Goal: Task Accomplishment & Management: Manage account settings

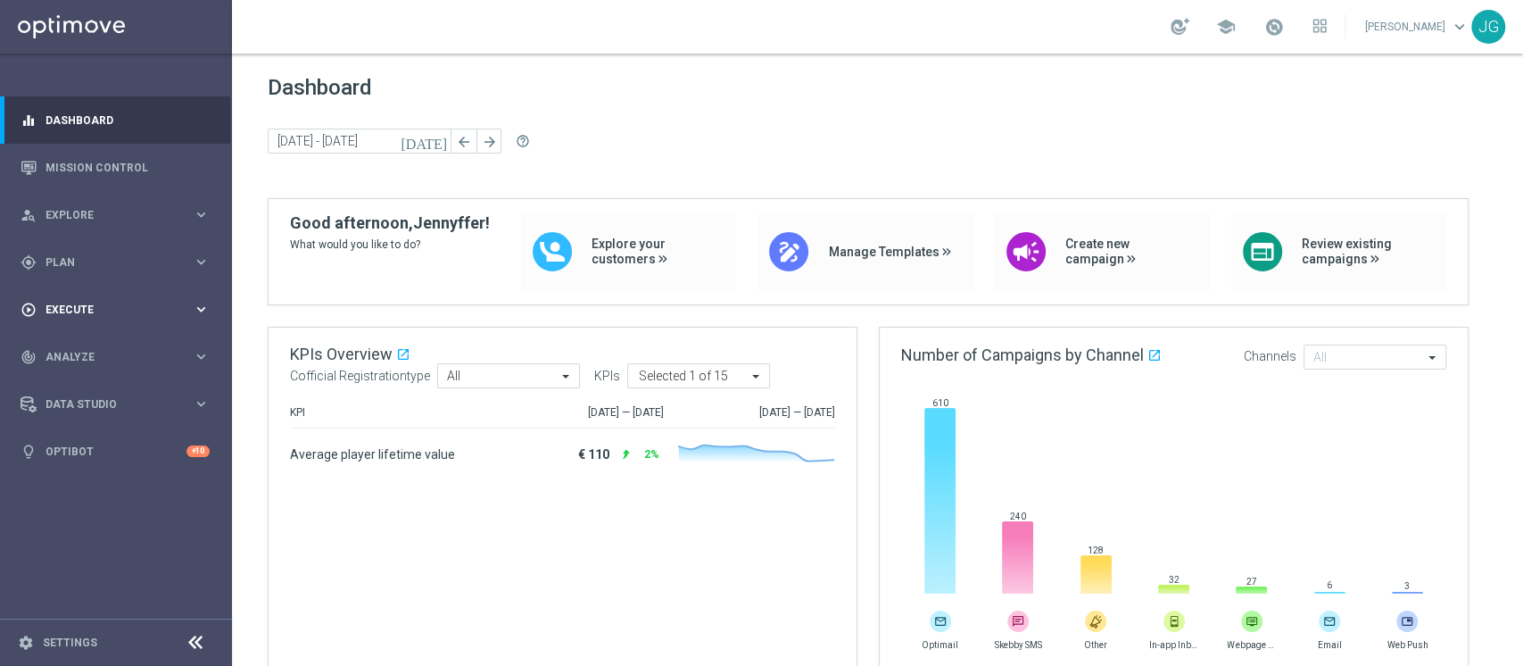
click at [73, 304] on span "Execute" at bounding box center [119, 309] width 147 height 11
click at [82, 346] on link "Campaign Builder" at bounding box center [115, 346] width 139 height 14
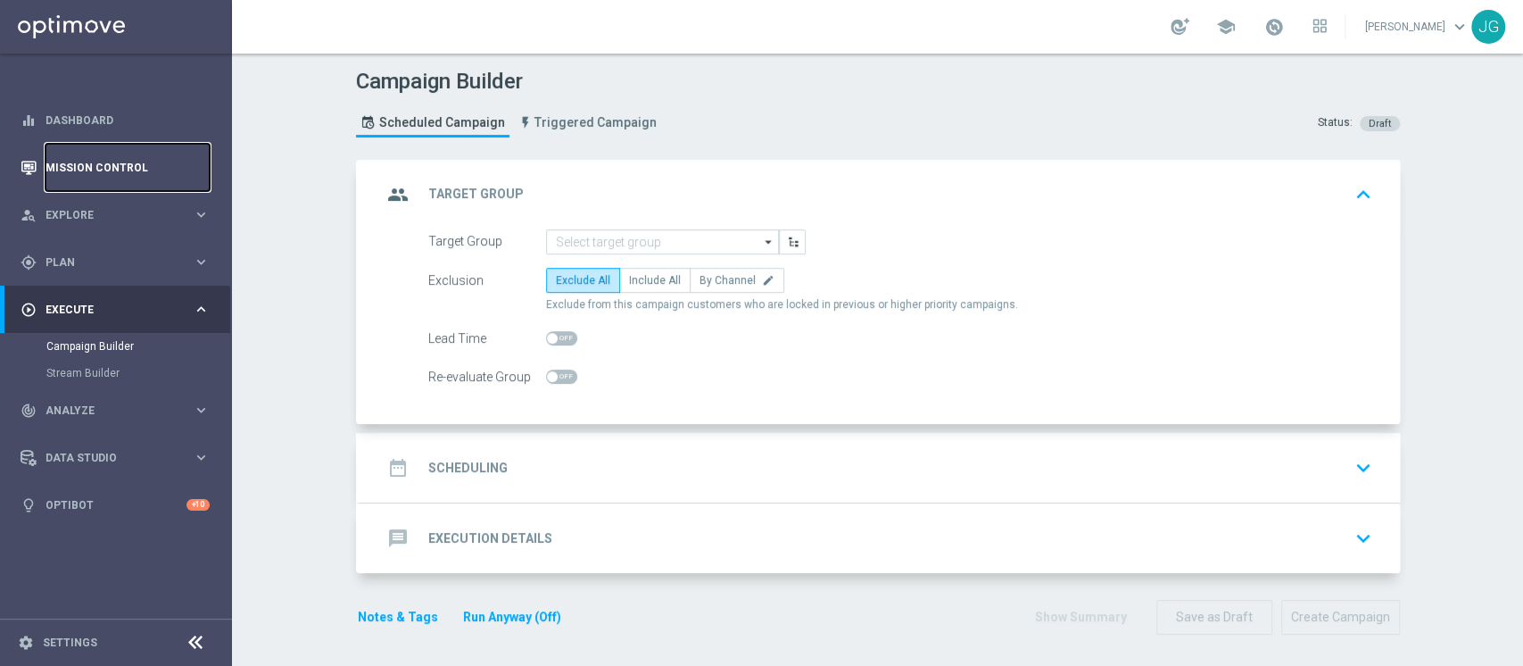
click at [163, 180] on link "Mission Control" at bounding box center [128, 167] width 164 height 47
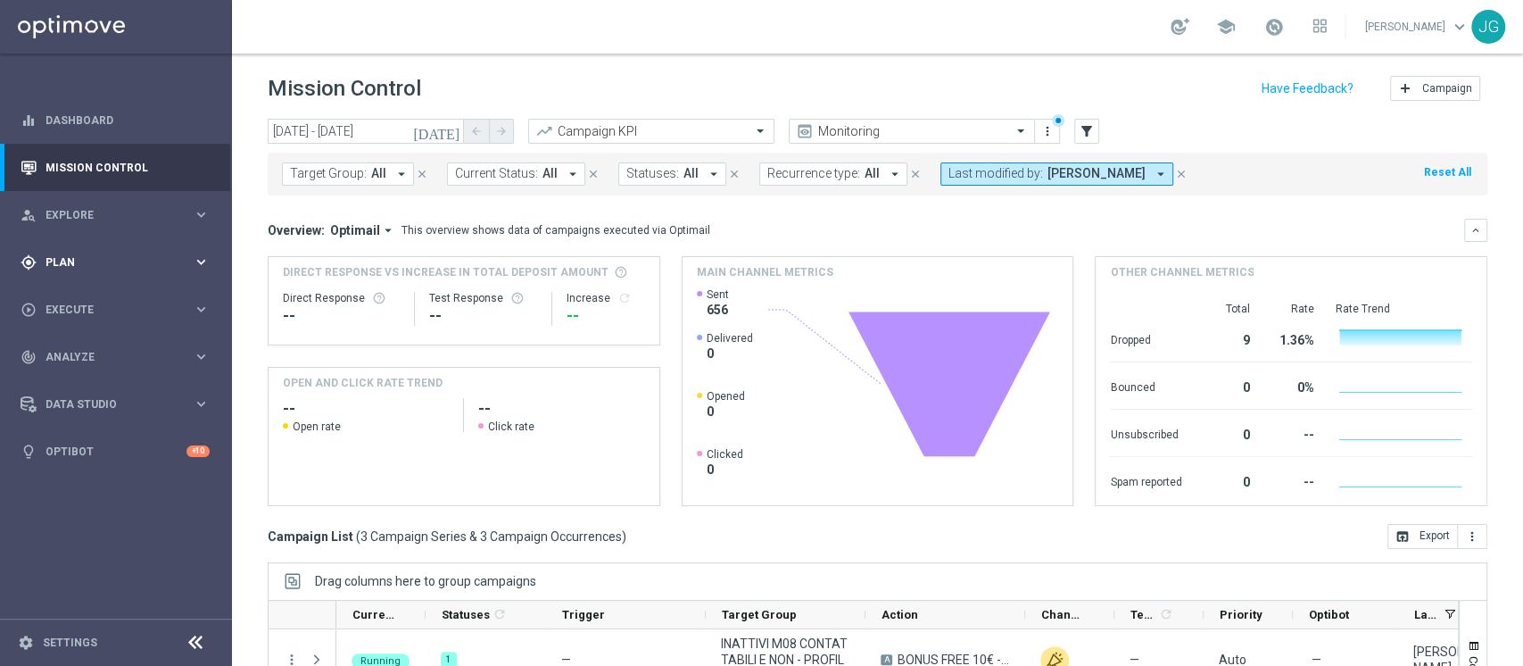
click at [143, 265] on span "Plan" at bounding box center [119, 262] width 147 height 11
click at [86, 296] on link "Target Groups" at bounding box center [115, 299] width 139 height 14
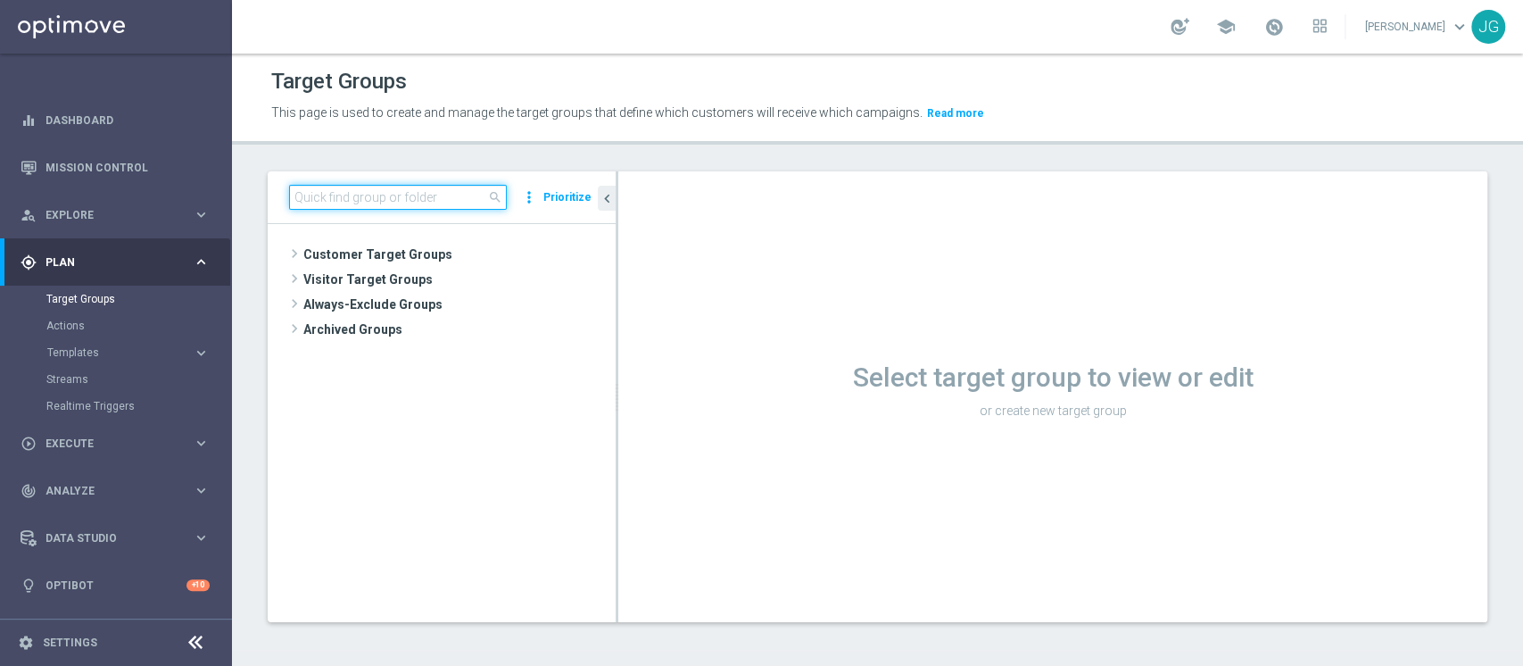
click at [362, 193] on input at bounding box center [398, 197] width 218 height 25
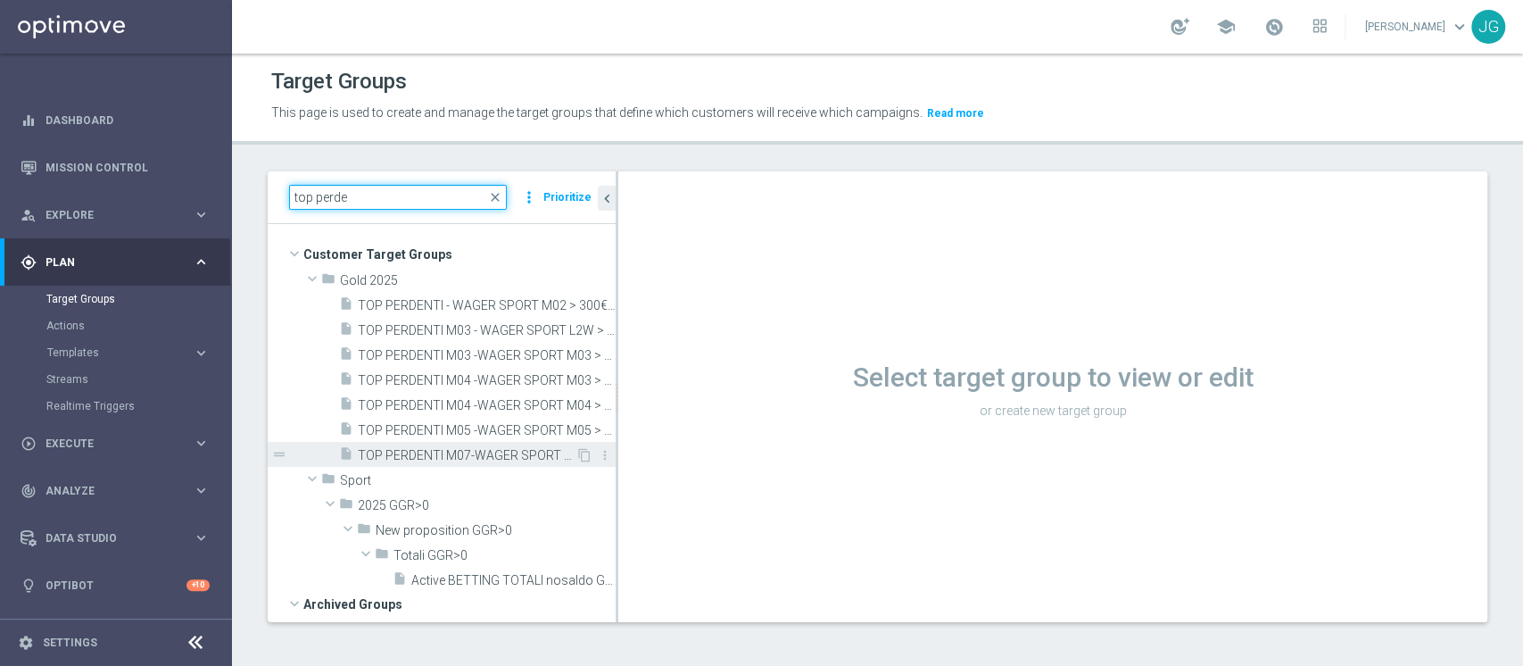
type input "top perde"
click at [431, 456] on span "TOP PERDENTI M07-WAGER SPORT M07 > 300 EURO - MARGINE>80% 29.07" at bounding box center [467, 455] width 218 height 15
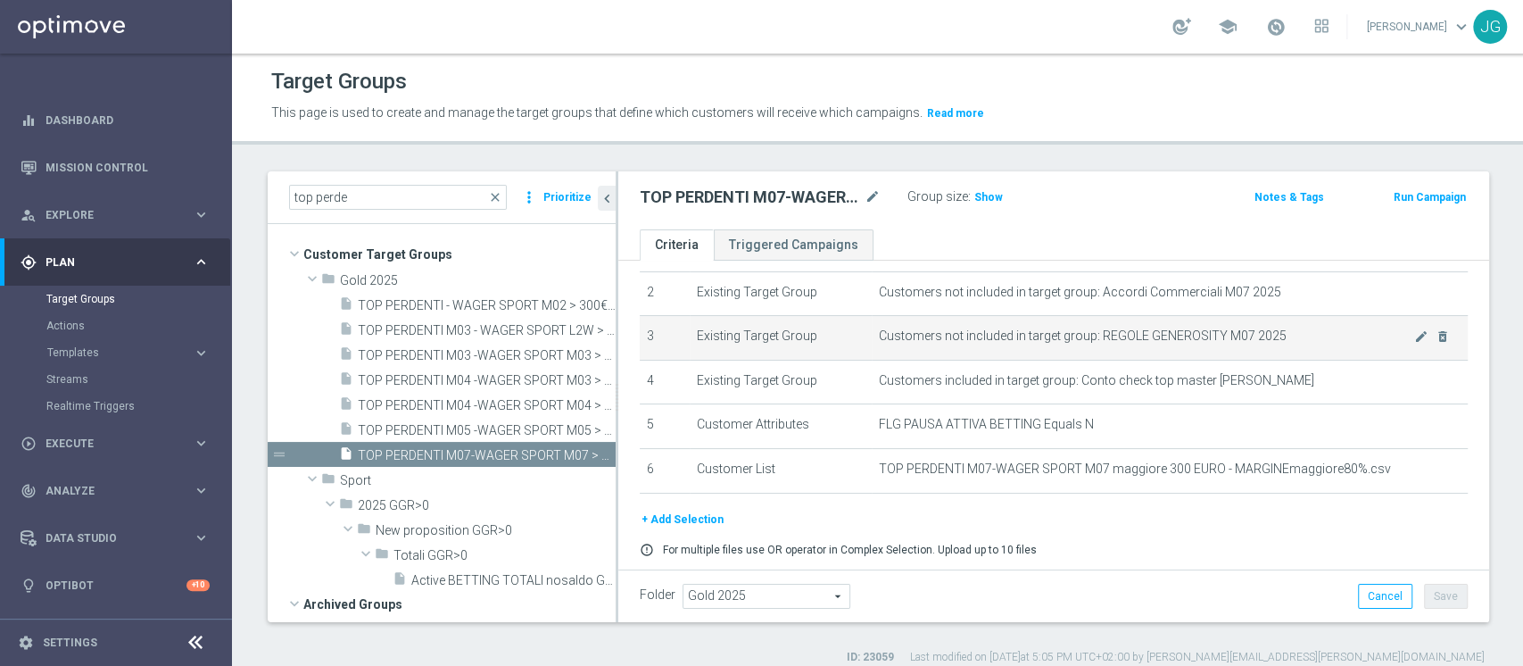
scroll to position [152, 0]
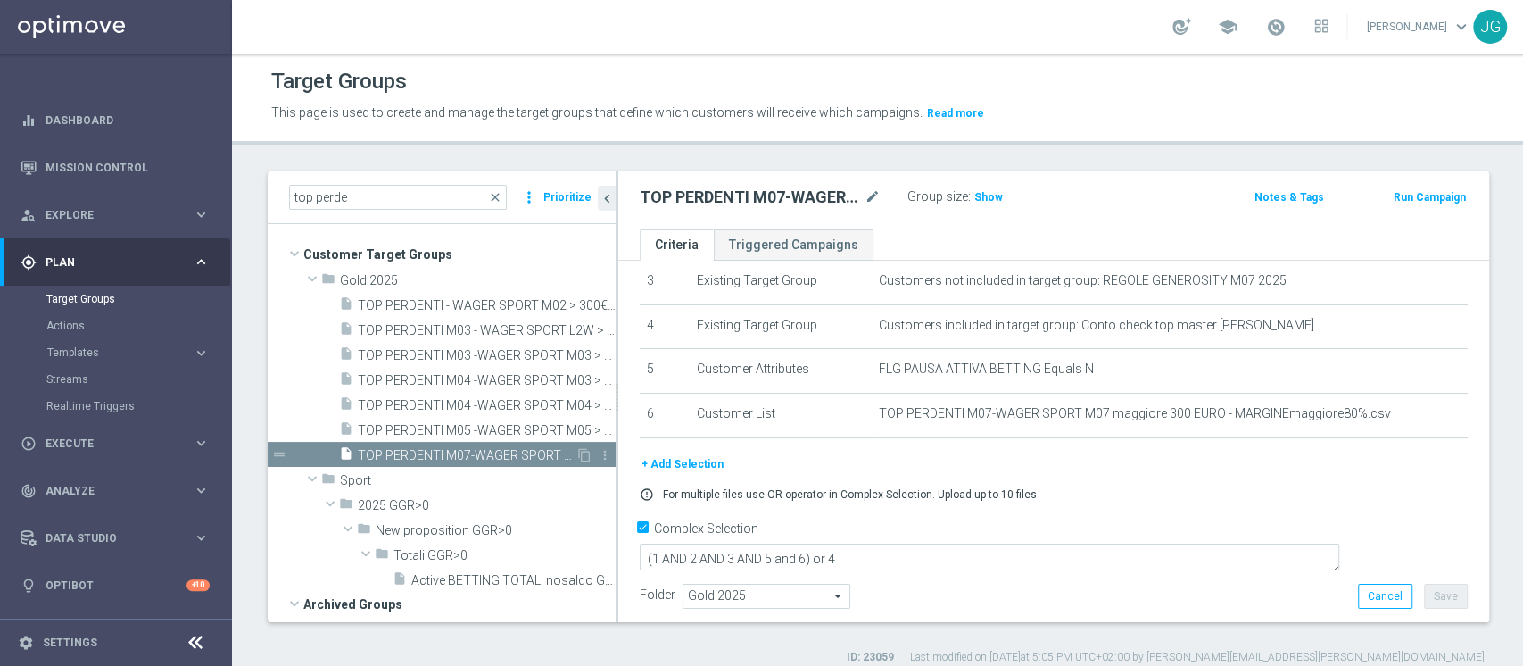
click at [468, 454] on span "TOP PERDENTI M07-WAGER SPORT M07 > 300 EURO - MARGINE>80% 29.07" at bounding box center [467, 455] width 218 height 15
click at [577, 451] on icon "content_copy" at bounding box center [584, 455] width 14 height 14
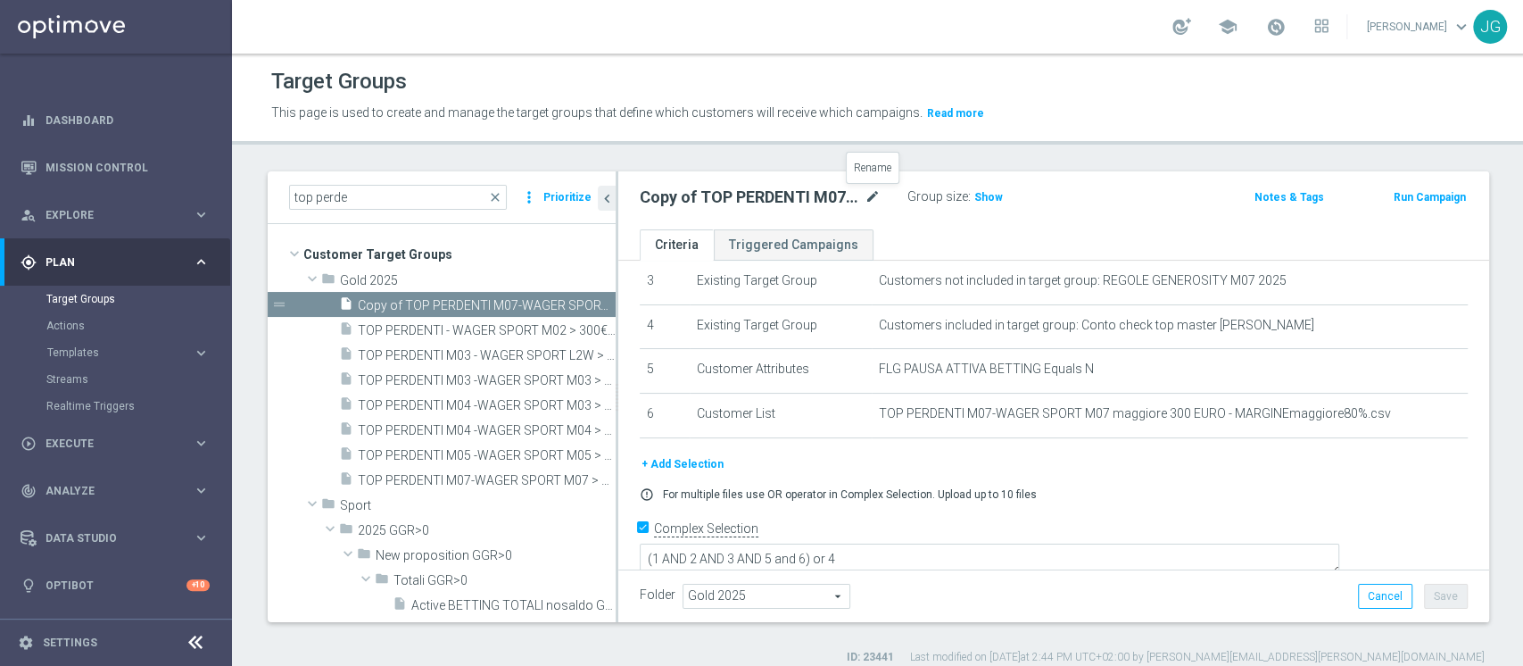
click at [871, 201] on icon "mode_edit" at bounding box center [873, 196] width 16 height 21
type input "TOP PERDENTI M08 - WAGER SPORT M08 > 300 EURO - MARGINE>80% 22.08"
click at [1150, 211] on div "TOP PERDENTI M08 - WAGER SPORT M08 > 300 EURO - MARGINE>80% 22.08 Group size : …" at bounding box center [1052, 200] width 869 height 58
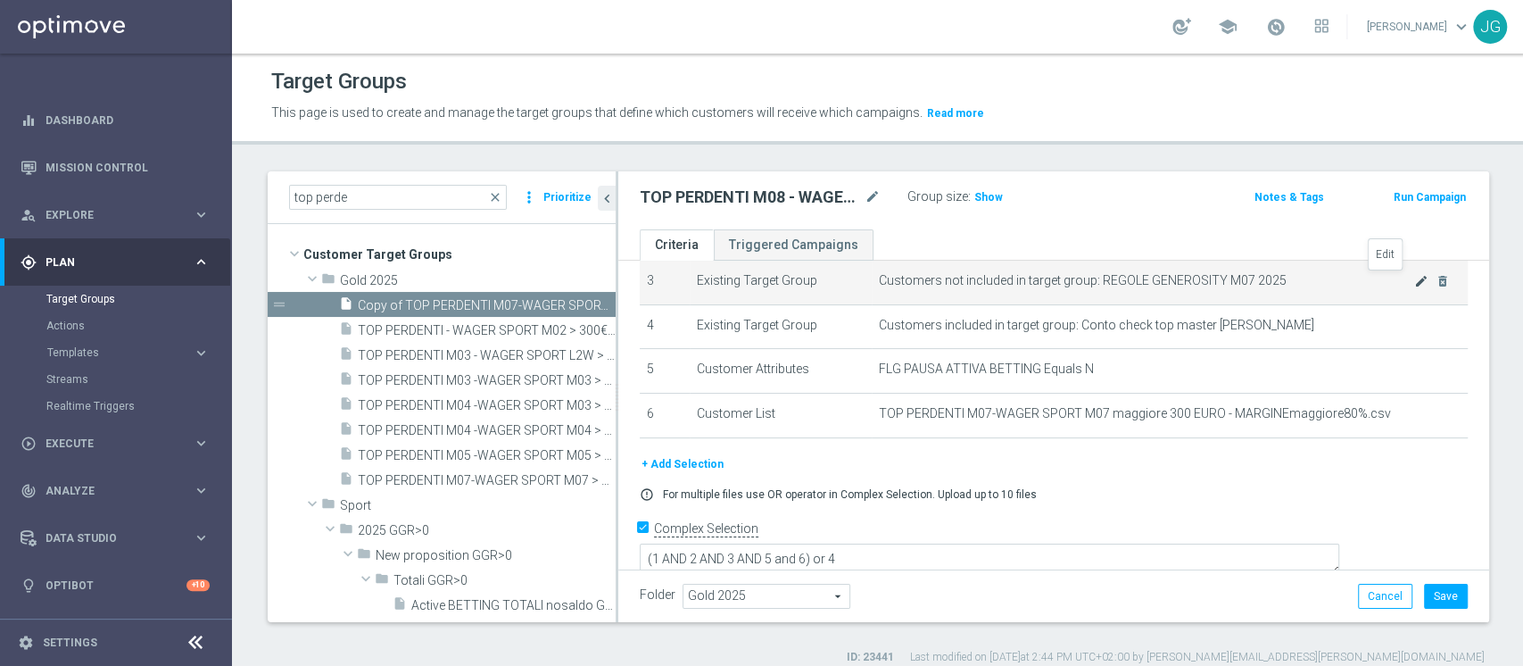
click at [1414, 281] on icon "mode_edit" at bounding box center [1421, 281] width 14 height 14
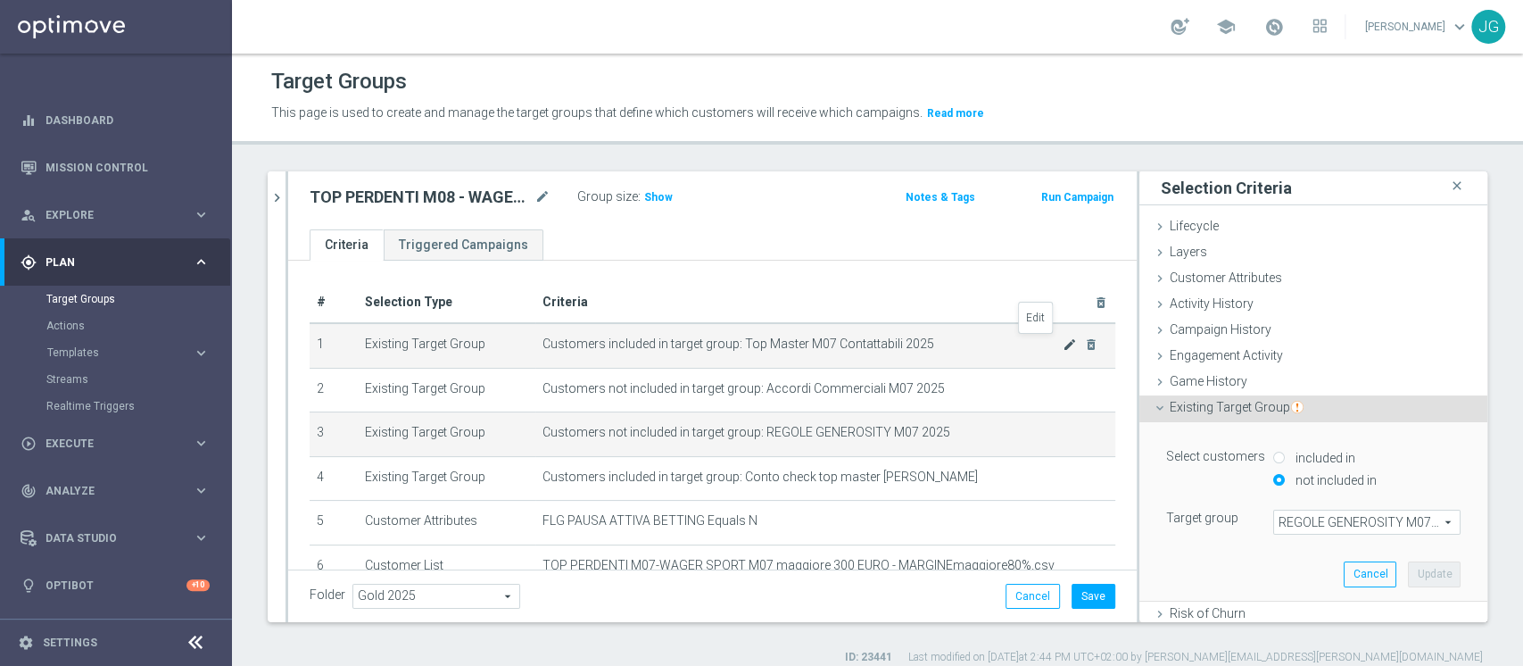
click at [1063, 346] on icon "mode_edit" at bounding box center [1070, 344] width 14 height 14
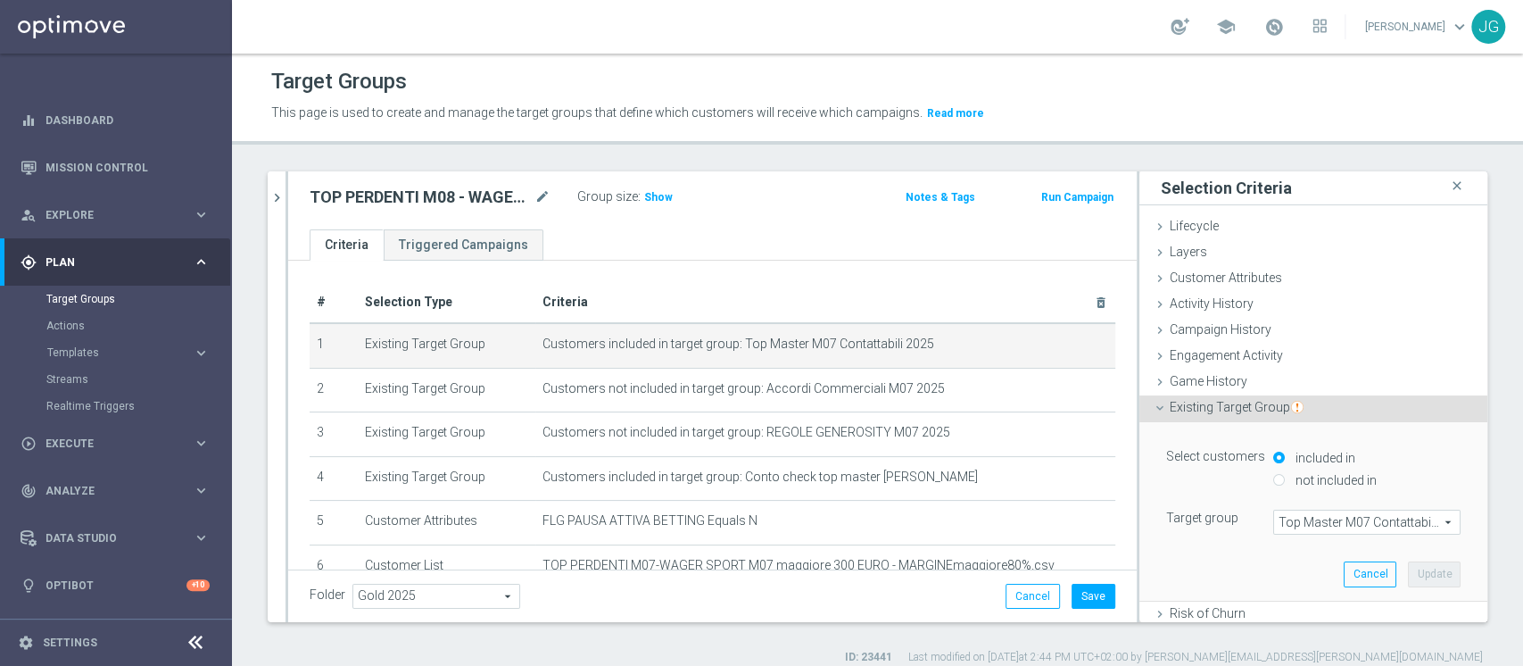
click at [1293, 529] on span "Top Master M07 Contattabili 2025" at bounding box center [1367, 521] width 186 height 23
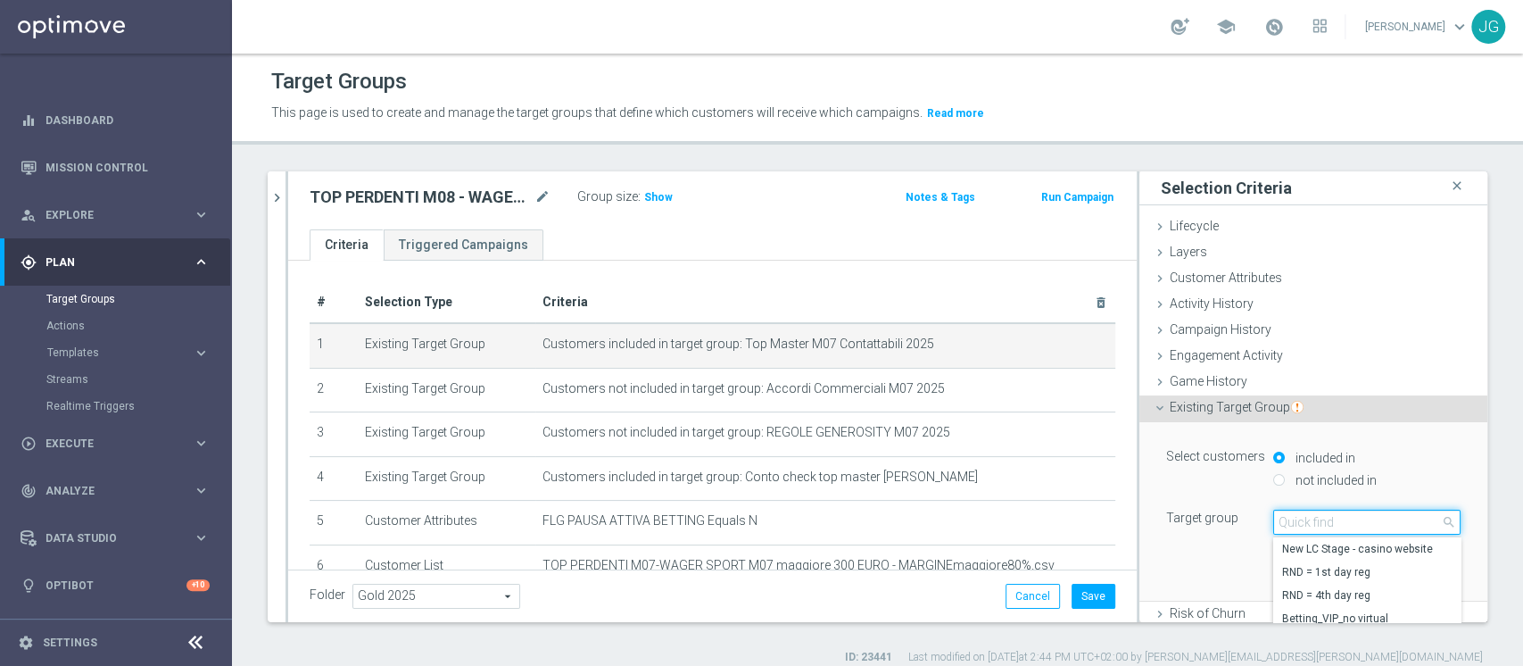
click at [1293, 529] on input "search" at bounding box center [1366, 522] width 187 height 25
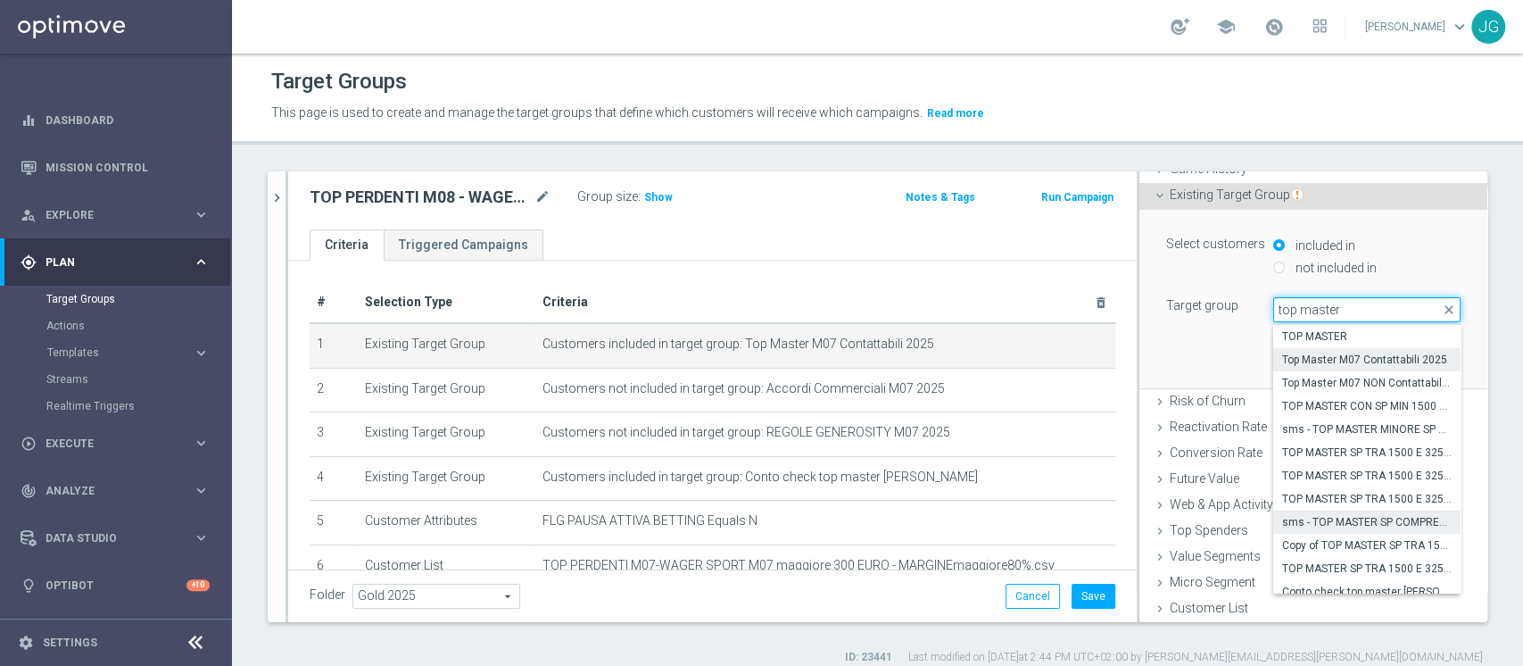
scroll to position [166, 0]
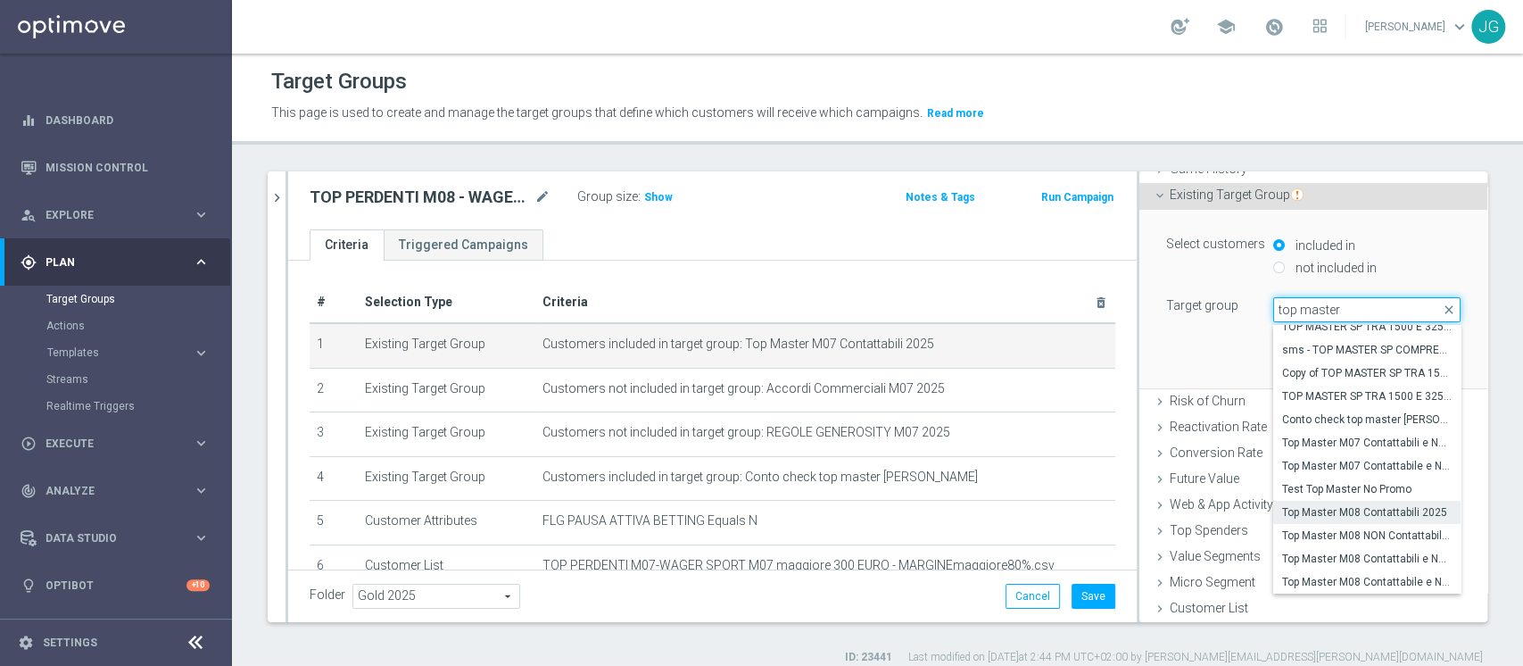
type input "top master"
click at [1335, 505] on span "Top Master M08 Contattabili 2025" at bounding box center [1367, 512] width 170 height 14
type input "Top Master M08 Contattabili 2025"
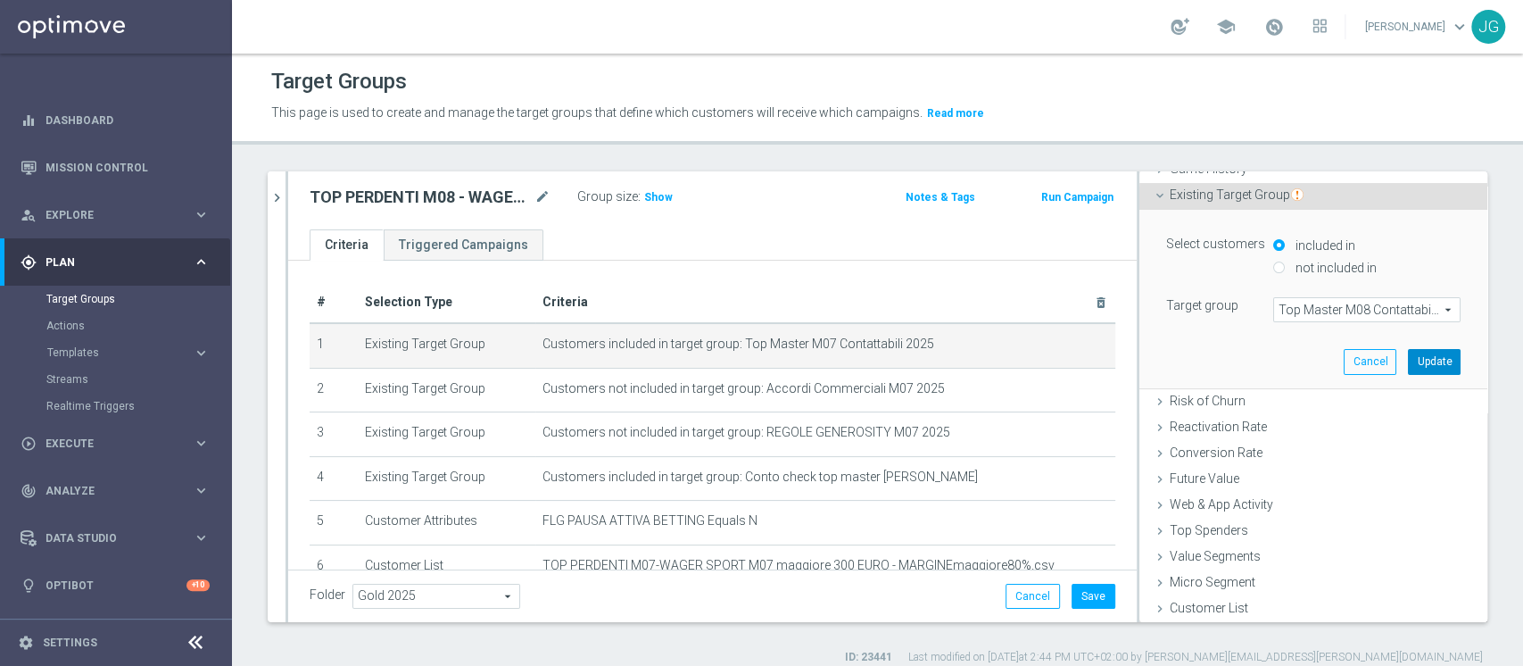
click at [1408, 358] on button "Update" at bounding box center [1434, 361] width 53 height 25
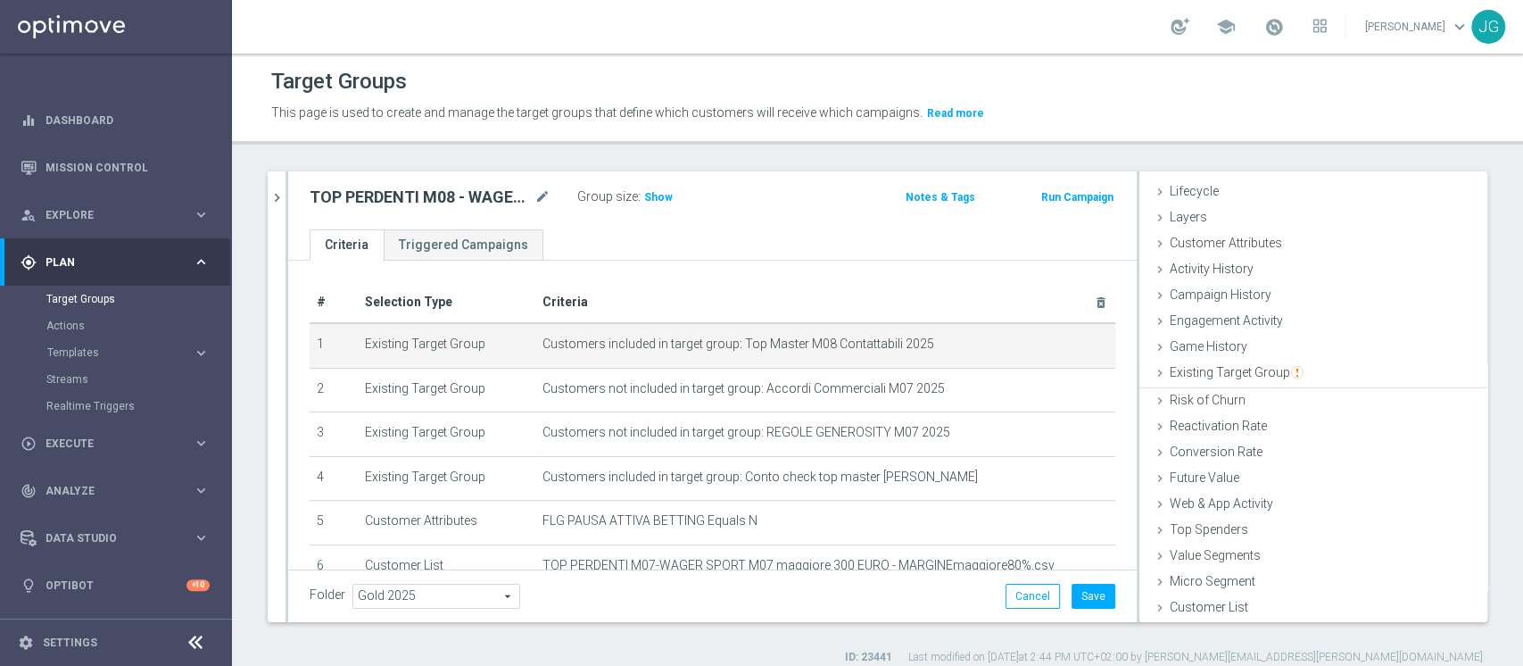
scroll to position [33, 0]
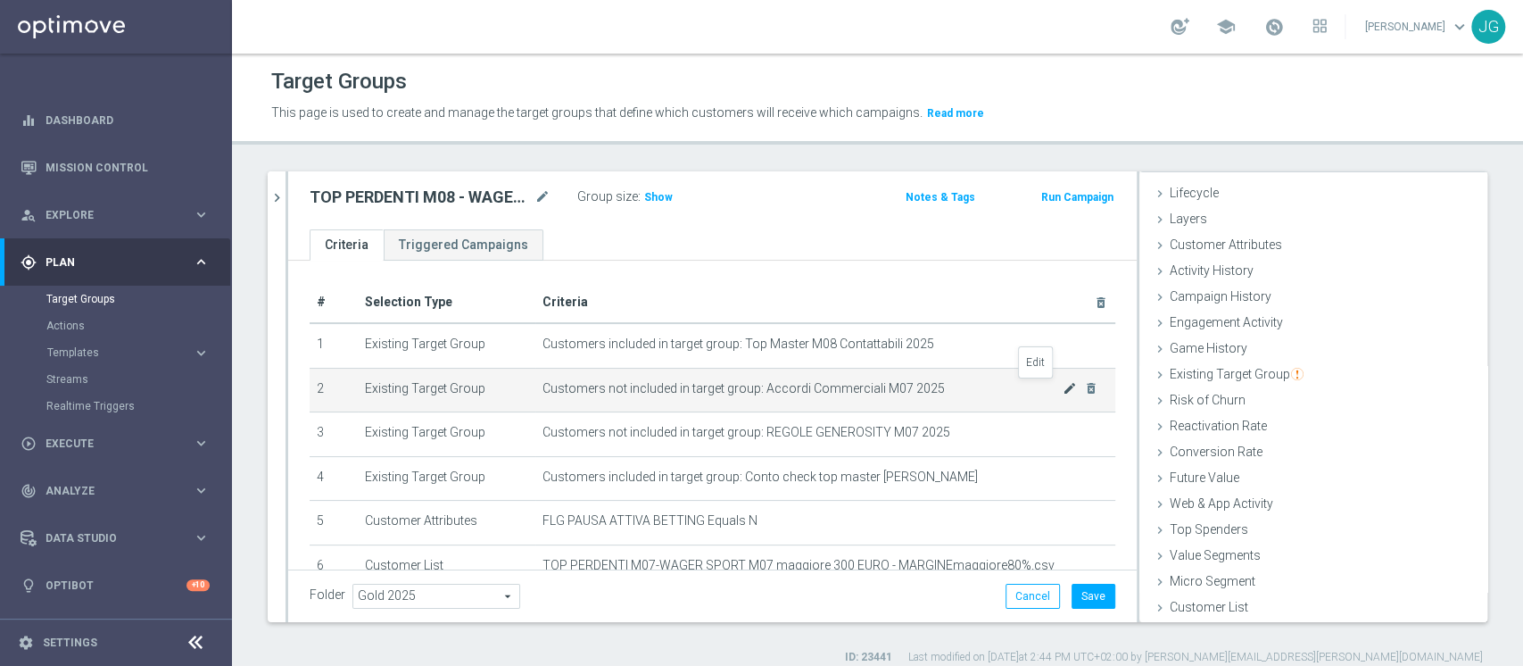
click at [1063, 389] on icon "mode_edit" at bounding box center [1070, 388] width 14 height 14
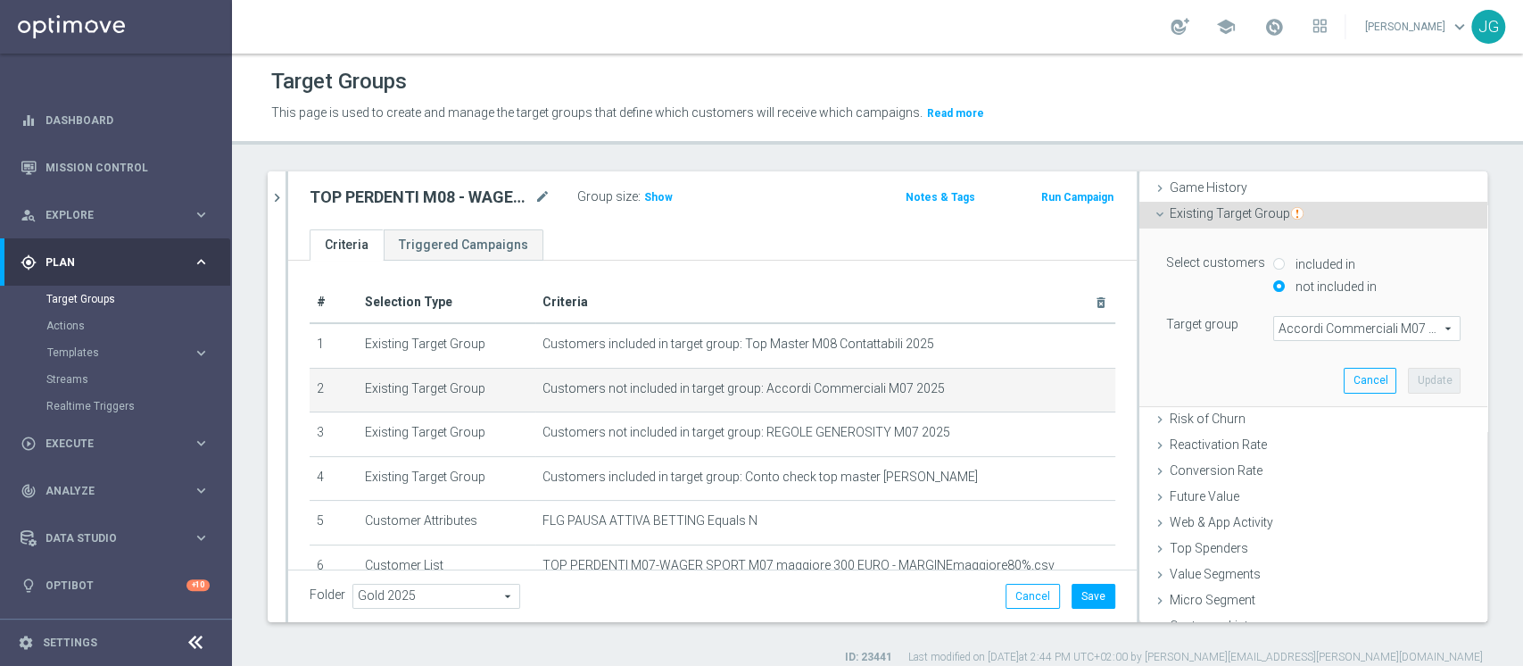
scroll to position [212, 0]
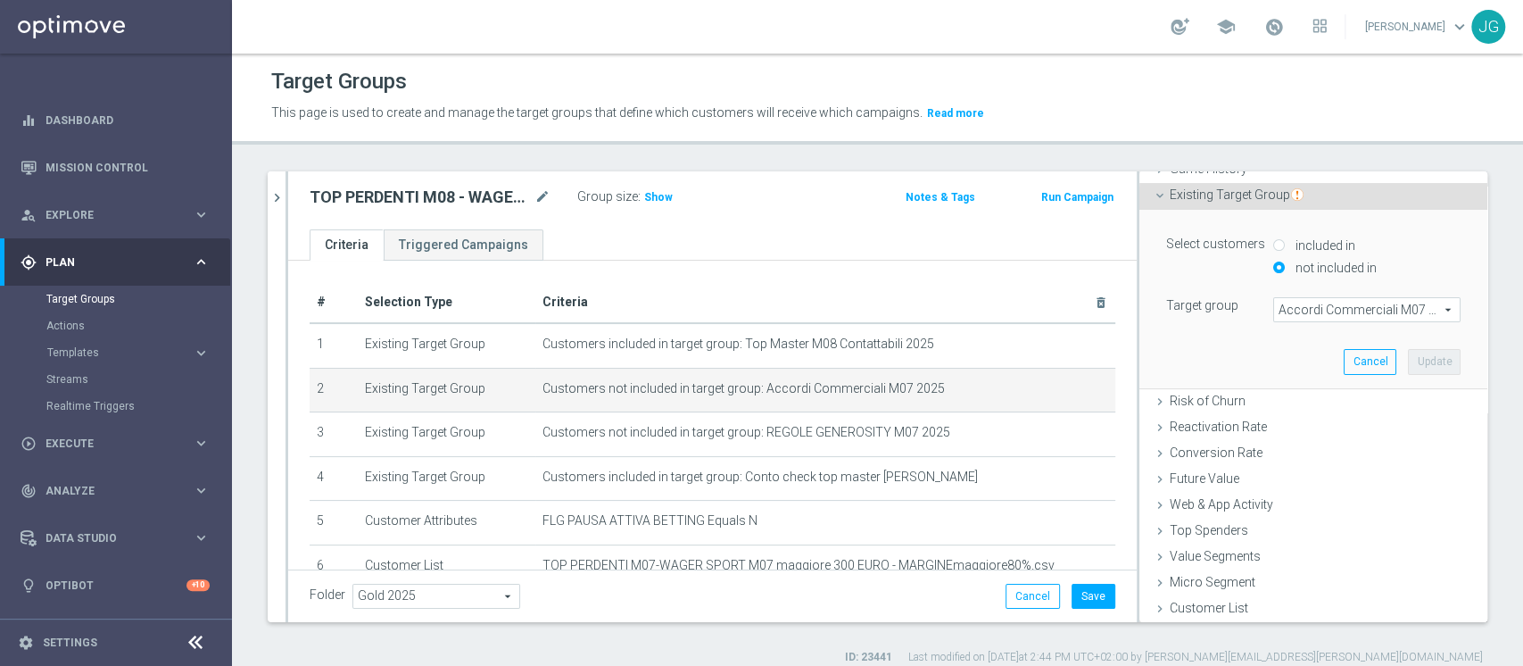
click at [1342, 310] on span "Accordi Commerciali M07 2025" at bounding box center [1367, 309] width 186 height 23
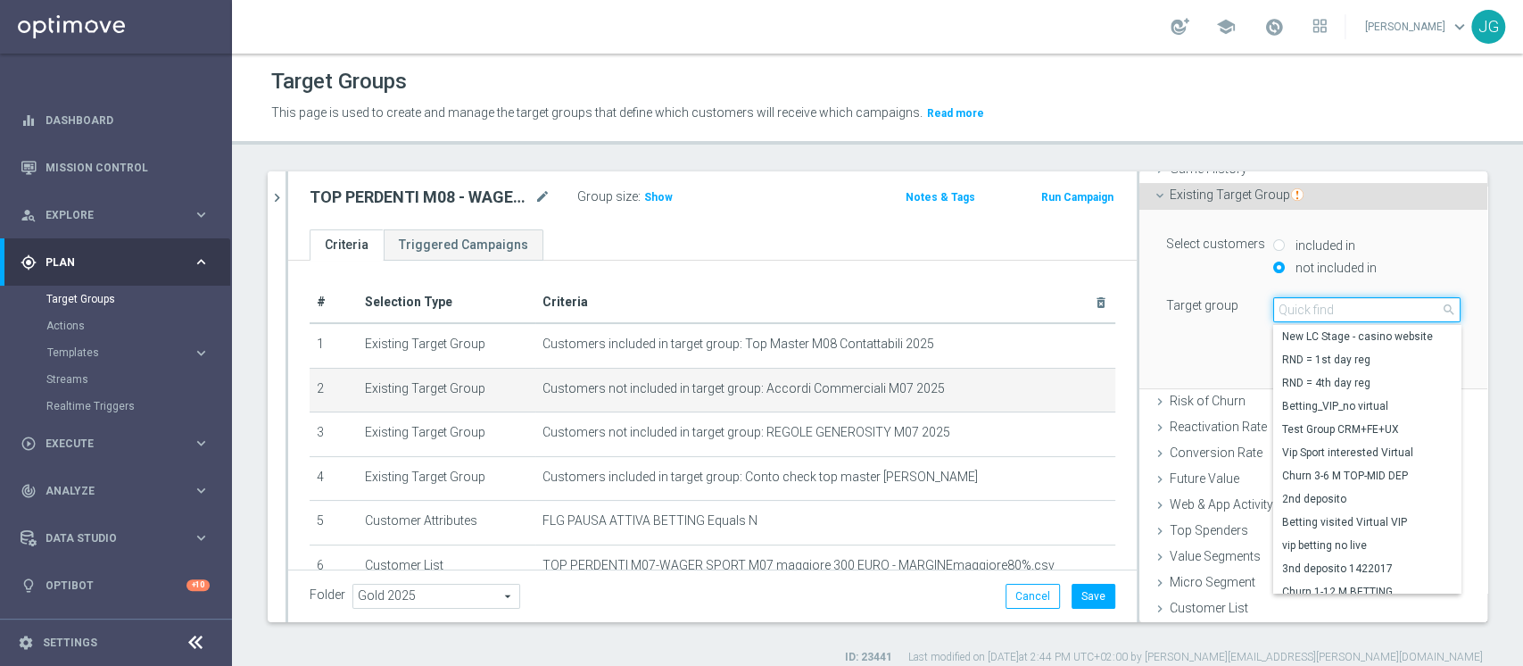
click at [1342, 310] on input "search" at bounding box center [1366, 309] width 187 height 25
type input "accordi commer"
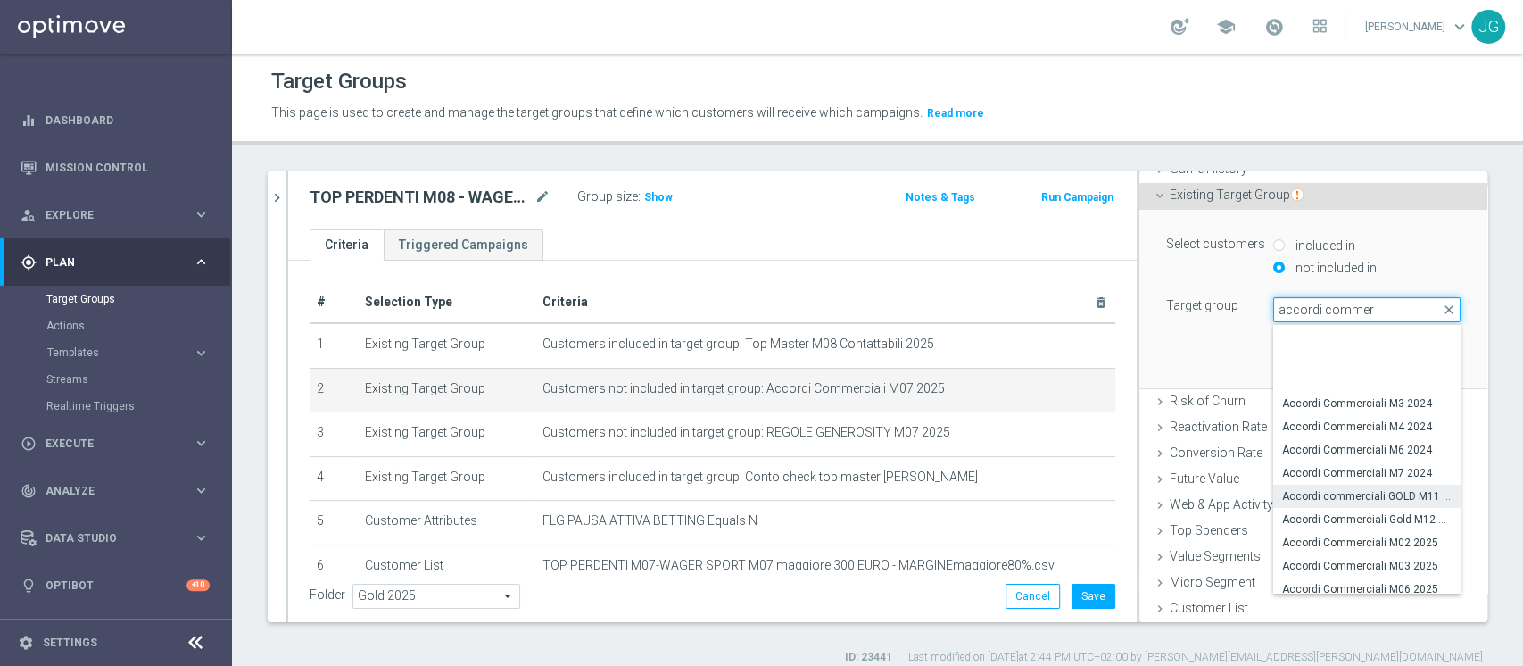
scroll to position [77, 0]
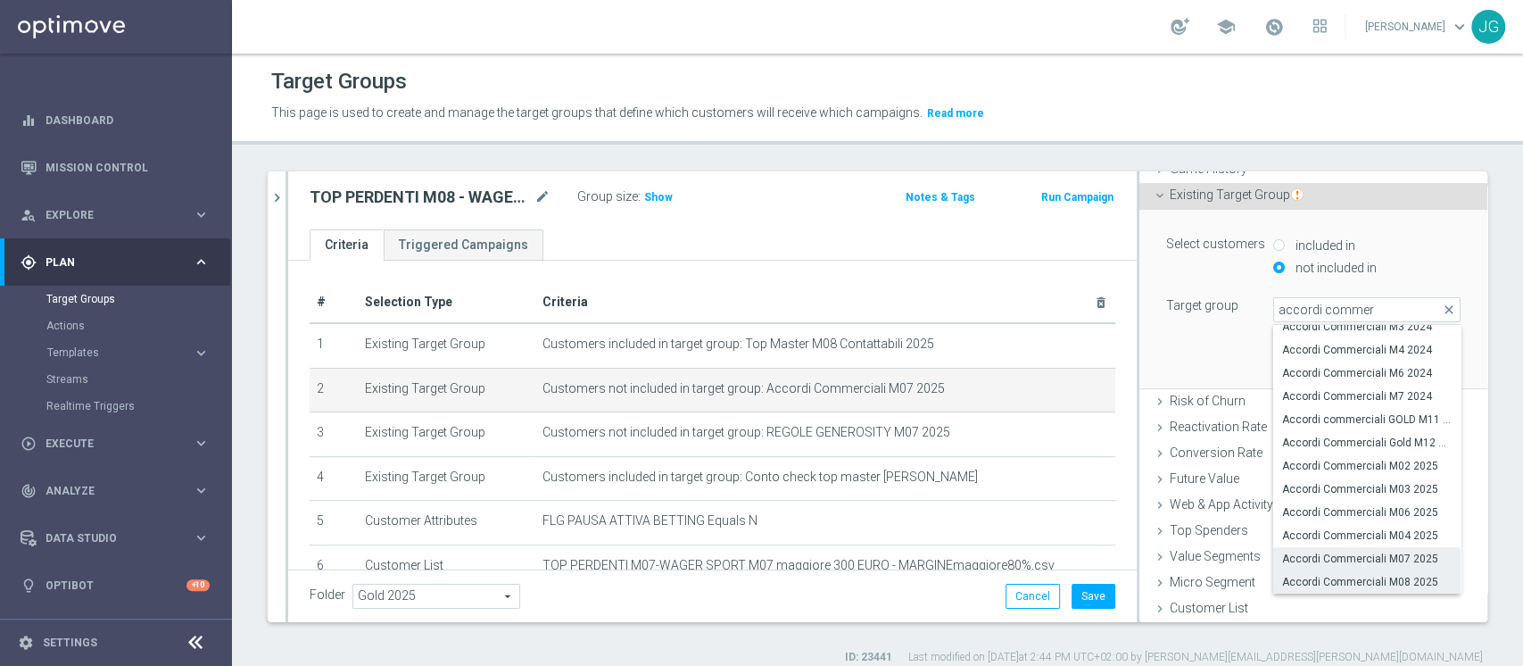
click at [1342, 584] on span "Accordi Commerciali M08 2025" at bounding box center [1367, 582] width 170 height 14
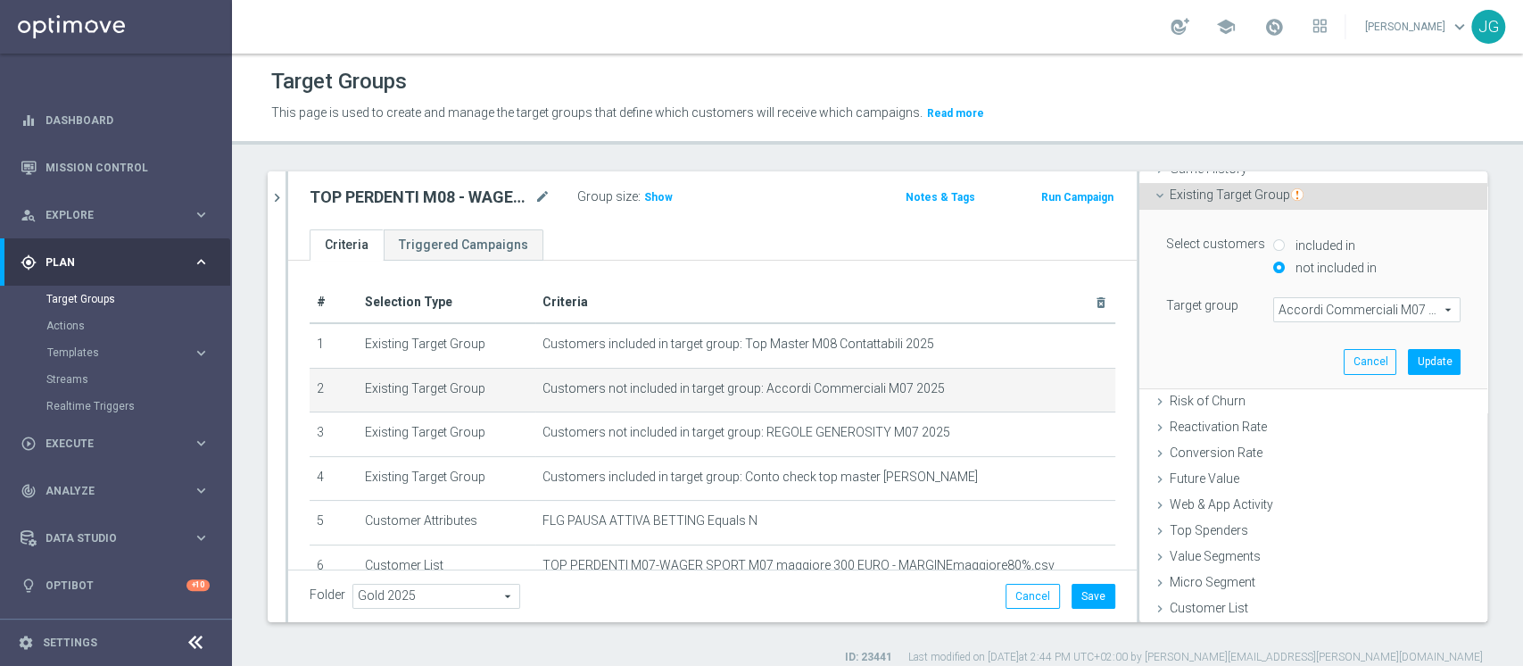
type input "Accordi Commerciali M08 2025"
click at [1408, 362] on button "Update" at bounding box center [1434, 361] width 53 height 25
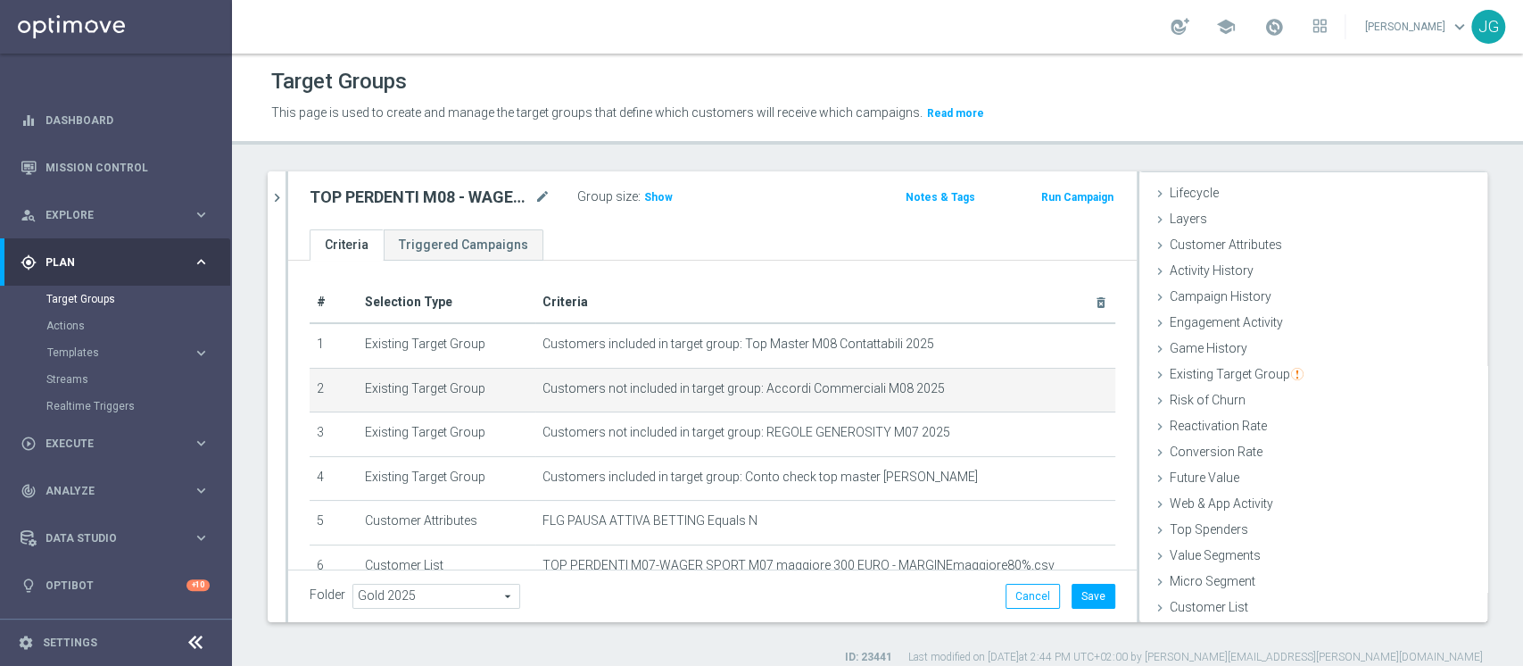
scroll to position [33, 0]
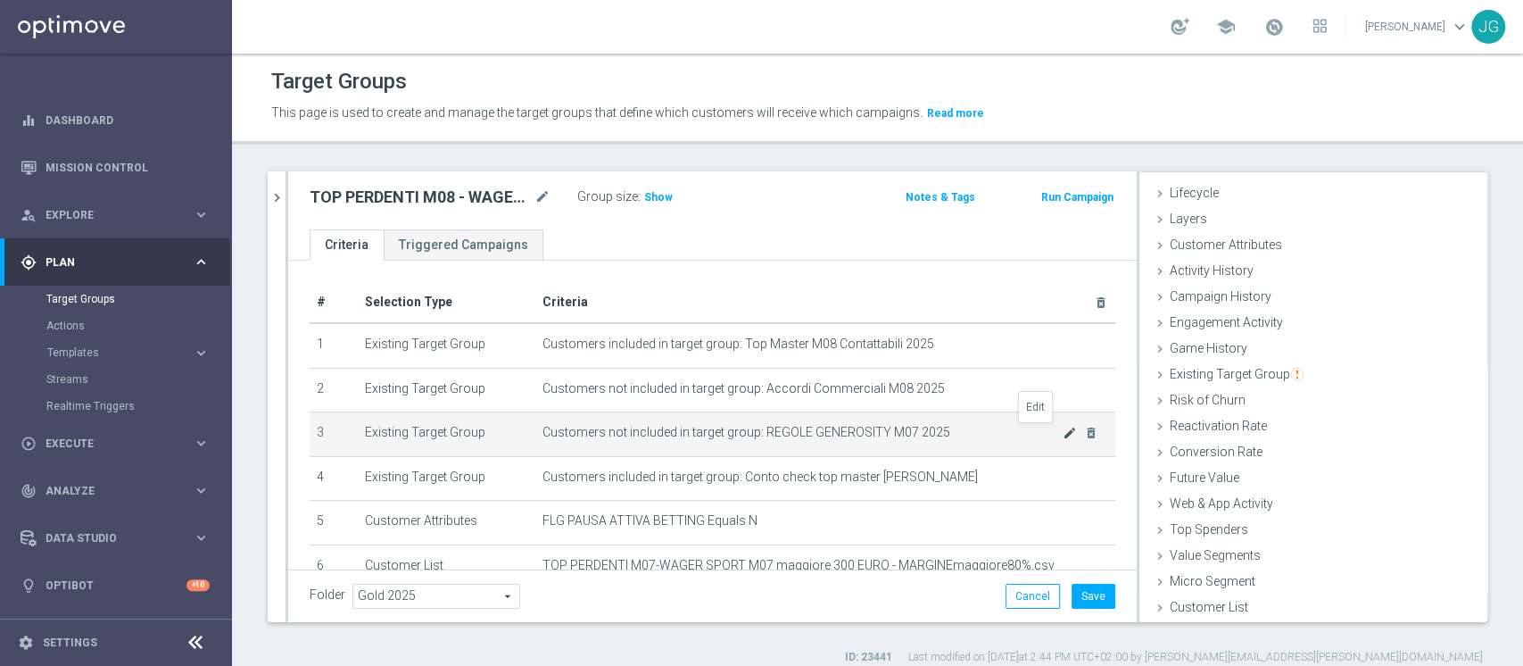
click at [1063, 435] on icon "mode_edit" at bounding box center [1070, 433] width 14 height 14
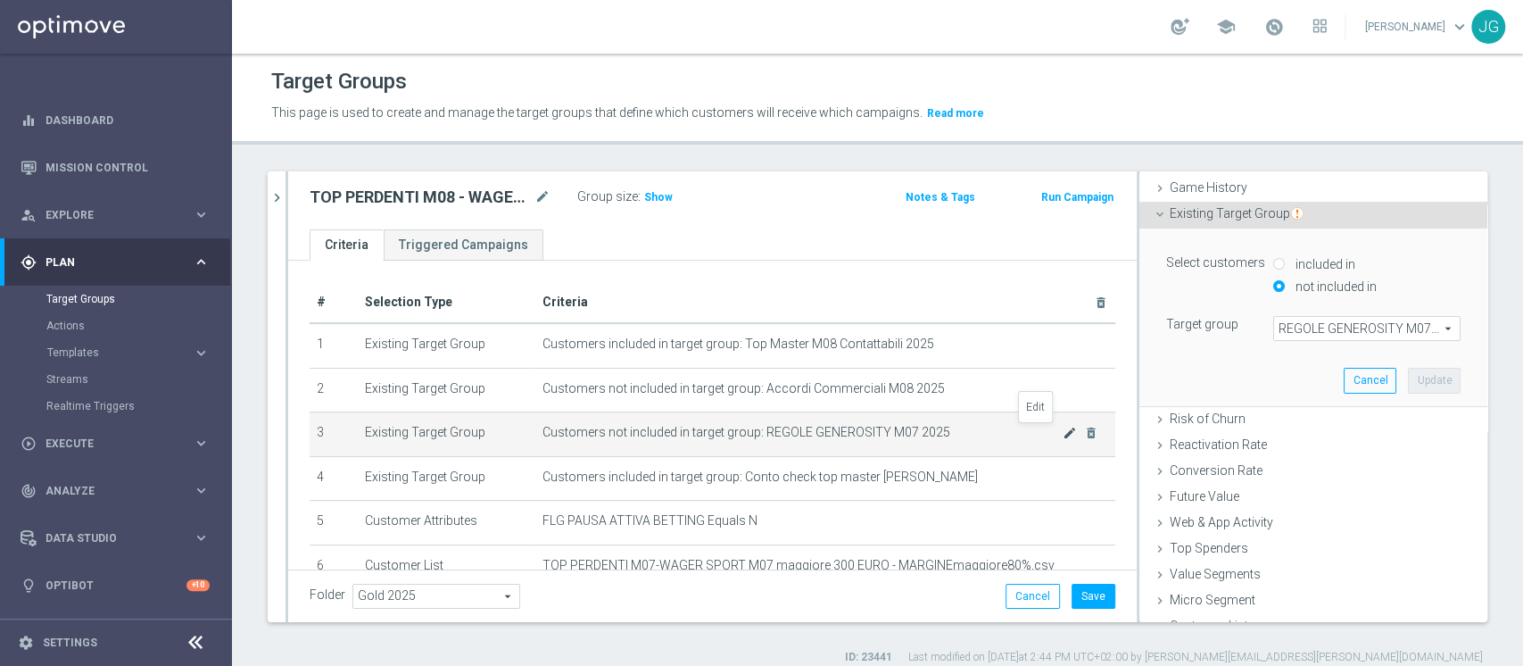
scroll to position [212, 0]
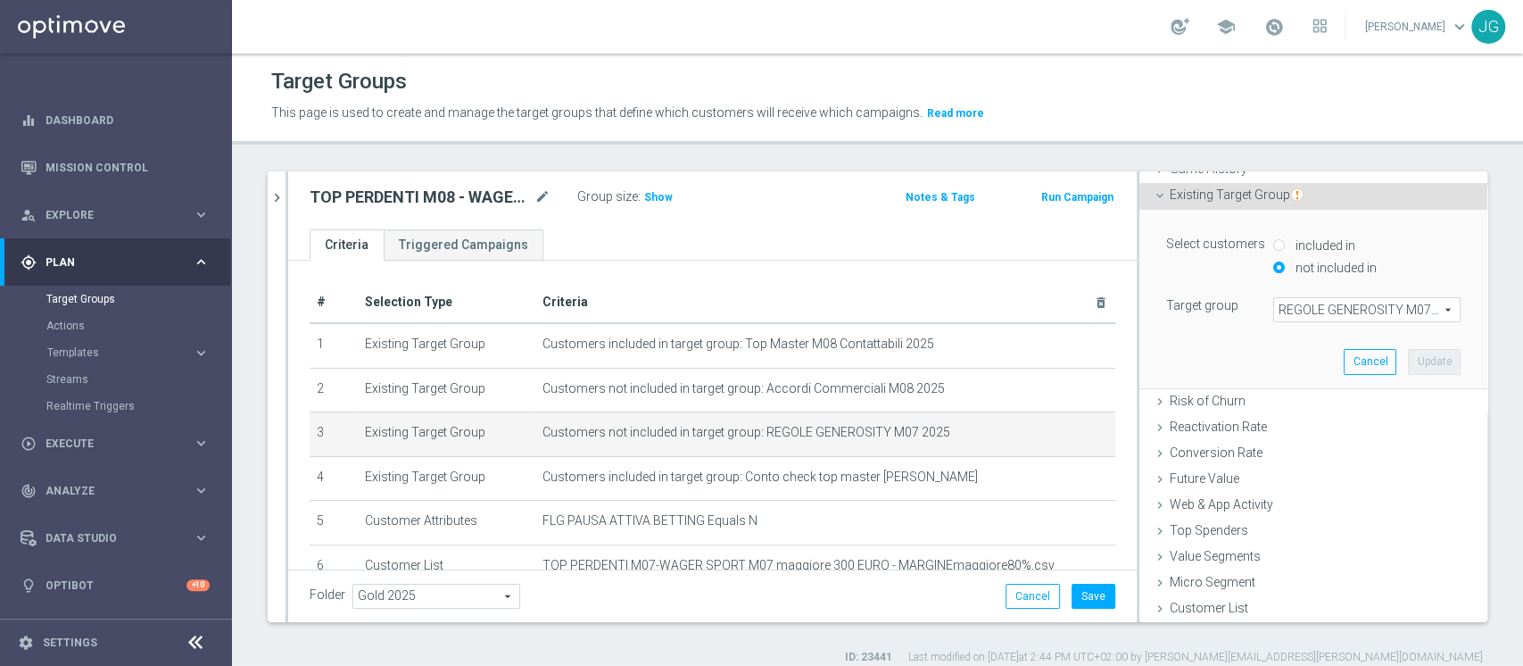
click at [1306, 303] on span "REGOLE GENEROSITY M07 2025" at bounding box center [1367, 309] width 186 height 23
click at [0, 0] on input "search" at bounding box center [0, 0] width 0 height 0
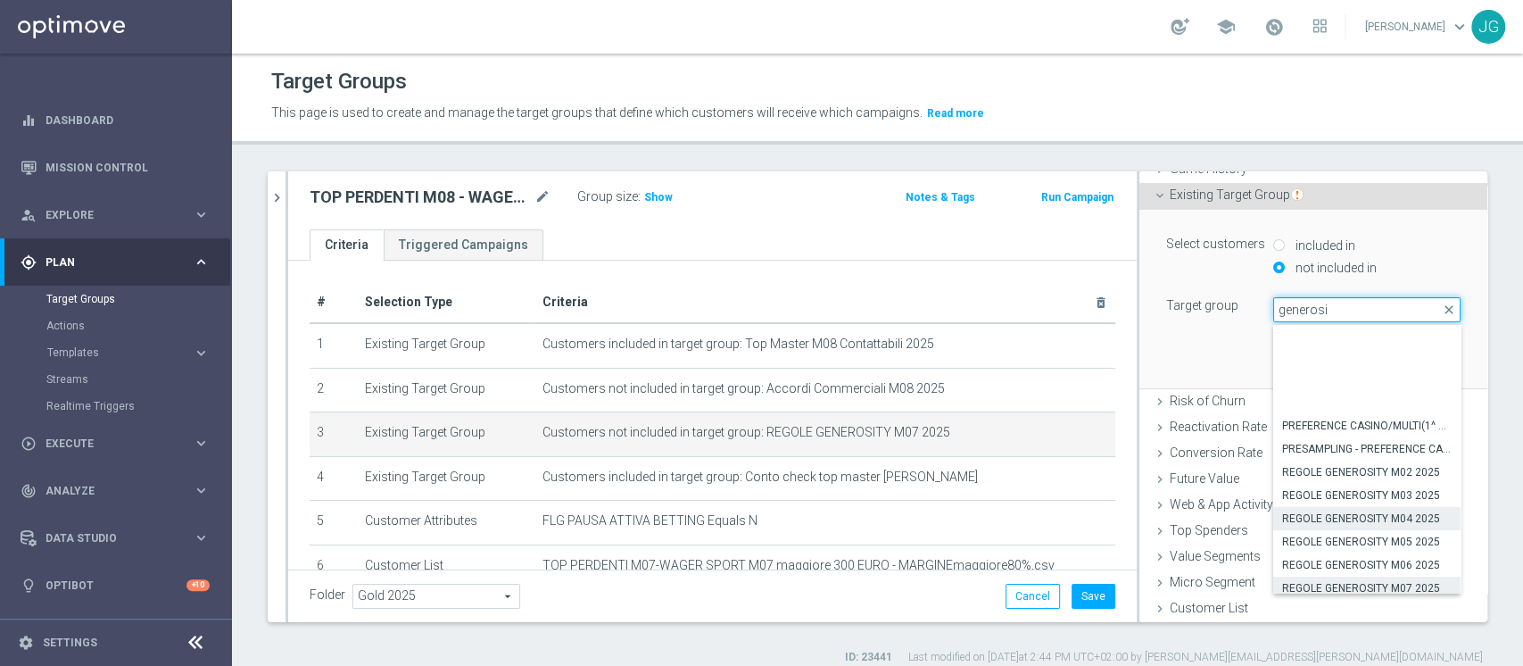
scroll to position [100, 0]
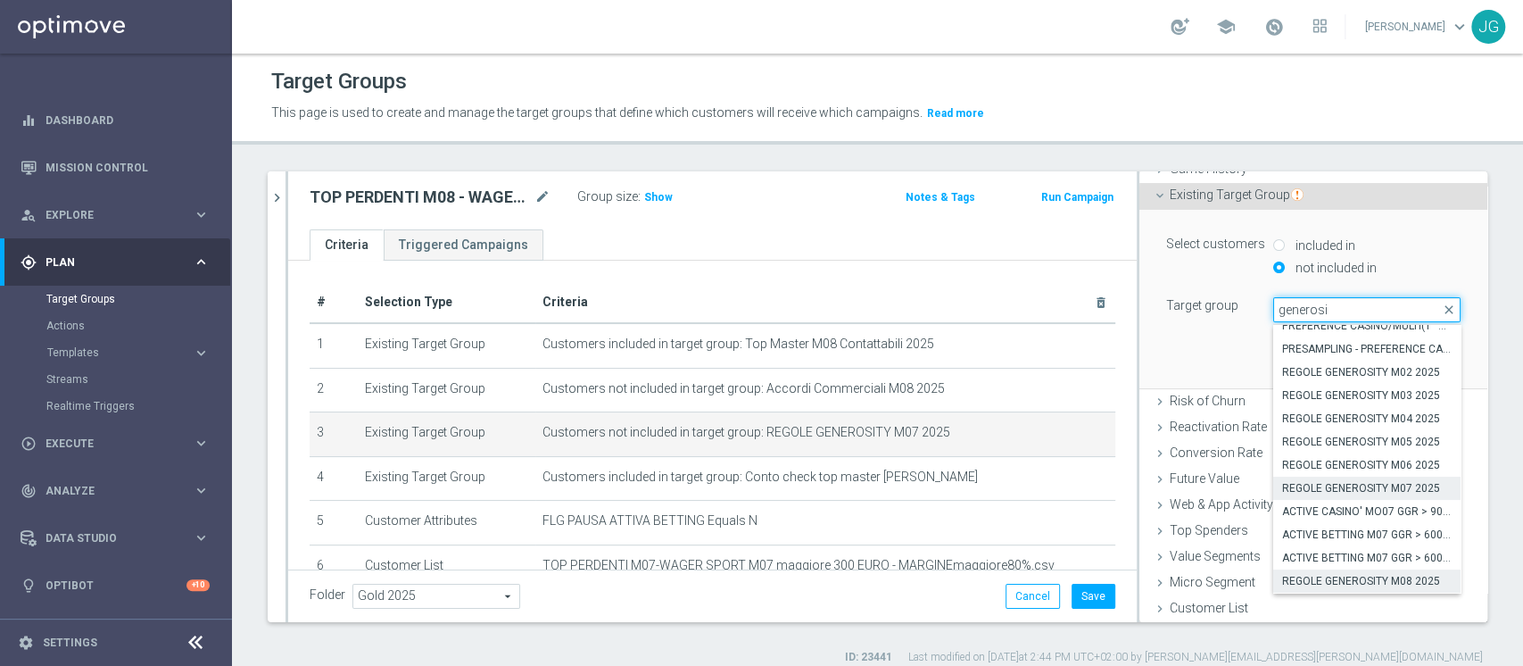
type input "generosi"
click at [1334, 584] on span "REGOLE GENEROSITY M08 2025" at bounding box center [1367, 581] width 170 height 14
type input "REGOLE GENEROSITY M08 2025"
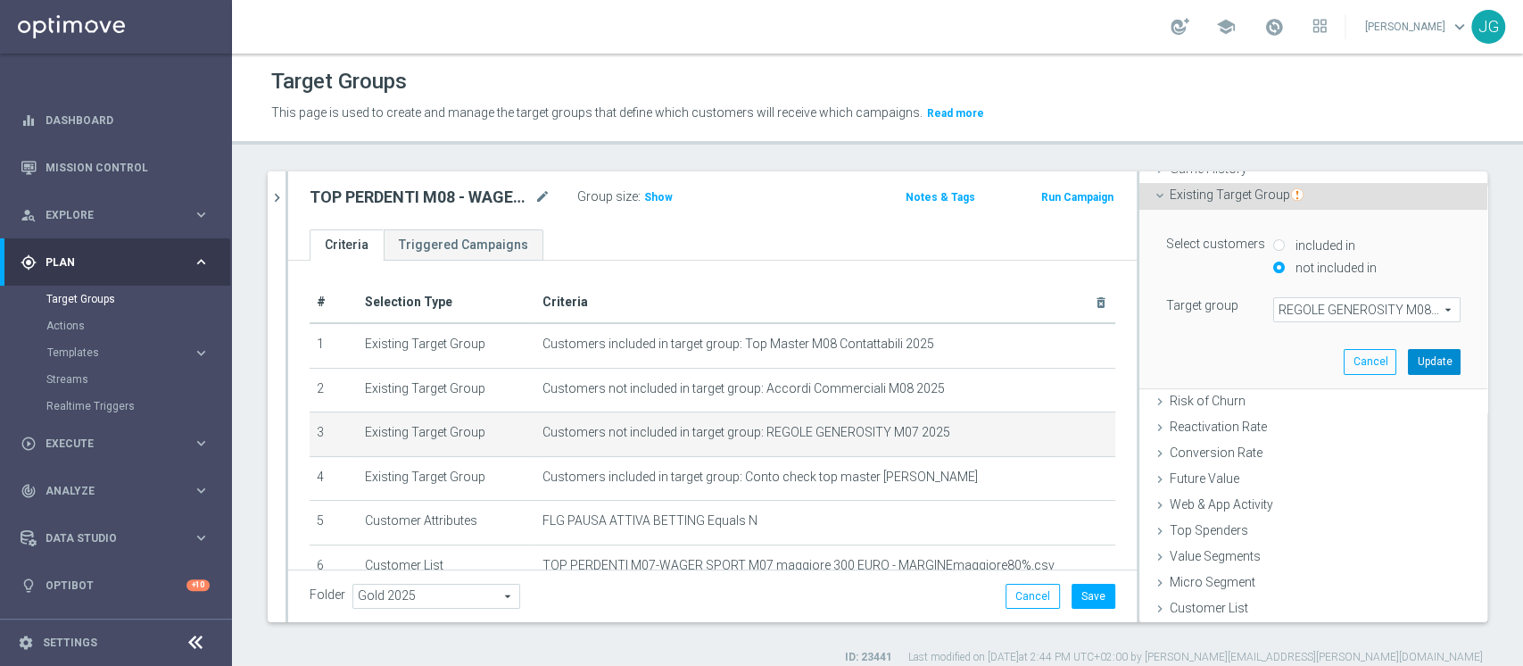
click at [1408, 360] on button "Update" at bounding box center [1434, 361] width 53 height 25
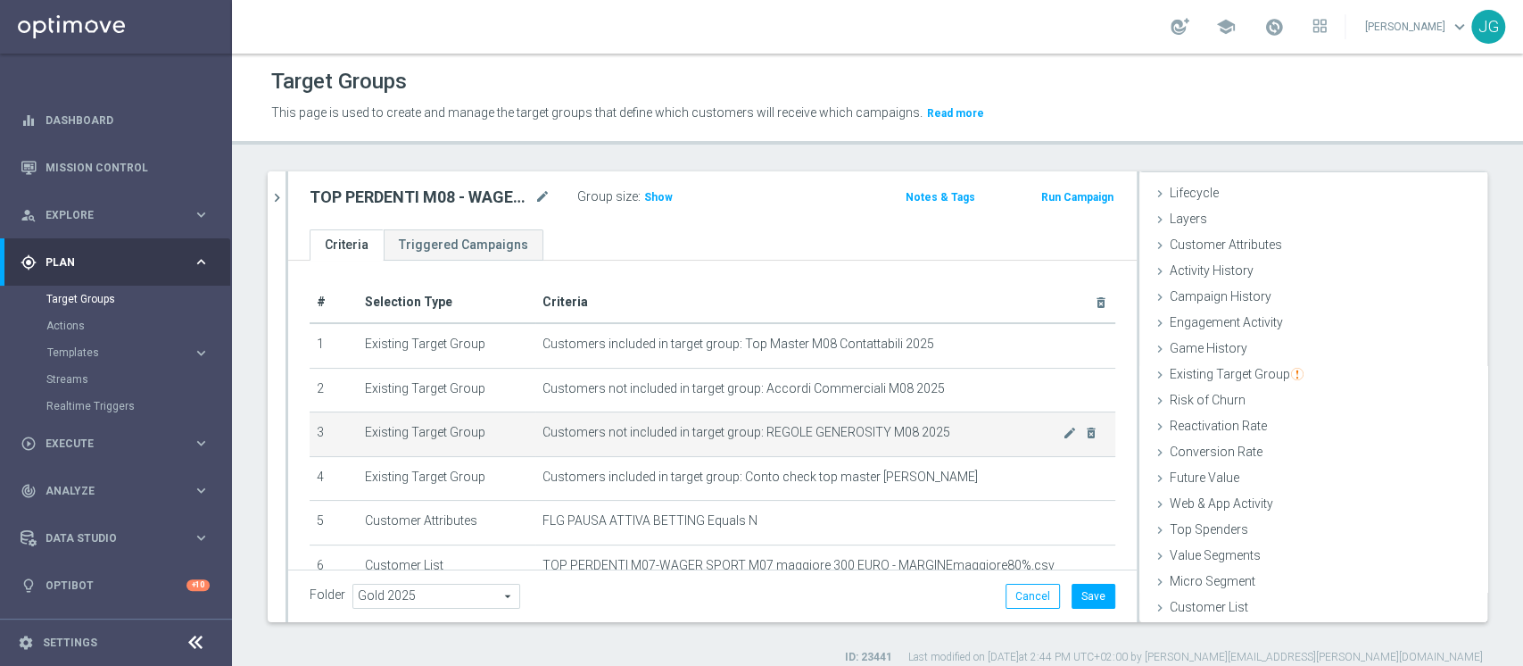
scroll to position [133, 0]
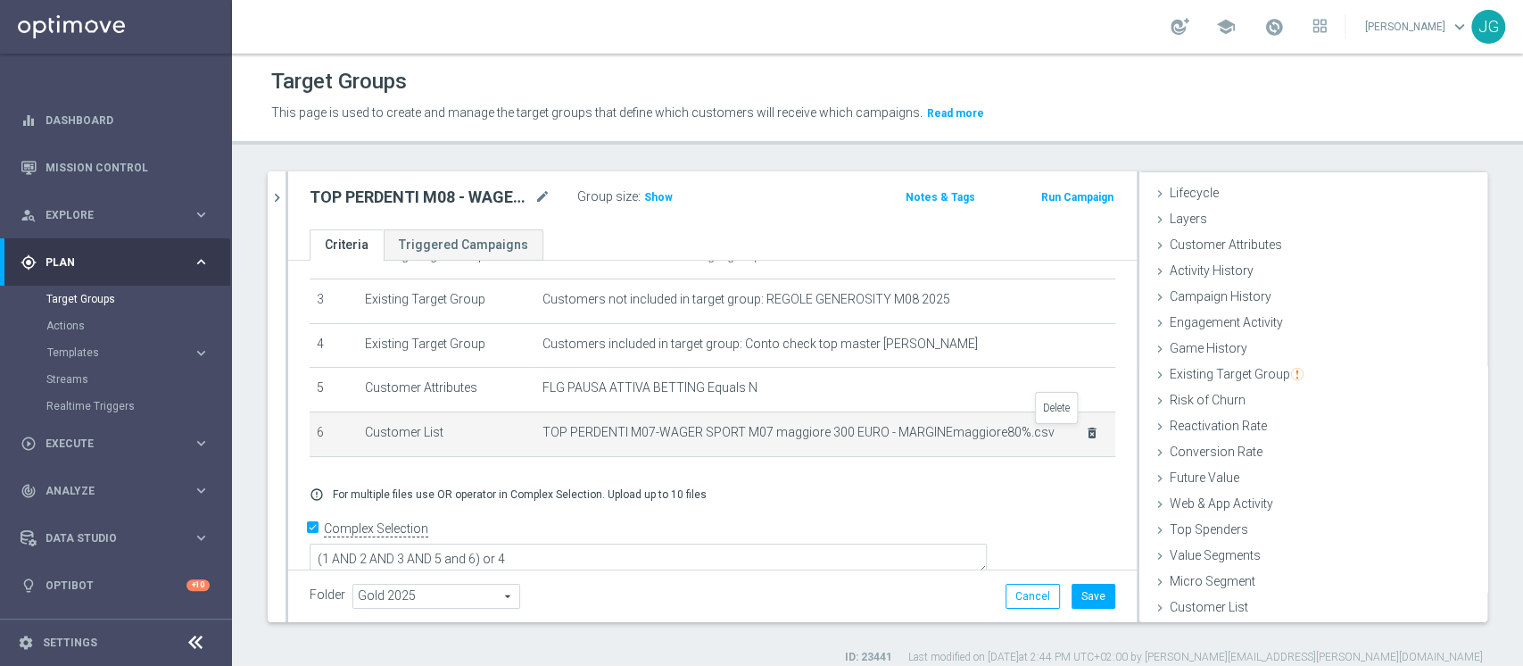
click at [1085, 434] on icon "delete_forever" at bounding box center [1092, 433] width 14 height 14
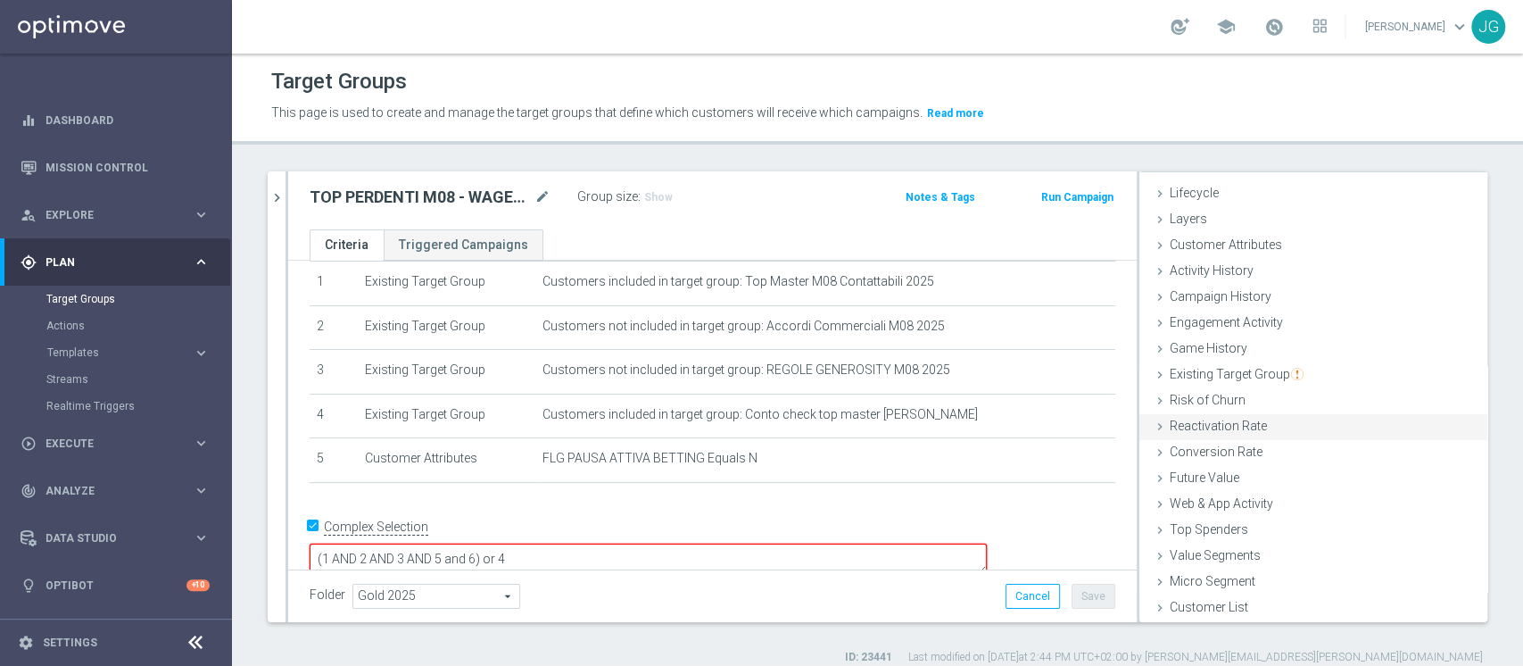
scroll to position [14, 0]
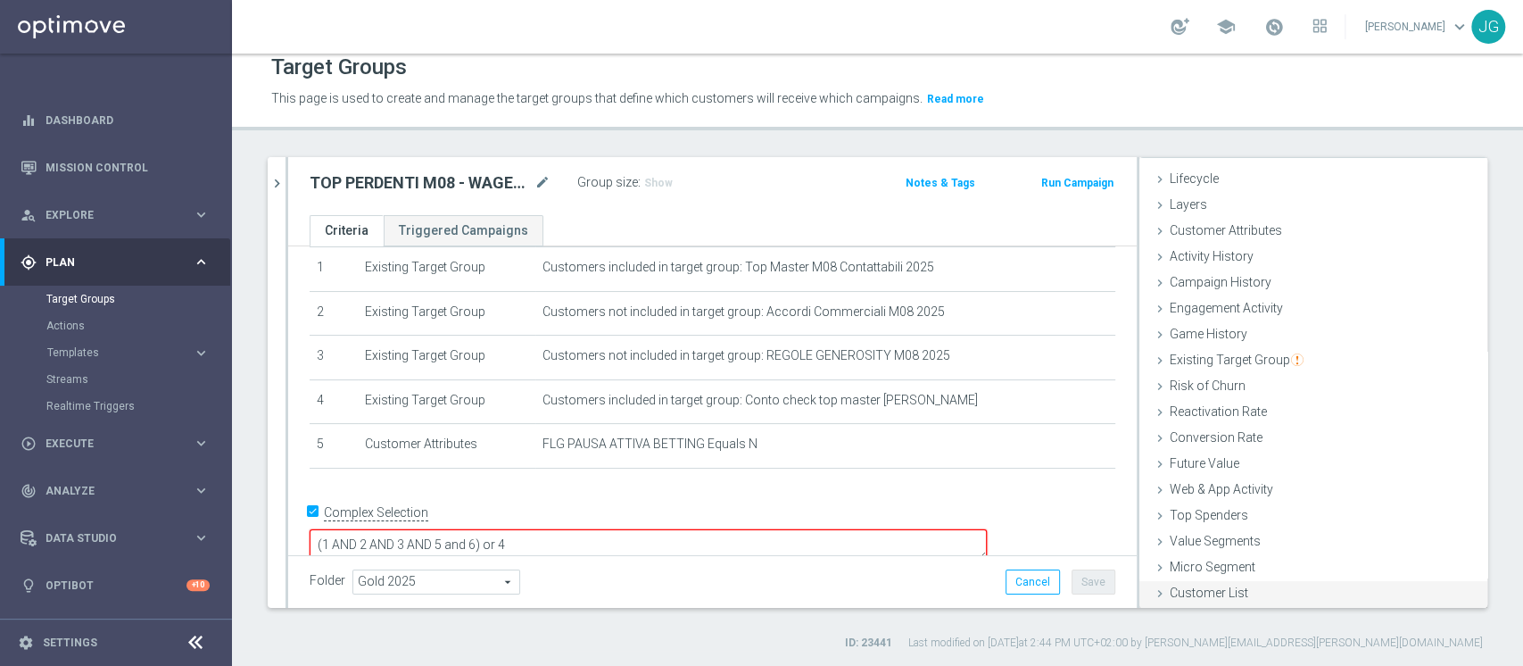
click at [1170, 596] on span "Customer List" at bounding box center [1209, 592] width 79 height 14
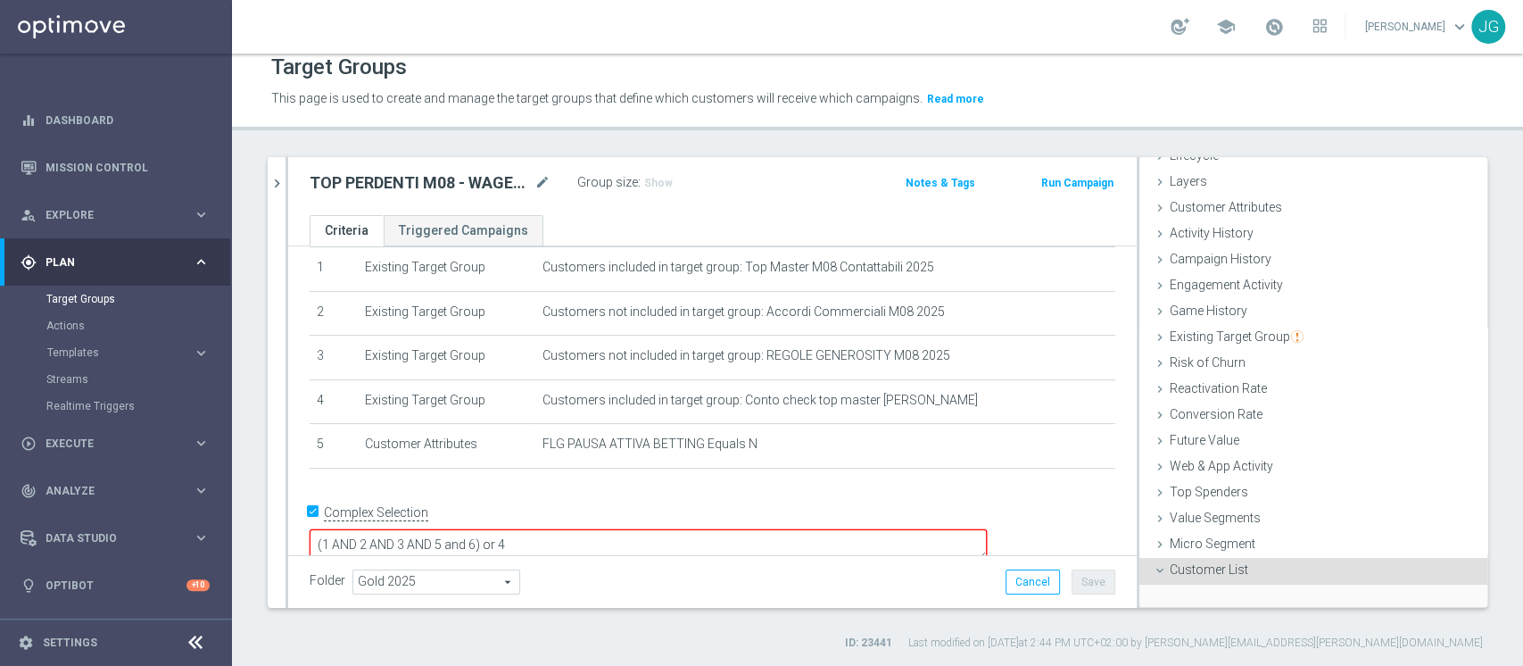
scroll to position [193, 0]
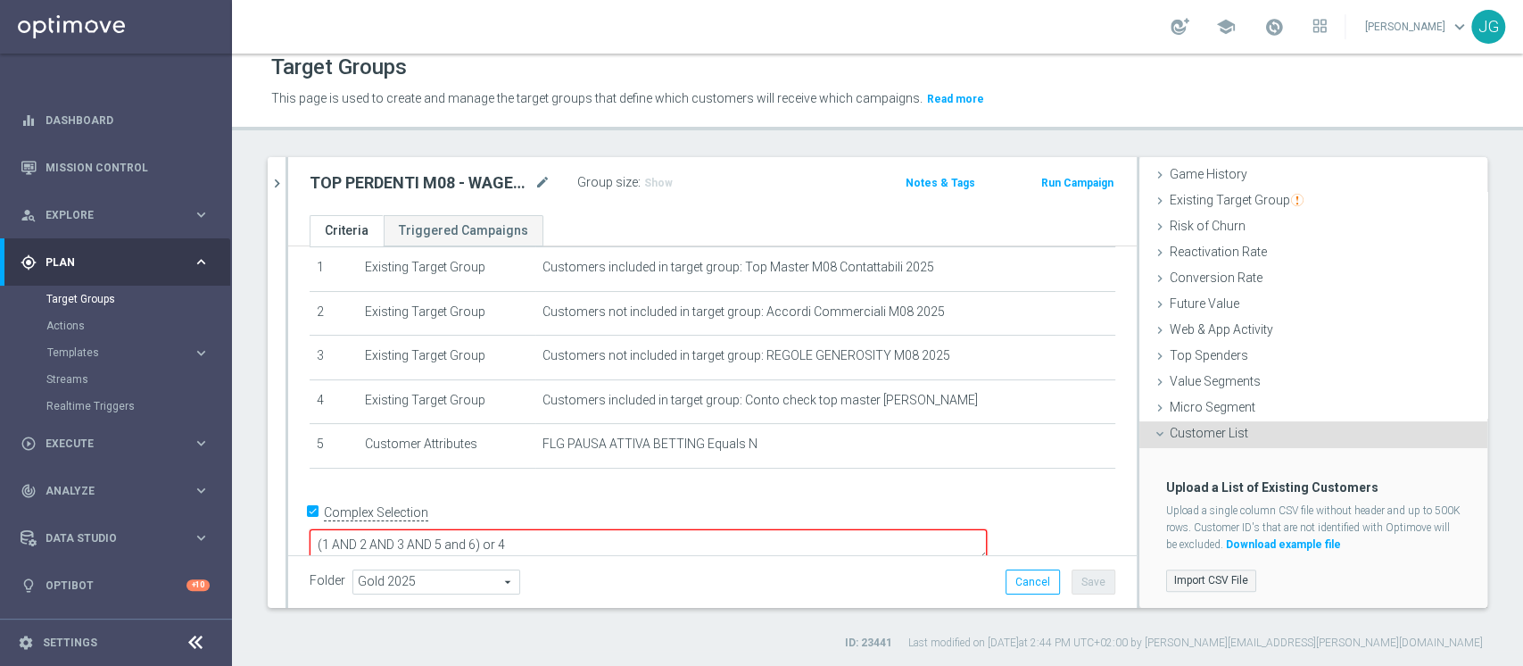
click at [1195, 576] on label "Import CSV File" at bounding box center [1211, 580] width 90 height 22
click at [0, 0] on input "Import CSV File" at bounding box center [0, 0] width 0 height 0
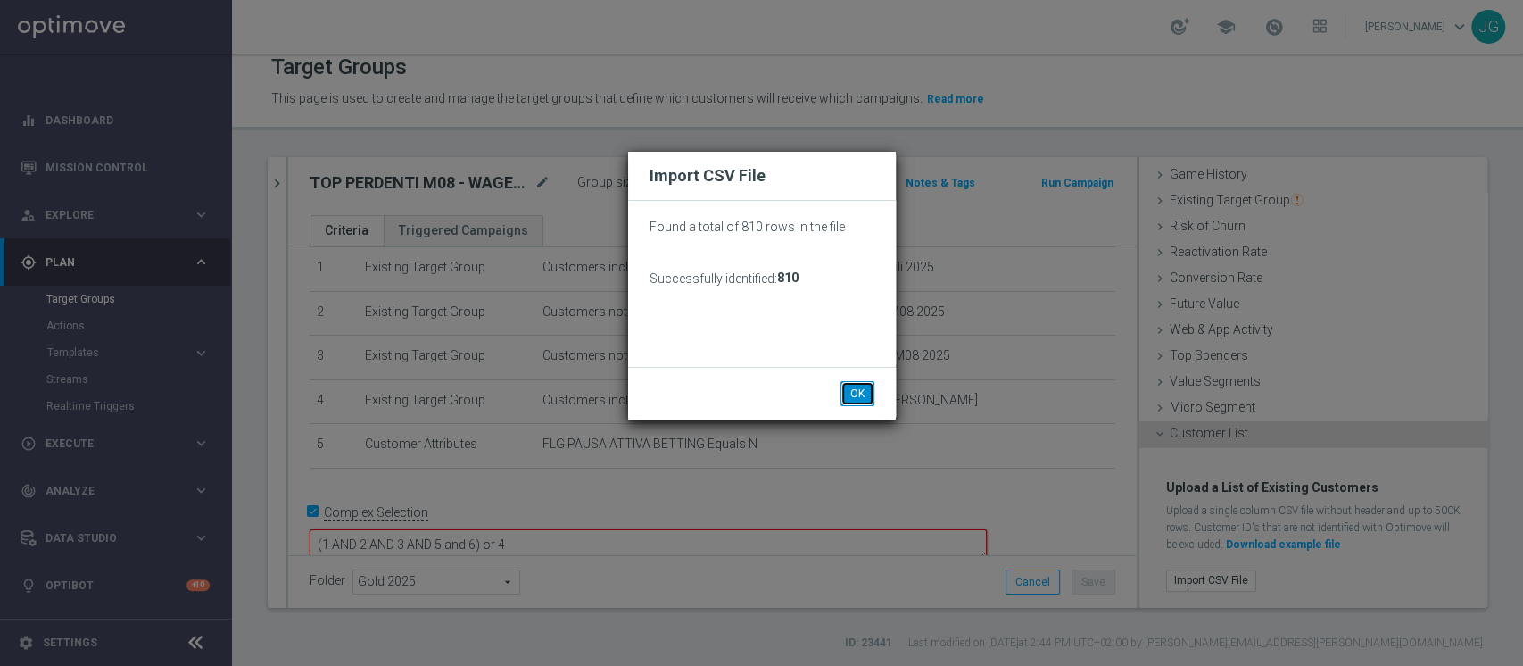
click at [858, 394] on button "OK" at bounding box center [858, 393] width 34 height 25
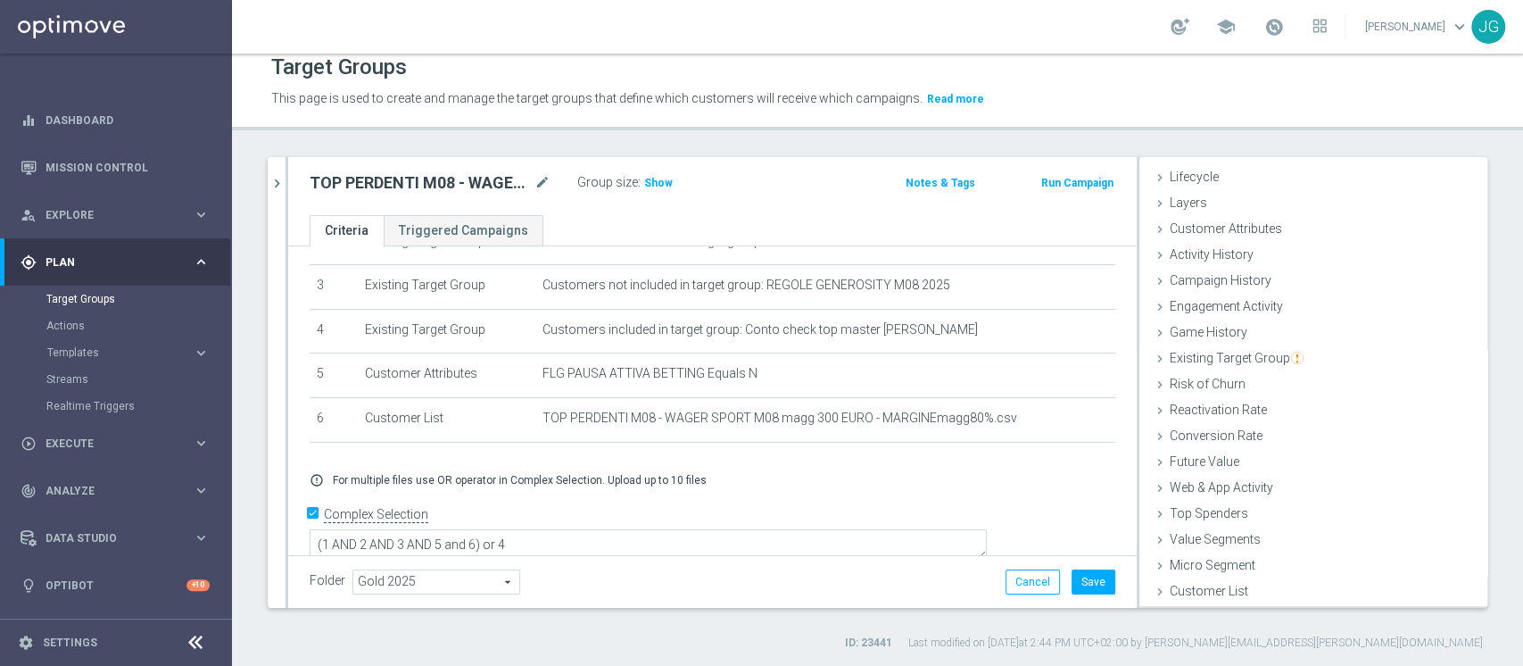
scroll to position [33, 0]
click at [652, 181] on span "Show" at bounding box center [658, 183] width 29 height 12
click at [1084, 588] on button "Save" at bounding box center [1094, 581] width 44 height 25
click at [1256, 230] on span "Customer Attributes" at bounding box center [1226, 230] width 112 height 14
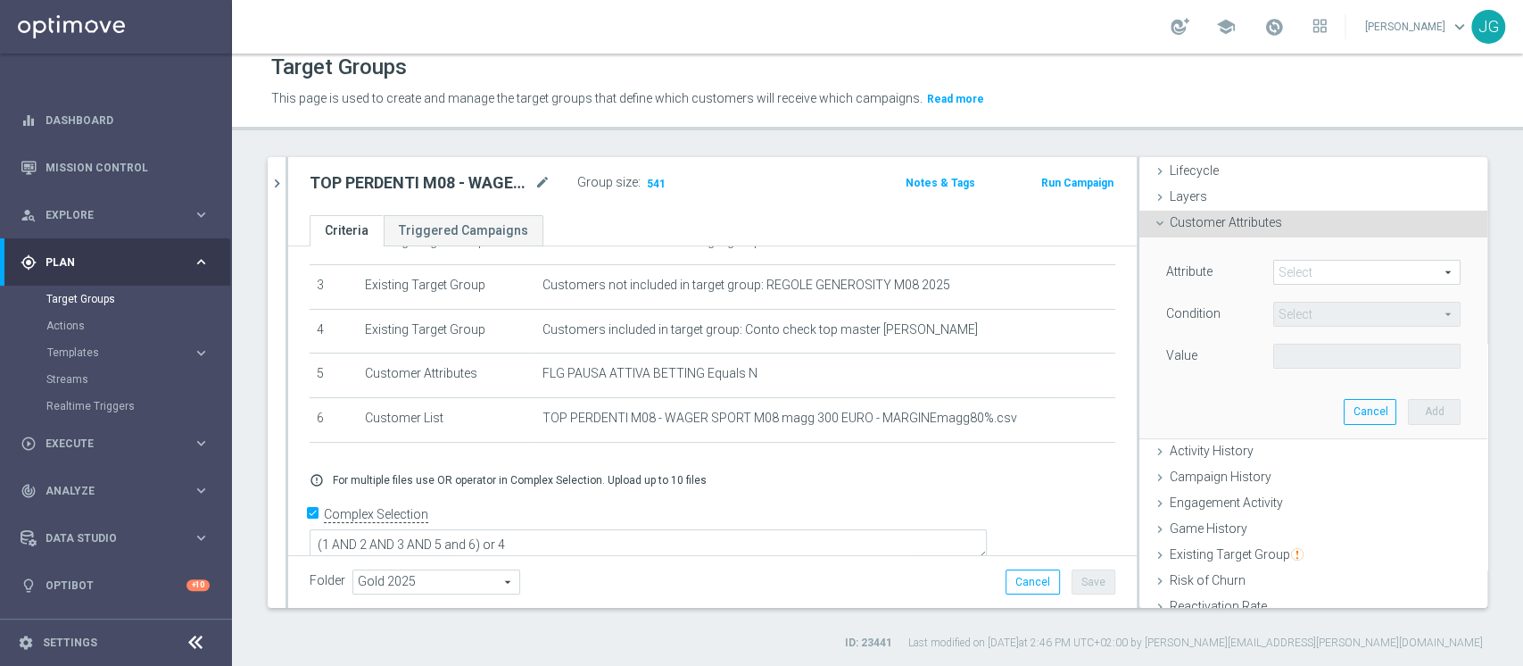
scroll to position [0, 0]
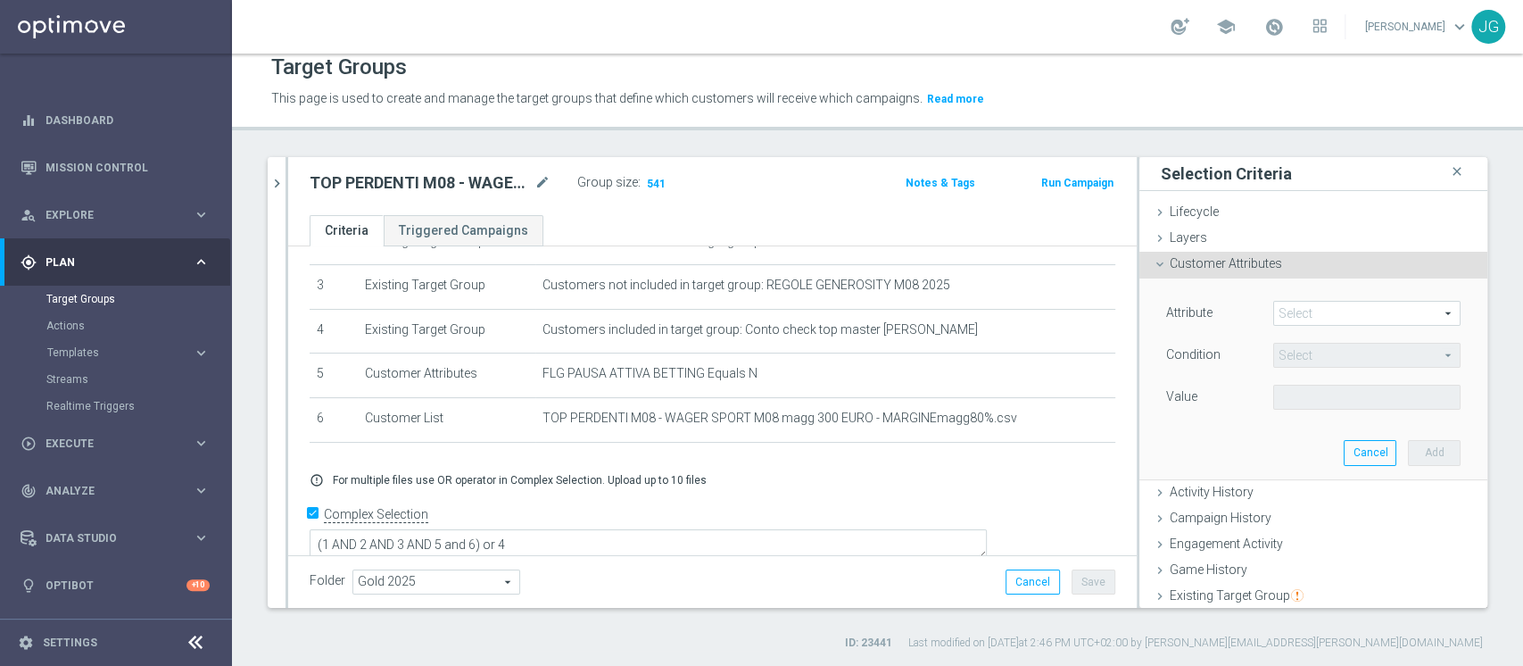
click at [1312, 319] on span at bounding box center [1367, 313] width 186 height 23
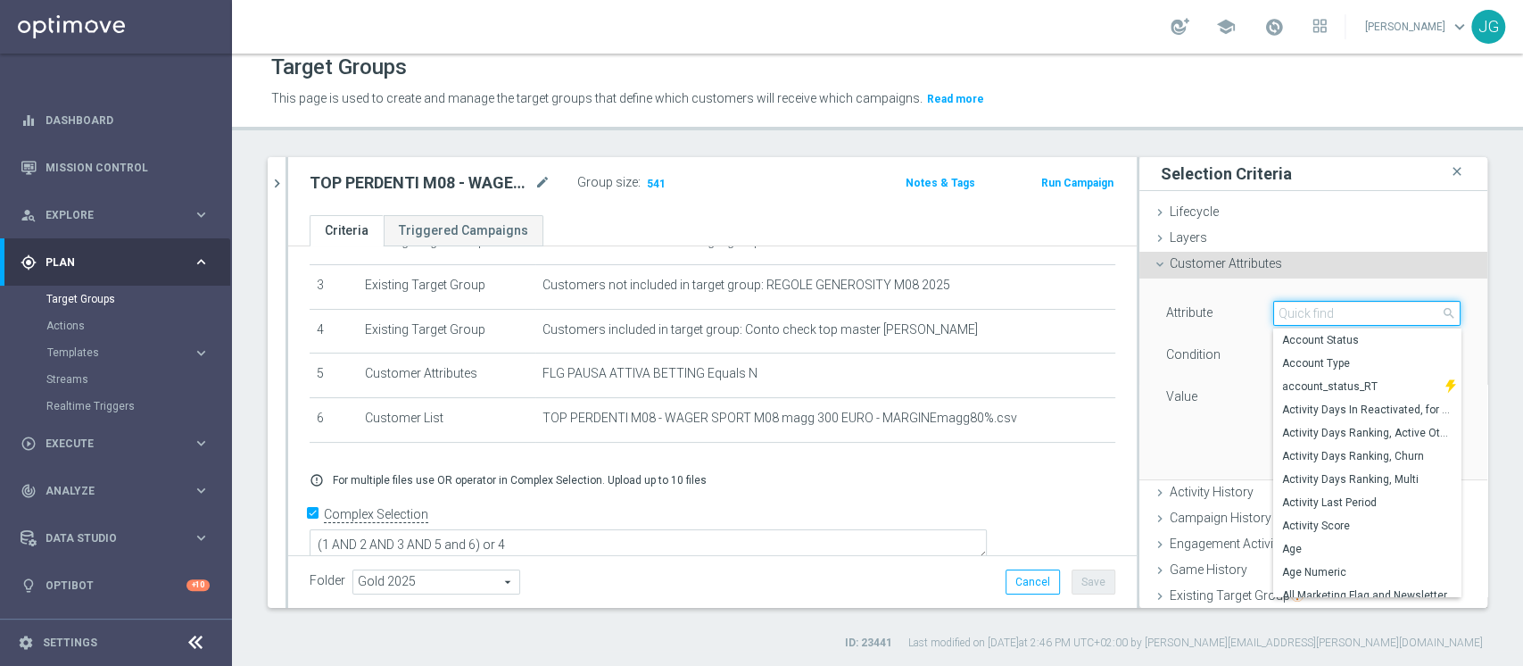
click at [1312, 319] on input "search" at bounding box center [1366, 313] width 187 height 25
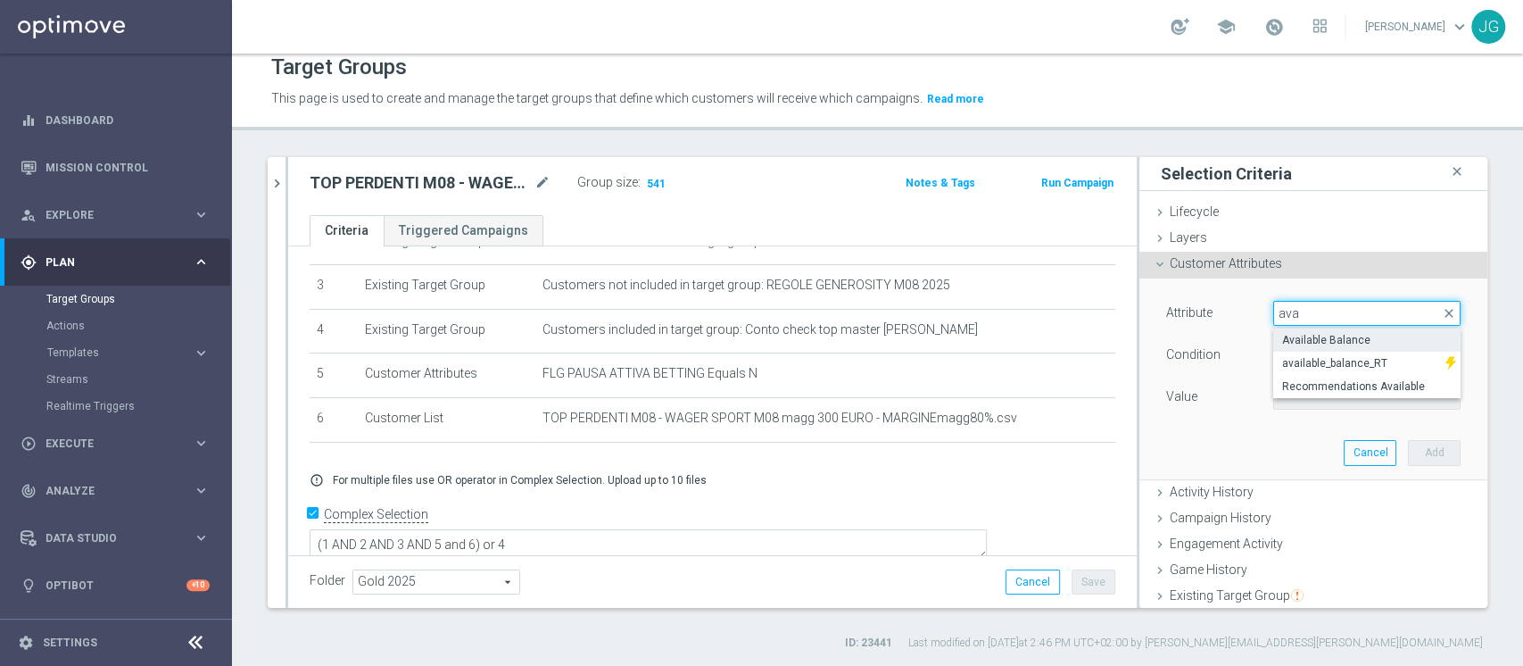
type input "ava"
click at [1303, 329] on label "Available Balance" at bounding box center [1366, 339] width 187 height 23
type input "Available Balance"
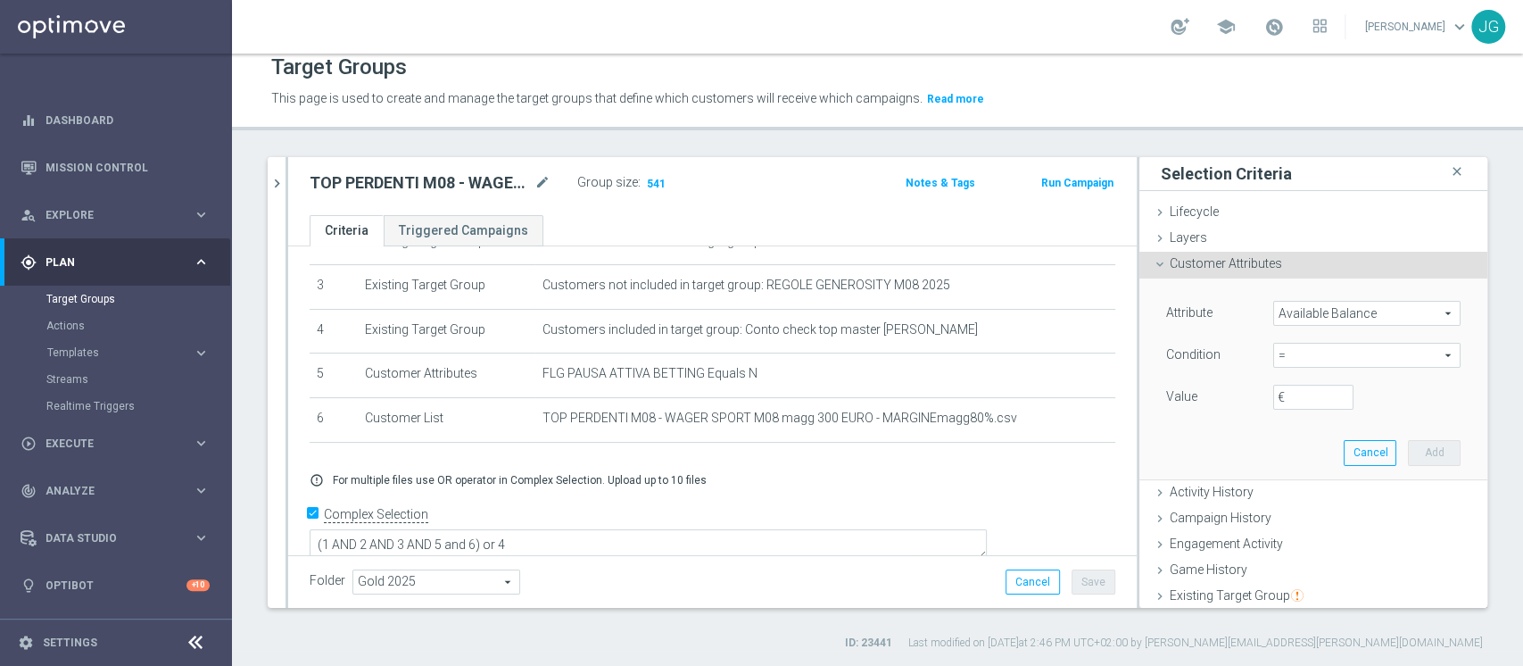
click at [1289, 357] on span "=" at bounding box center [1367, 355] width 186 height 23
click at [1282, 383] on span "<" at bounding box center [1367, 382] width 170 height 14
type input "<"
click at [1279, 392] on input "€" at bounding box center [1313, 397] width 80 height 25
type input "50"
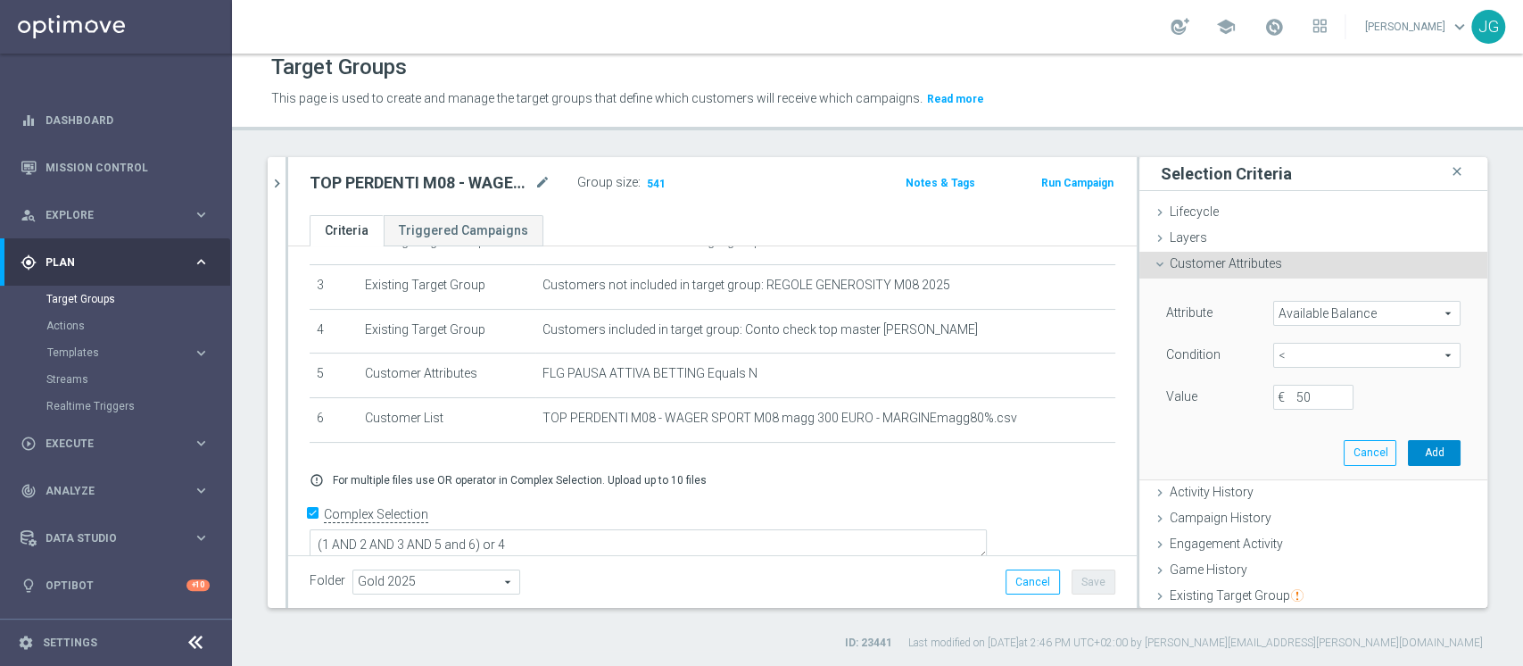
click at [1408, 449] on button "Add" at bounding box center [1434, 452] width 53 height 25
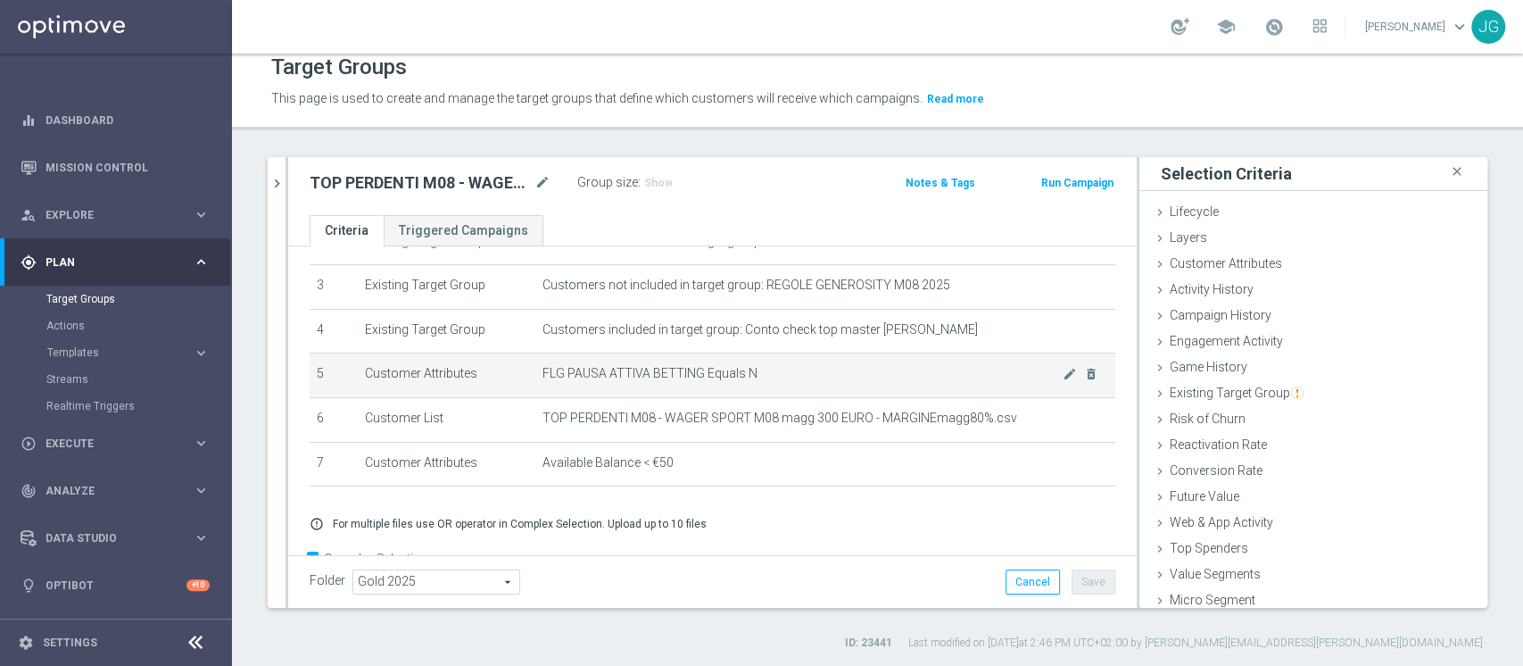
scroll to position [179, 0]
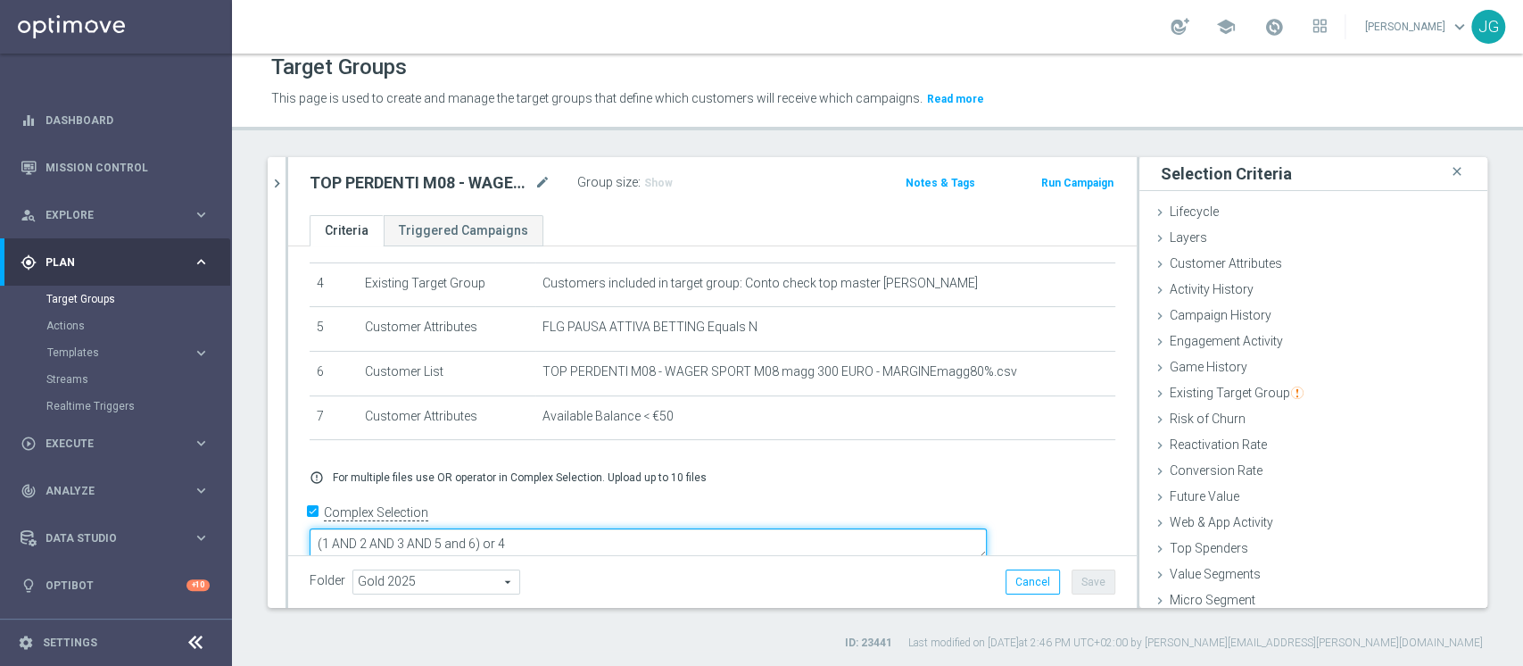
click at [604, 528] on textarea "(1 AND 2 AND 3 AND 5 and 6) or 4" at bounding box center [648, 543] width 677 height 31
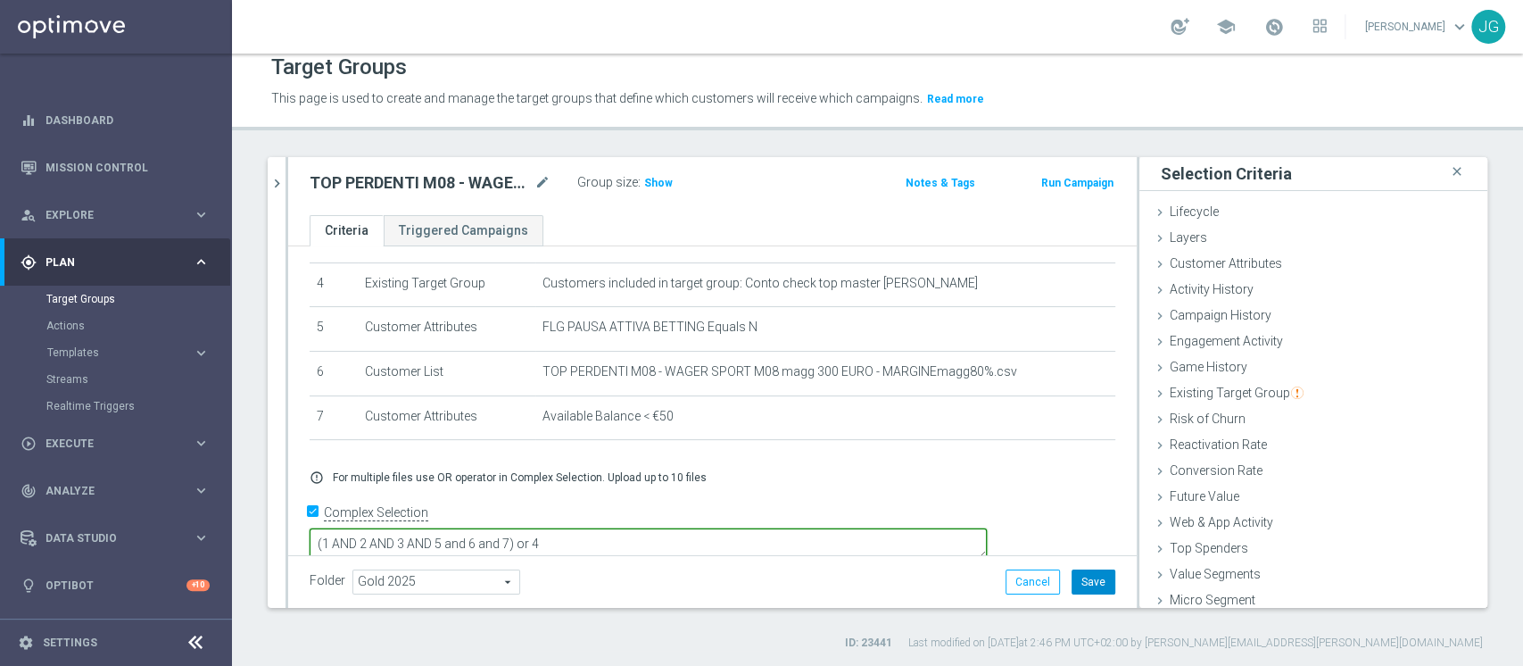
type textarea "(1 AND 2 AND 3 AND 5 and 6 and 7) or 4"
click at [1080, 578] on button "Save" at bounding box center [1094, 581] width 44 height 25
click at [645, 179] on span "Show" at bounding box center [658, 183] width 29 height 12
click at [286, 185] on div at bounding box center [287, 382] width 3 height 451
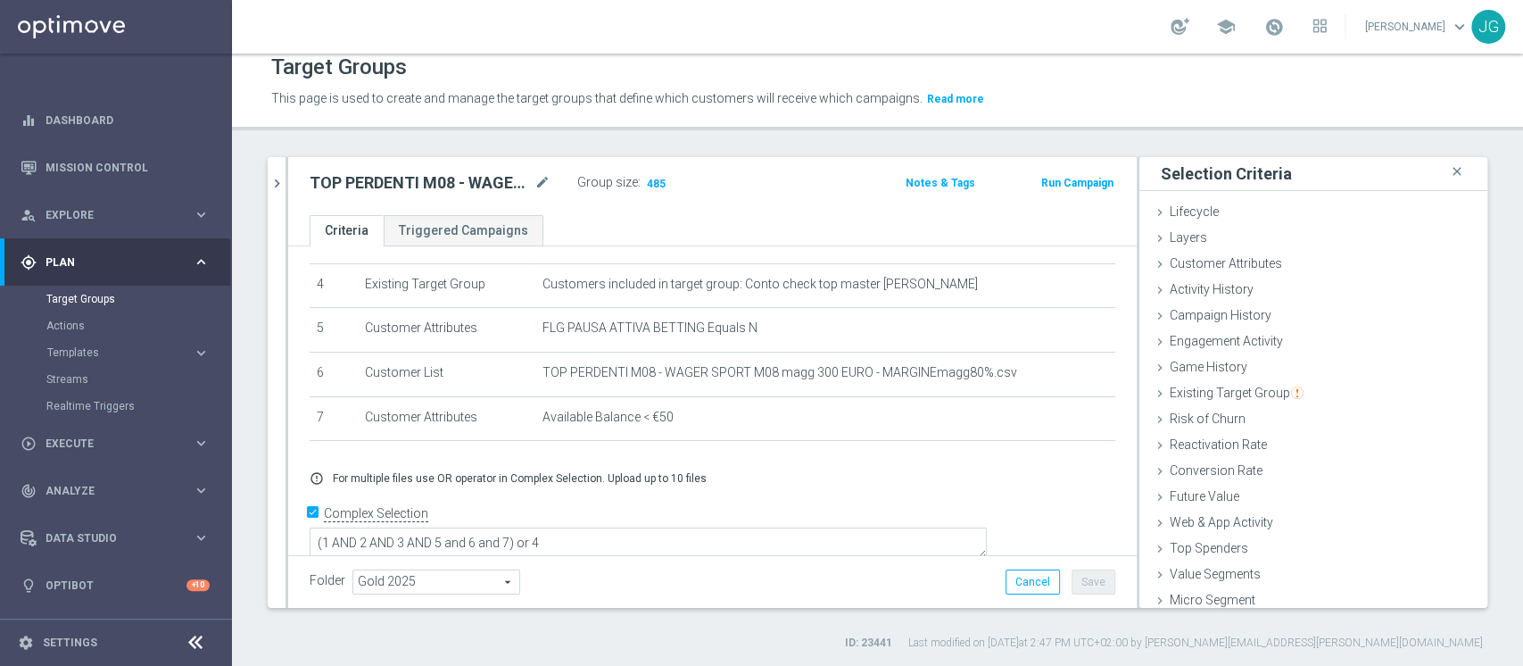
click at [286, 185] on div at bounding box center [287, 382] width 3 height 451
click at [278, 181] on icon "chevron_right" at bounding box center [277, 183] width 17 height 17
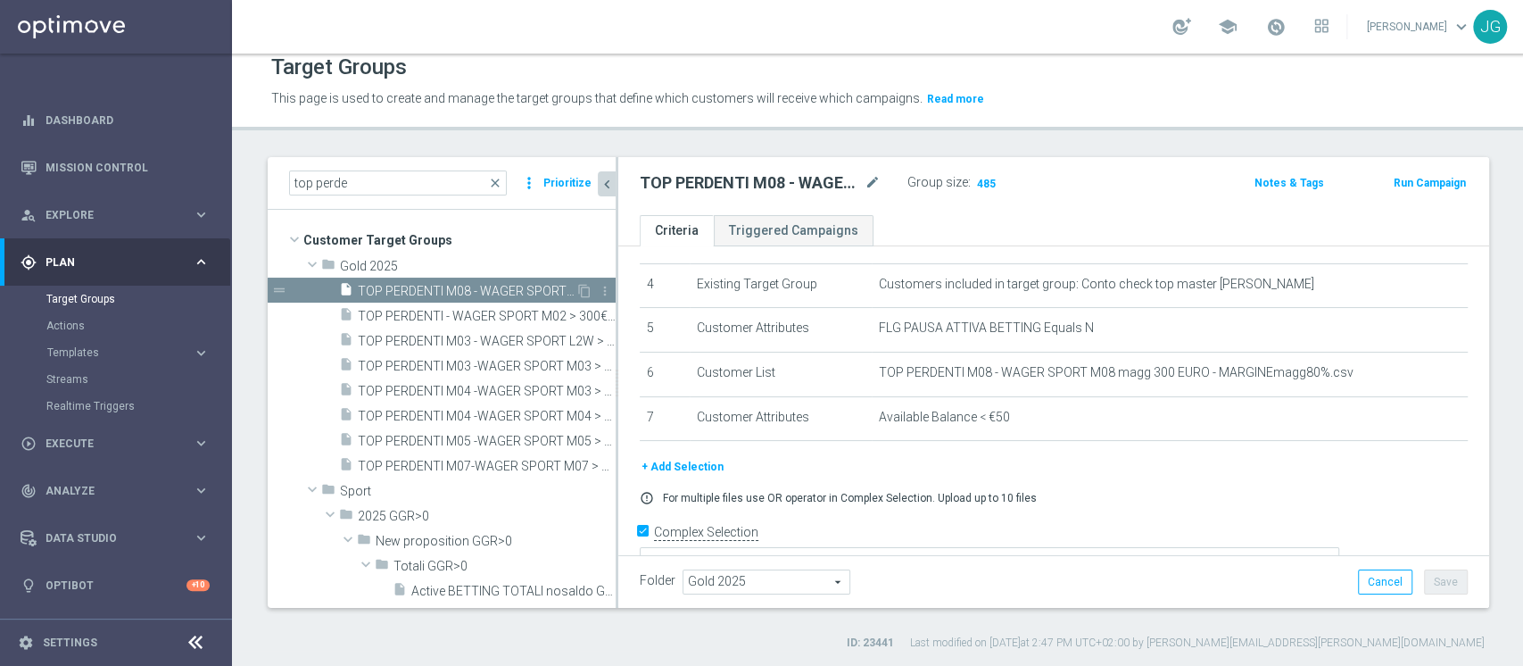
click at [452, 284] on span "TOP PERDENTI M08 - WAGER SPORT M08 > 300 EURO - MARGINE>80% 22.08" at bounding box center [467, 291] width 218 height 15
click at [577, 286] on icon "content_copy" at bounding box center [584, 291] width 14 height 14
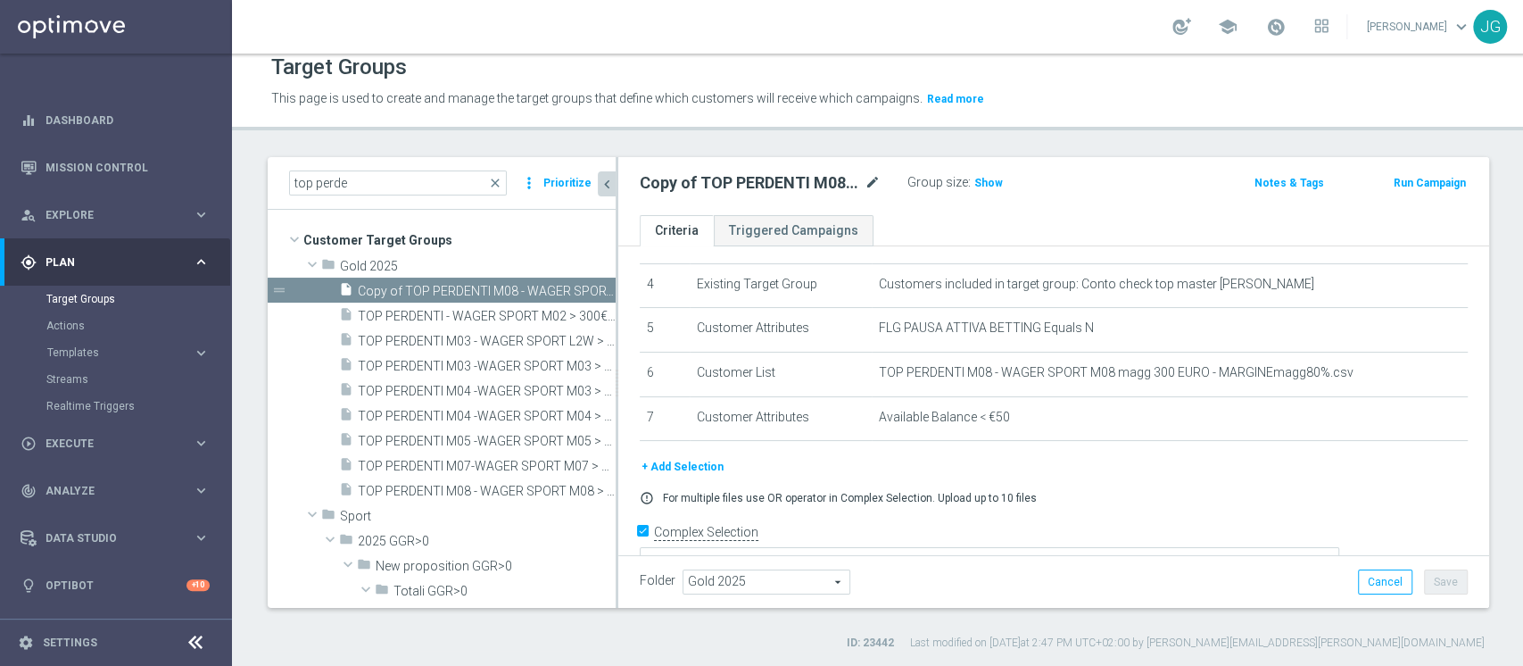
click at [873, 178] on icon "mode_edit" at bounding box center [873, 182] width 16 height 21
type input "MEDIUM PERDENTI M08 - WAGER SPORTM 08 > 500 EURO - MARGINE TRA 40% E 80% 22.08"
click at [1159, 478] on div "+ Add Selection error_outline For multiple files use OR operator in Complex Sel…" at bounding box center [1052, 487] width 853 height 61
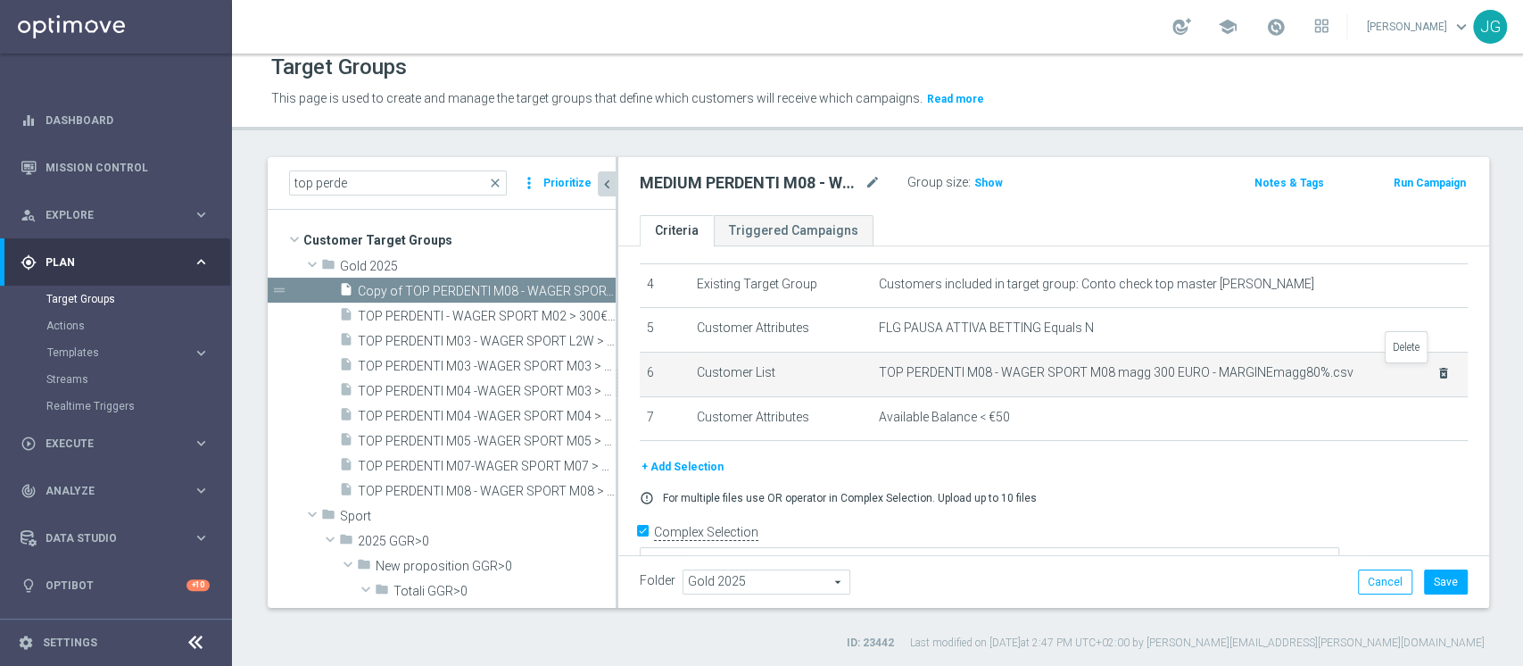
click at [1437, 373] on icon "delete_forever" at bounding box center [1444, 373] width 14 height 14
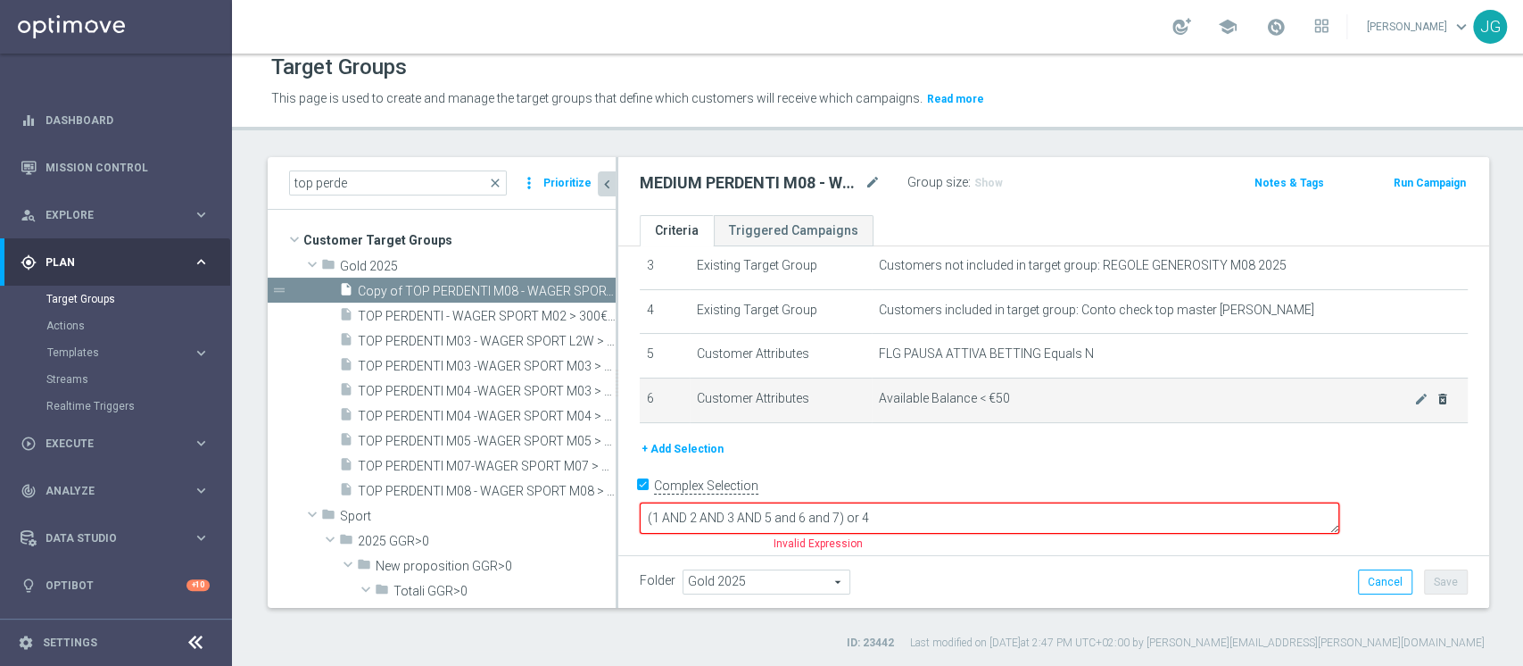
scroll to position [126, 0]
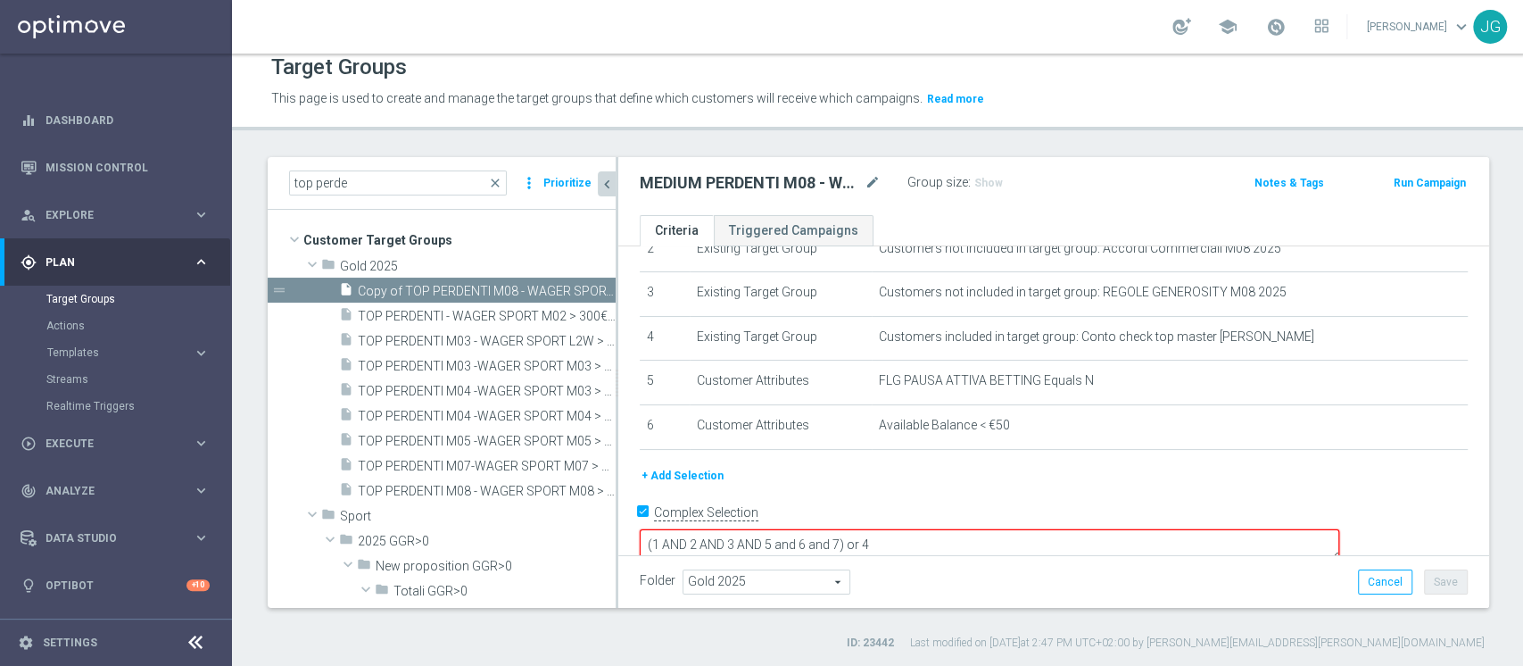
click at [704, 475] on button "+ Add Selection" at bounding box center [683, 476] width 86 height 20
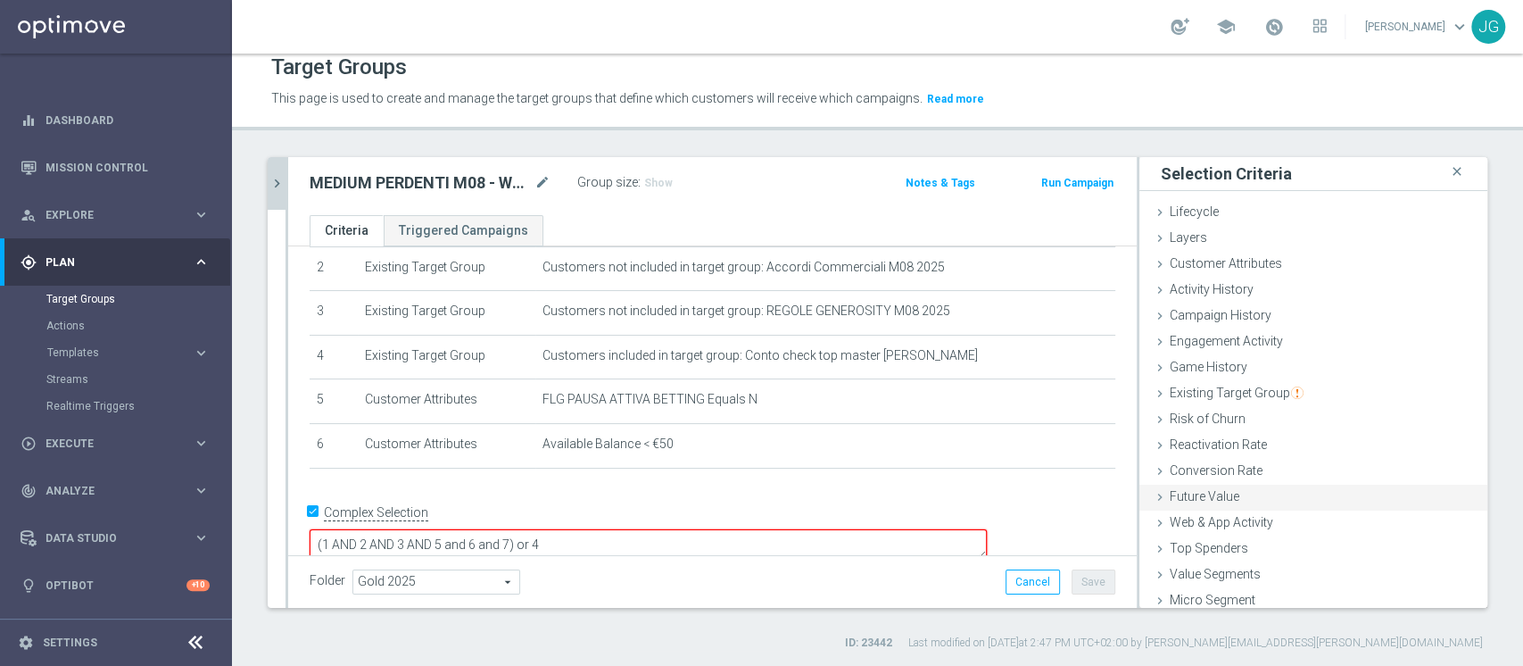
scroll to position [33, 0]
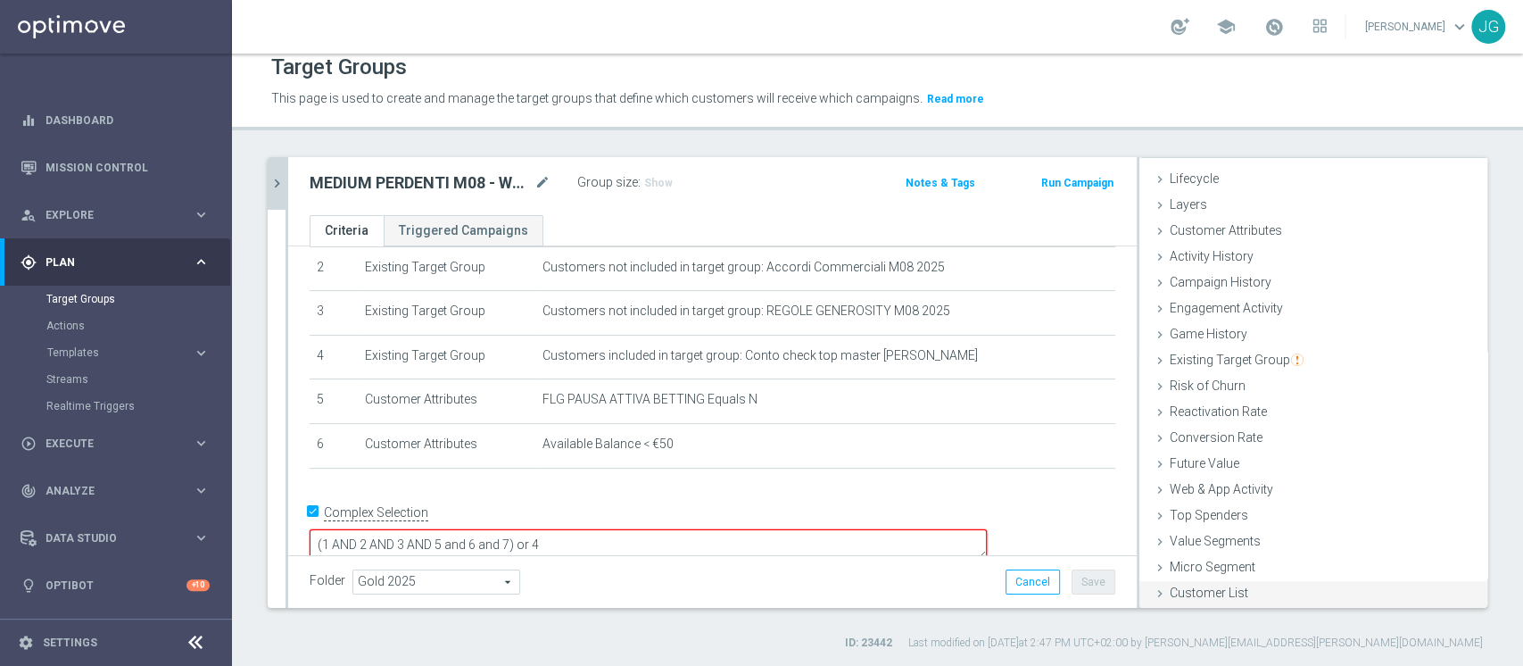
click at [1170, 585] on span "Customer List" at bounding box center [1209, 592] width 79 height 14
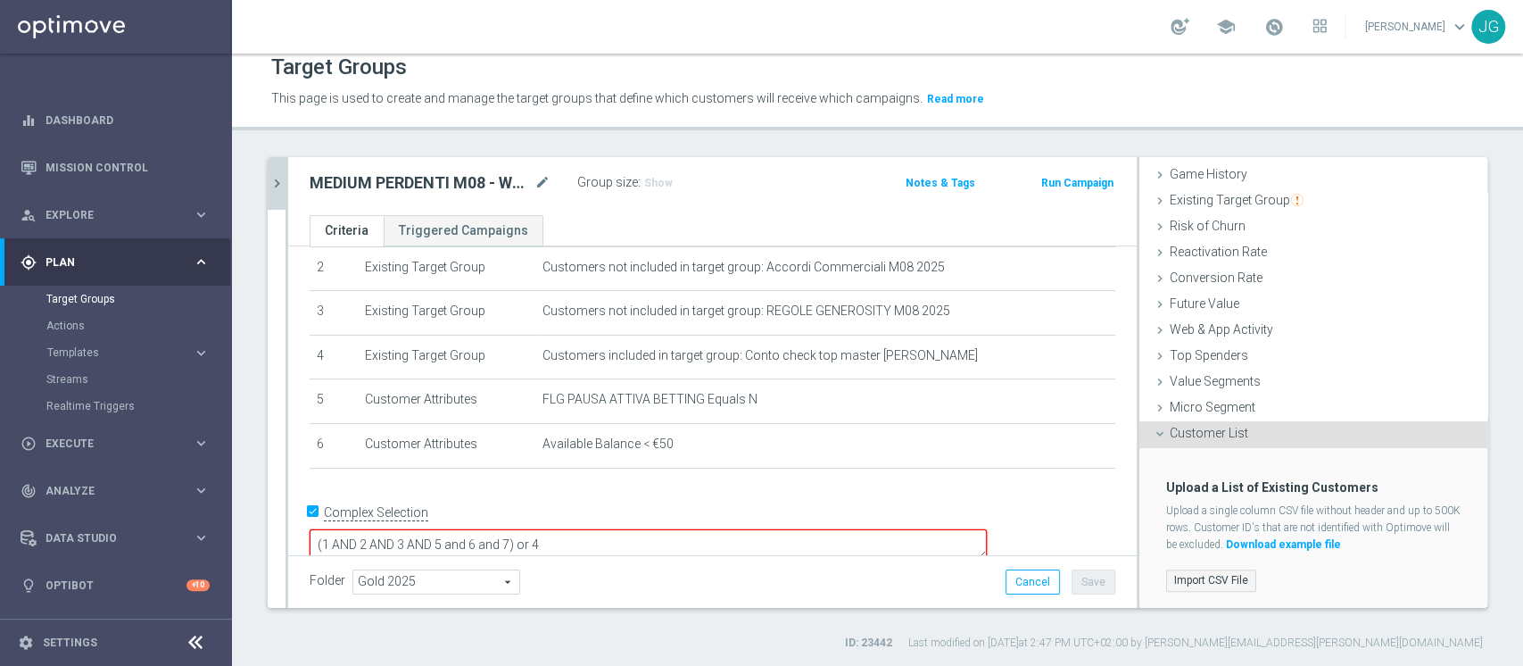
click at [1197, 580] on label "Import CSV File" at bounding box center [1211, 580] width 90 height 22
click at [0, 0] on input "Import CSV File" at bounding box center [0, 0] width 0 height 0
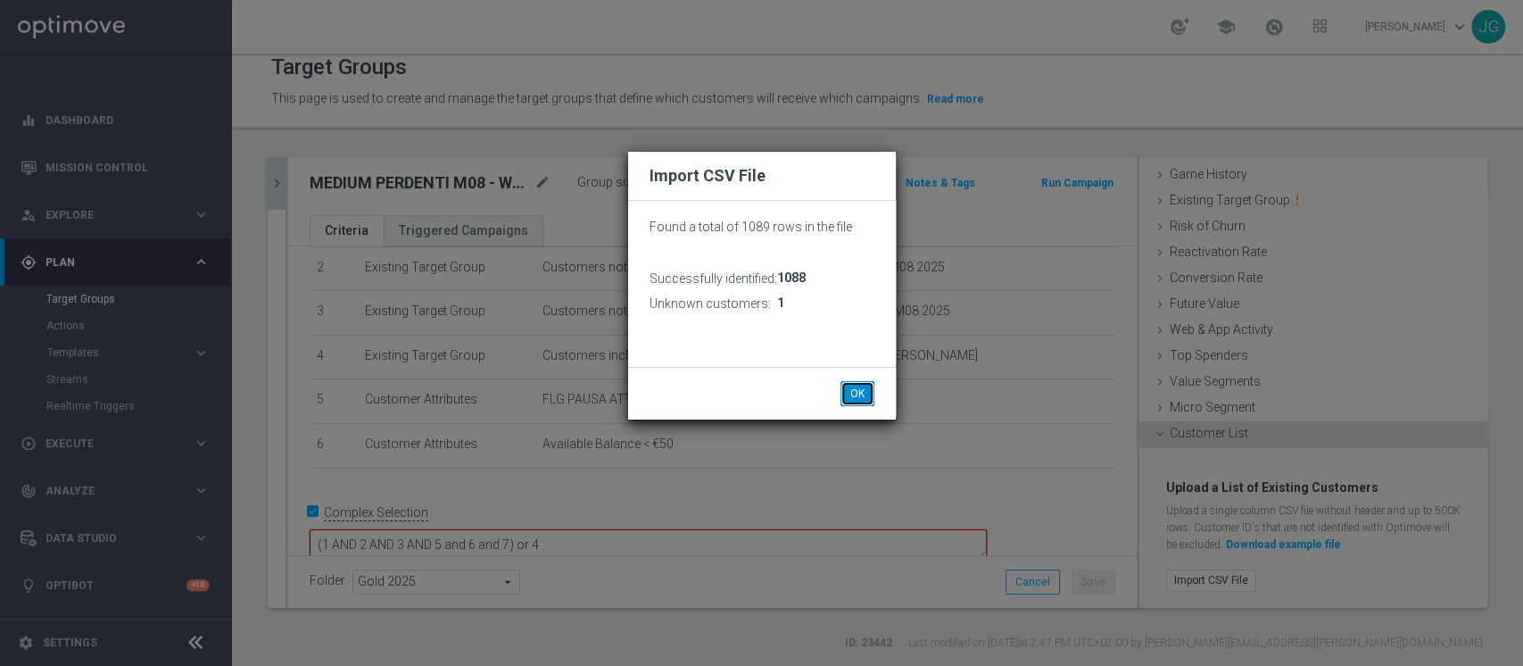
click at [858, 392] on button "OK" at bounding box center [858, 393] width 34 height 25
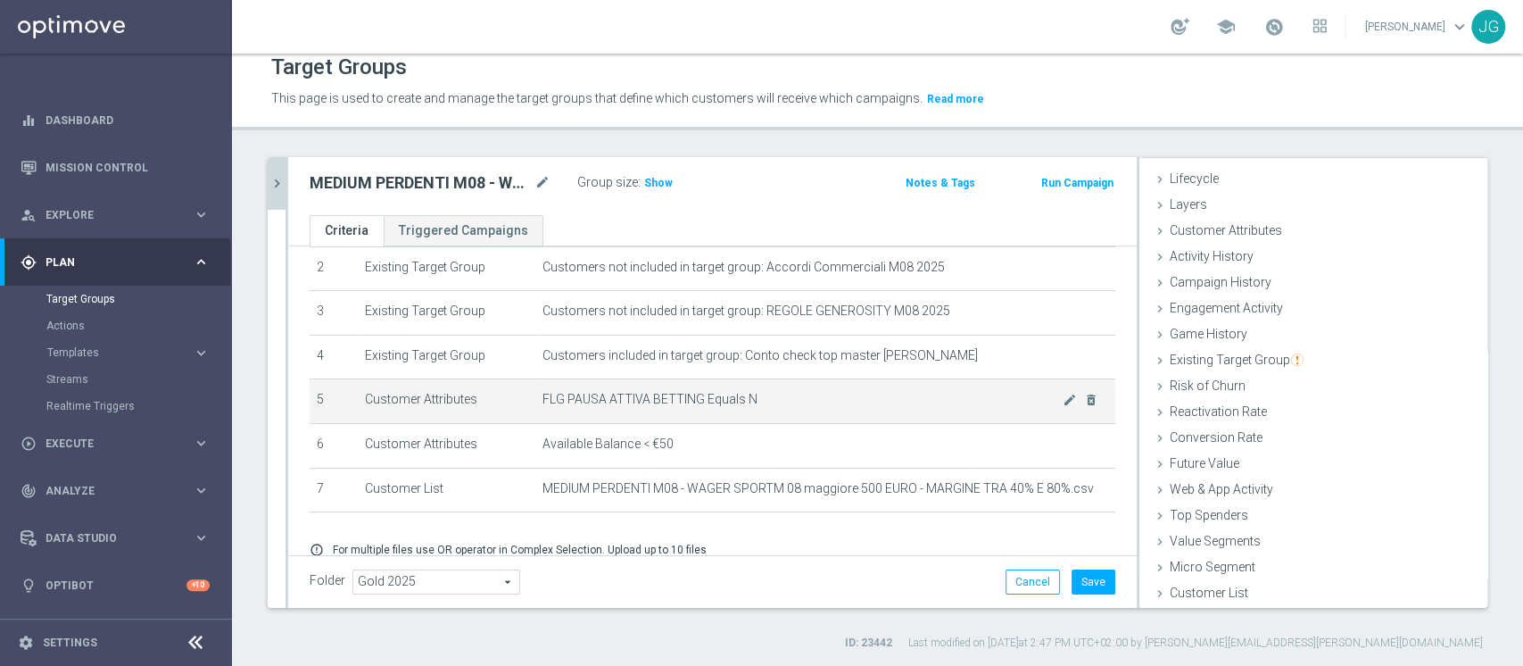
scroll to position [178, 0]
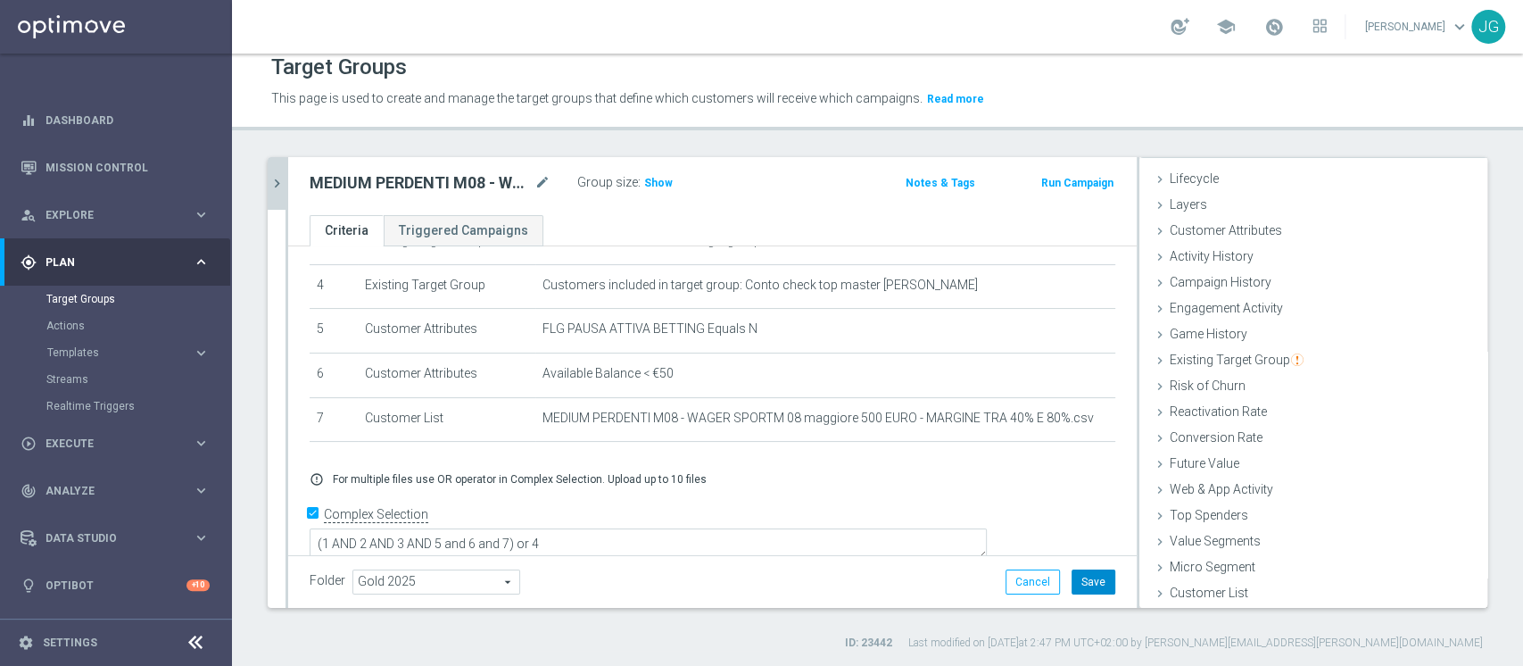
click at [1091, 577] on button "Save" at bounding box center [1094, 581] width 44 height 25
click at [657, 167] on div "MEDIUM PERDENTI M08 - WAGER SPORTM 08 > 500 EURO - MARGINE TRA 40% E 80% 22.08 …" at bounding box center [712, 186] width 849 height 58
click at [659, 177] on span "Show" at bounding box center [658, 183] width 29 height 12
click at [270, 185] on icon "chevron_right" at bounding box center [277, 183] width 17 height 17
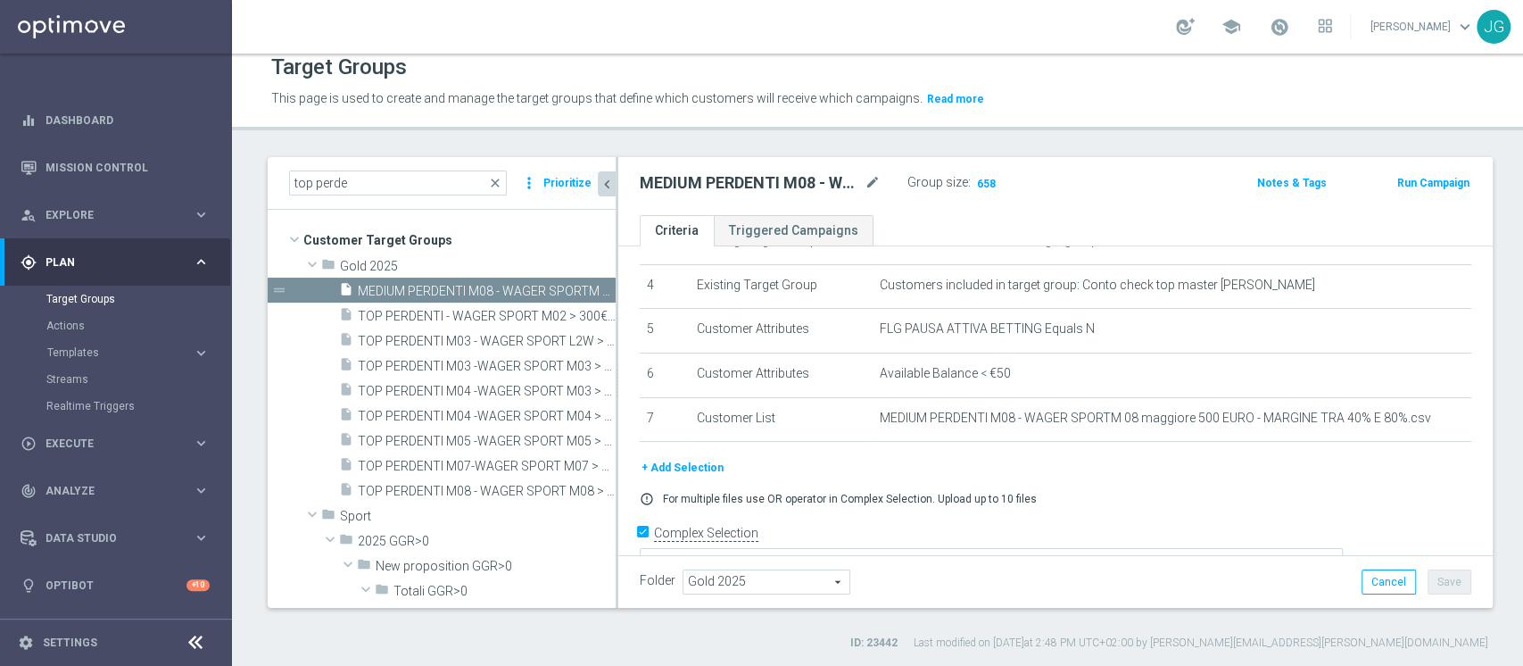
scroll to position [67, 0]
click at [443, 286] on span "MEDIUM PERDENTI M08 - WAGER SPORTM 08 > 500 EURO - MARGINE TRA 40% E 80% 22.08" at bounding box center [467, 291] width 218 height 15
click at [577, 289] on icon "content_copy" at bounding box center [584, 291] width 14 height 14
click at [875, 175] on icon "mode_edit" at bounding box center [873, 182] width 16 height 21
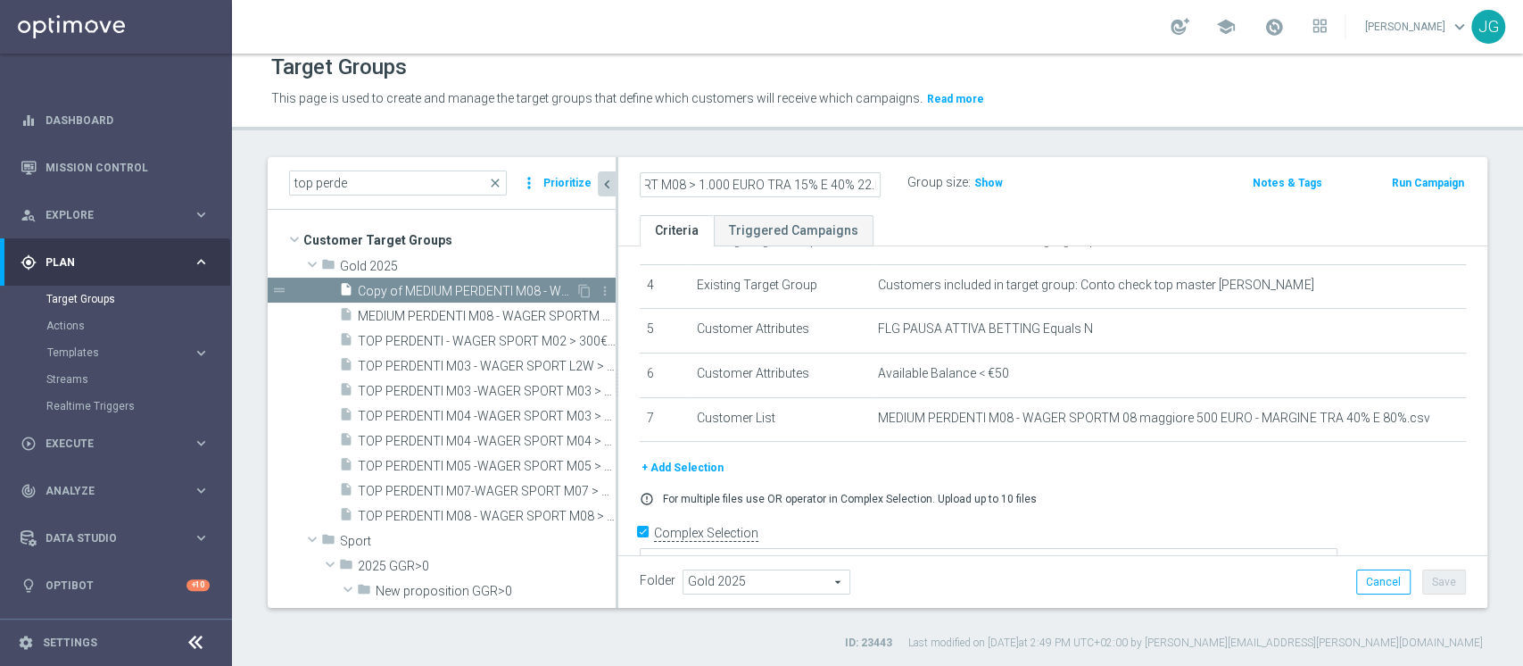
scroll to position [0, 204]
type input "LOW PERDENTI M08 - WAGER SPORT M08 > 1.000 EURO TRA 15% E 40% 22.08"
click at [1160, 493] on div "error_outline For multiple files use OR operator in Complex Selection. Upload u…" at bounding box center [1052, 499] width 853 height 14
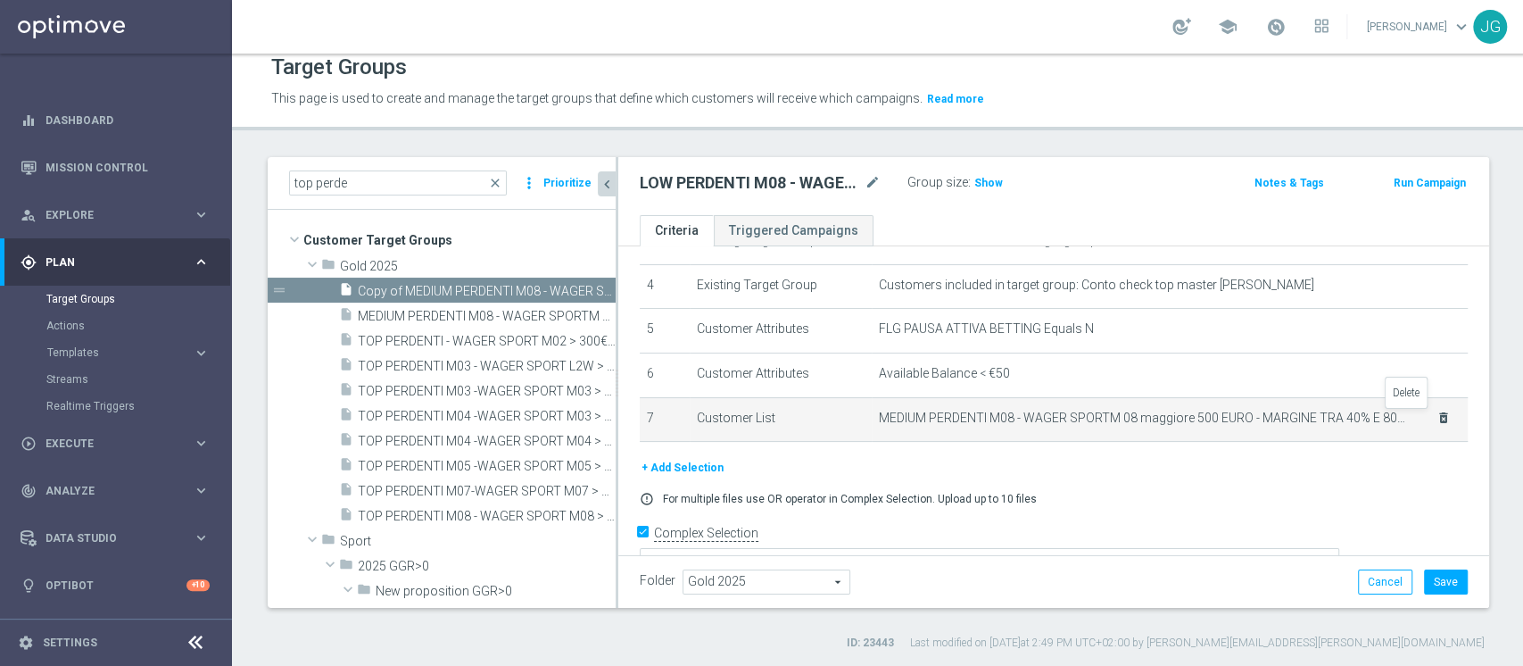
click at [1437, 418] on icon "delete_forever" at bounding box center [1444, 417] width 14 height 14
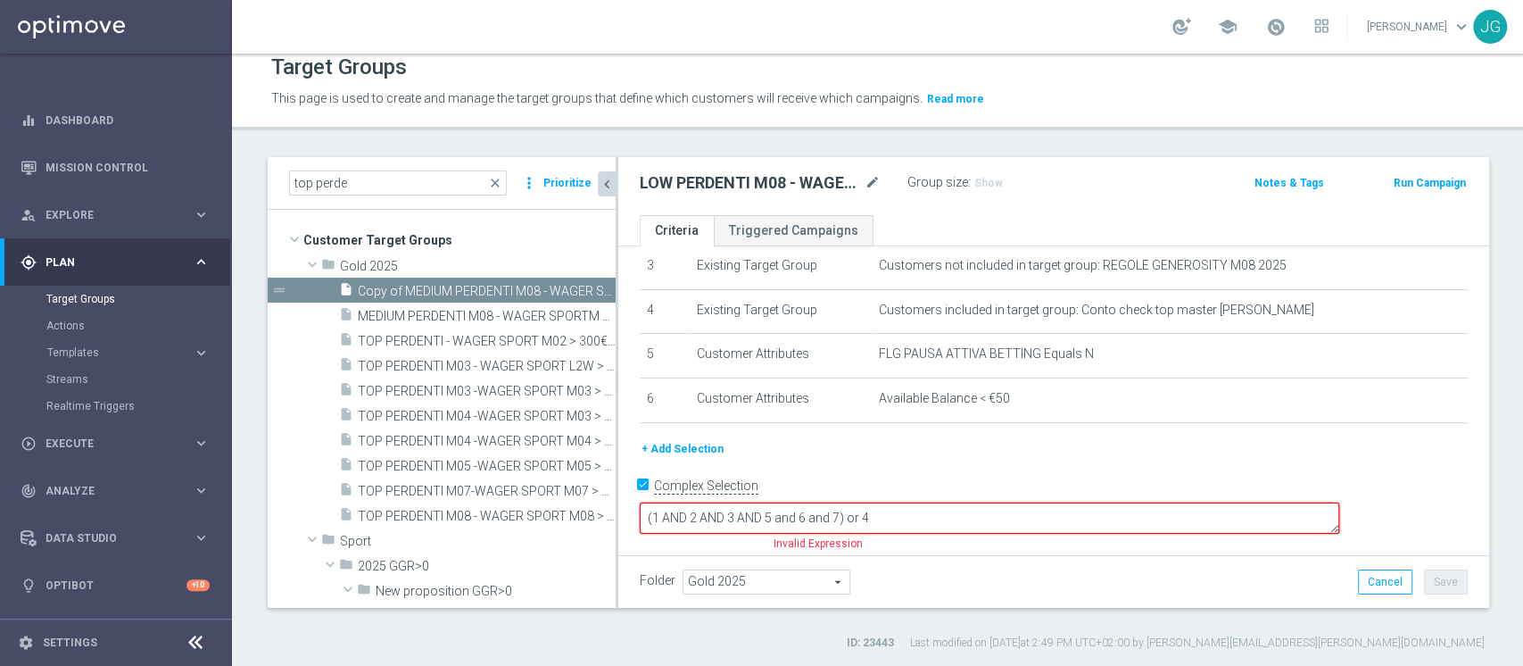
scroll to position [126, 0]
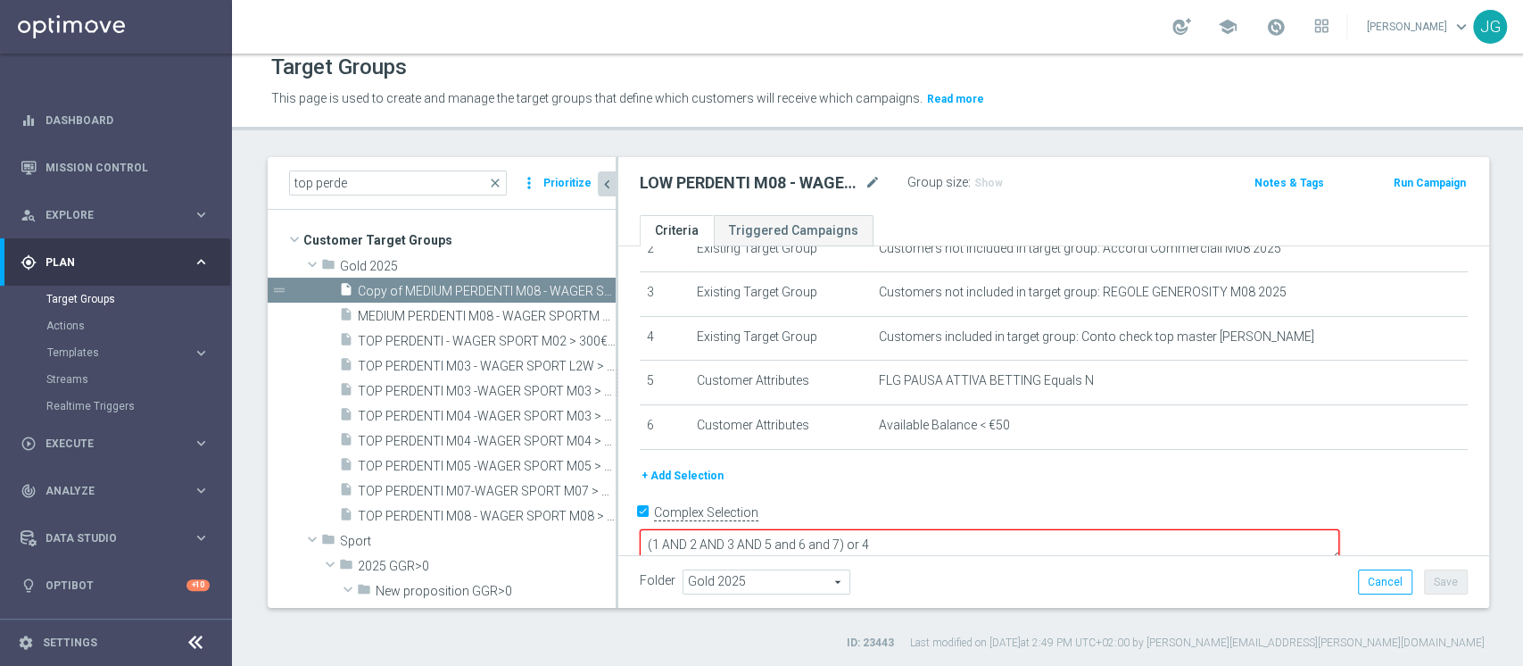
click at [708, 475] on button "+ Add Selection" at bounding box center [683, 476] width 86 height 20
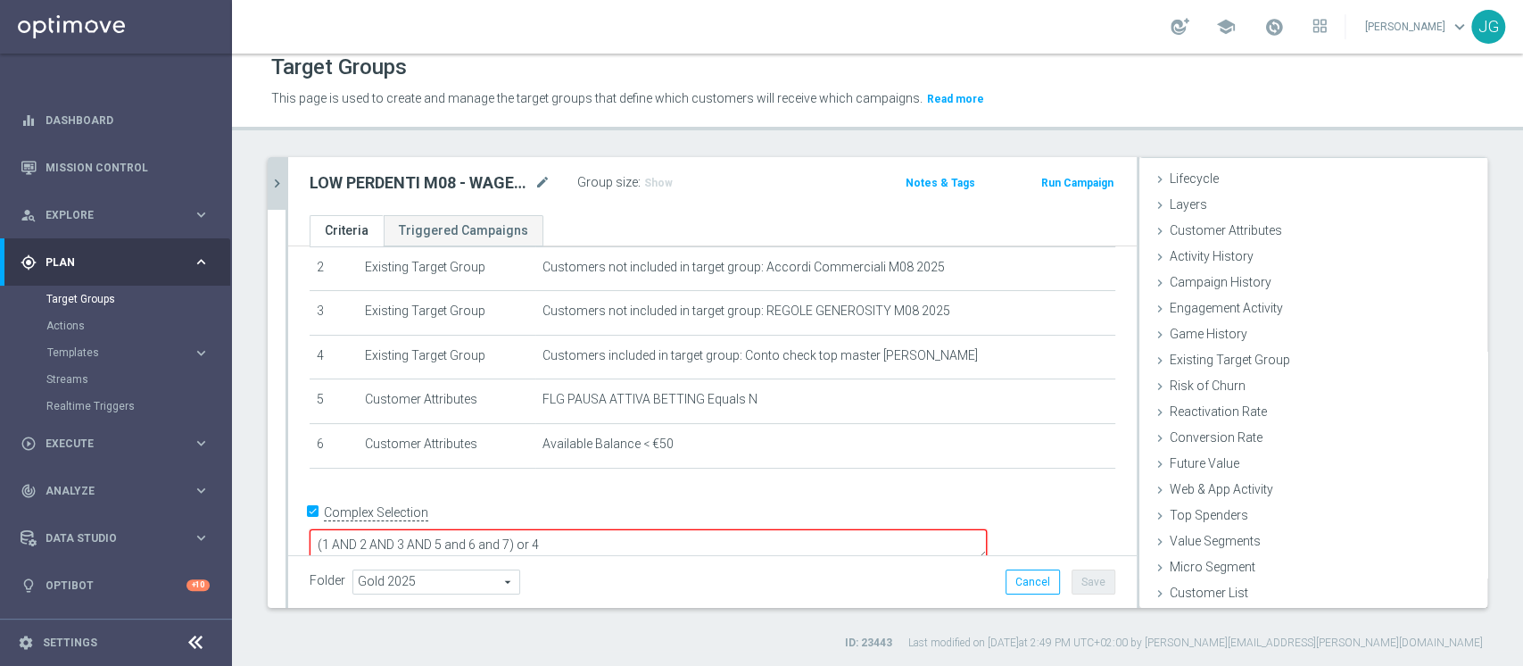
scroll to position [33, 0]
click at [1170, 596] on span "Customer List" at bounding box center [1209, 592] width 79 height 14
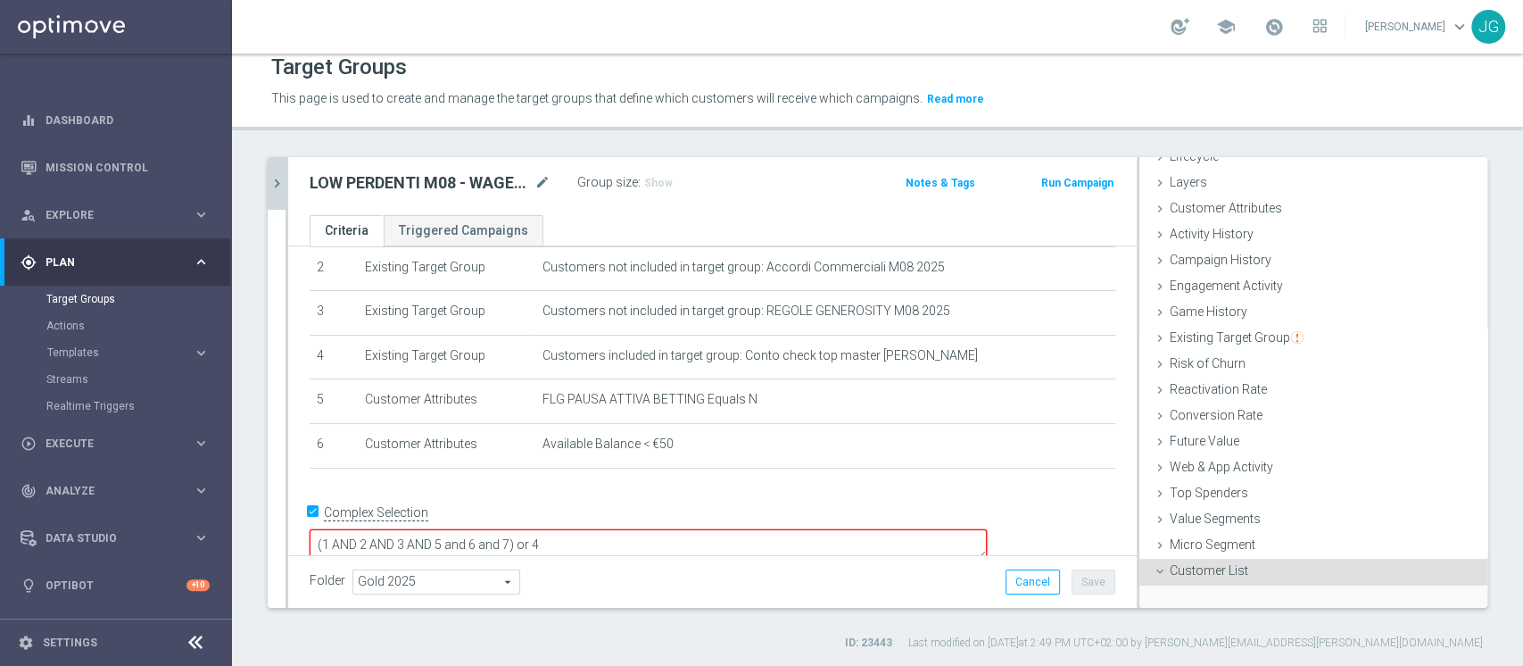
scroll to position [193, 0]
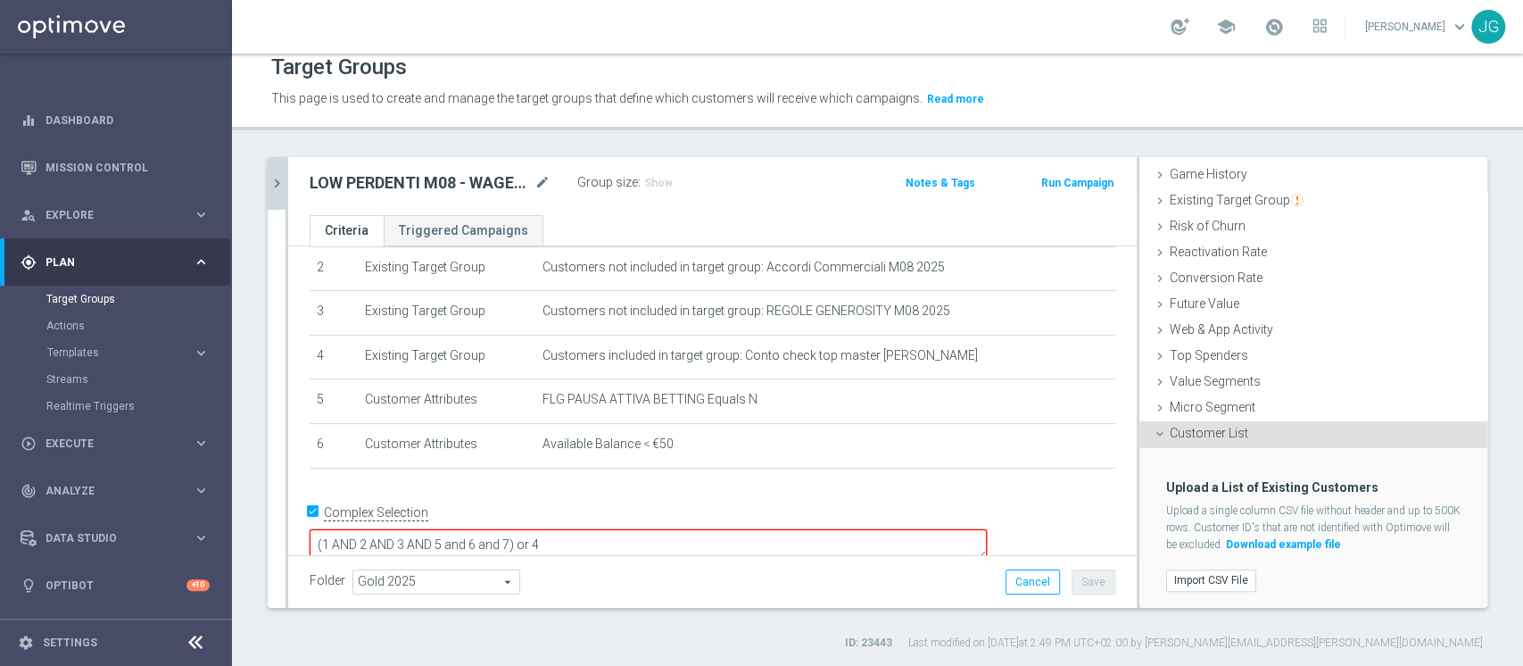
click at [1206, 560] on div "Import CSV File" at bounding box center [1313, 577] width 321 height 35
click at [1189, 575] on label "Import CSV File" at bounding box center [1211, 580] width 90 height 22
click at [0, 0] on input "Import CSV File" at bounding box center [0, 0] width 0 height 0
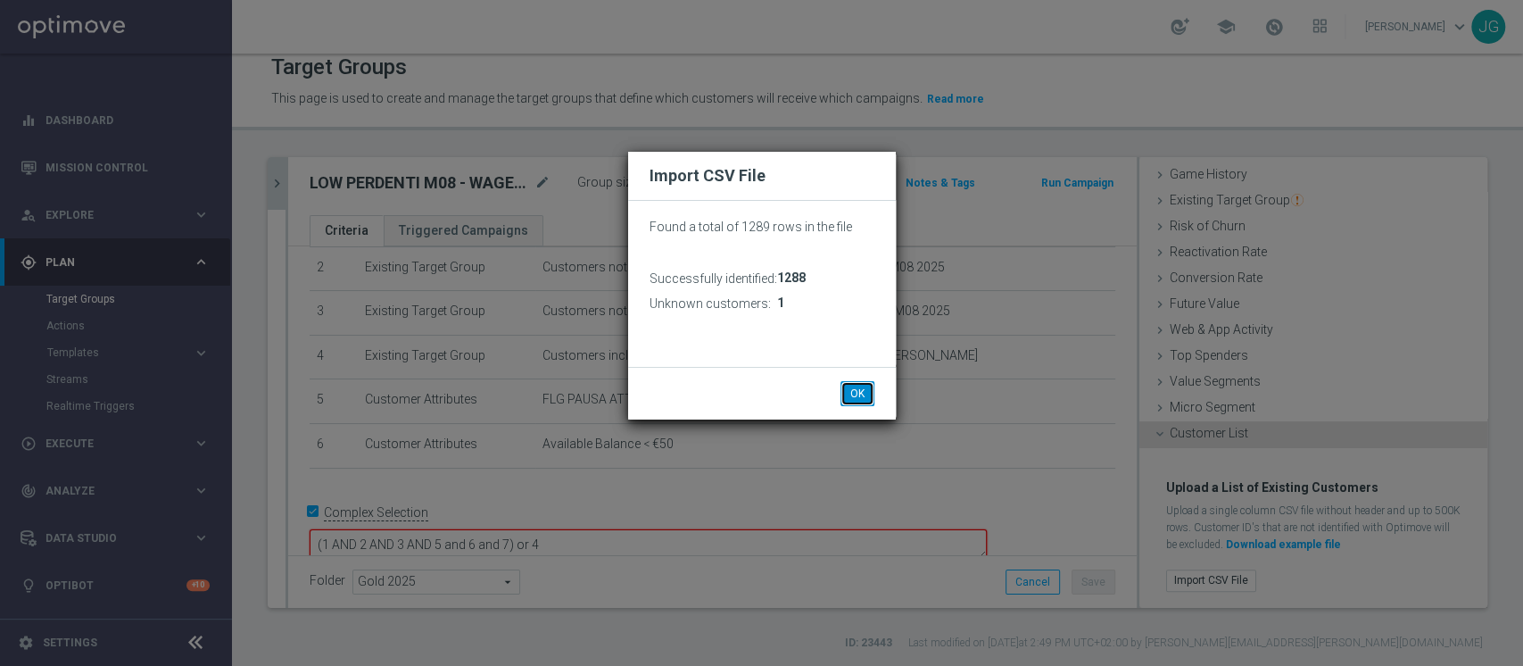
click at [857, 384] on button "OK" at bounding box center [858, 393] width 34 height 25
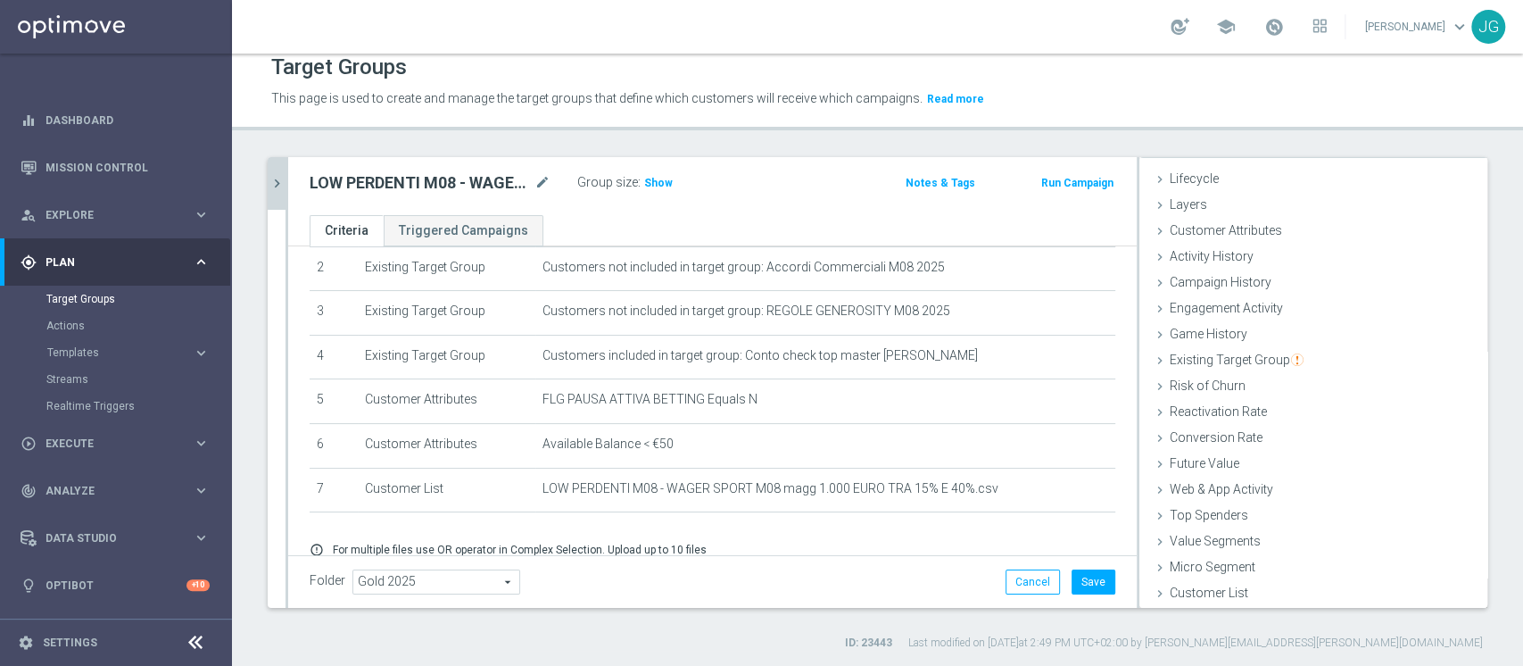
scroll to position [33, 0]
click at [1076, 577] on button "Save" at bounding box center [1094, 581] width 44 height 25
click at [662, 184] on span "Show" at bounding box center [658, 183] width 29 height 12
